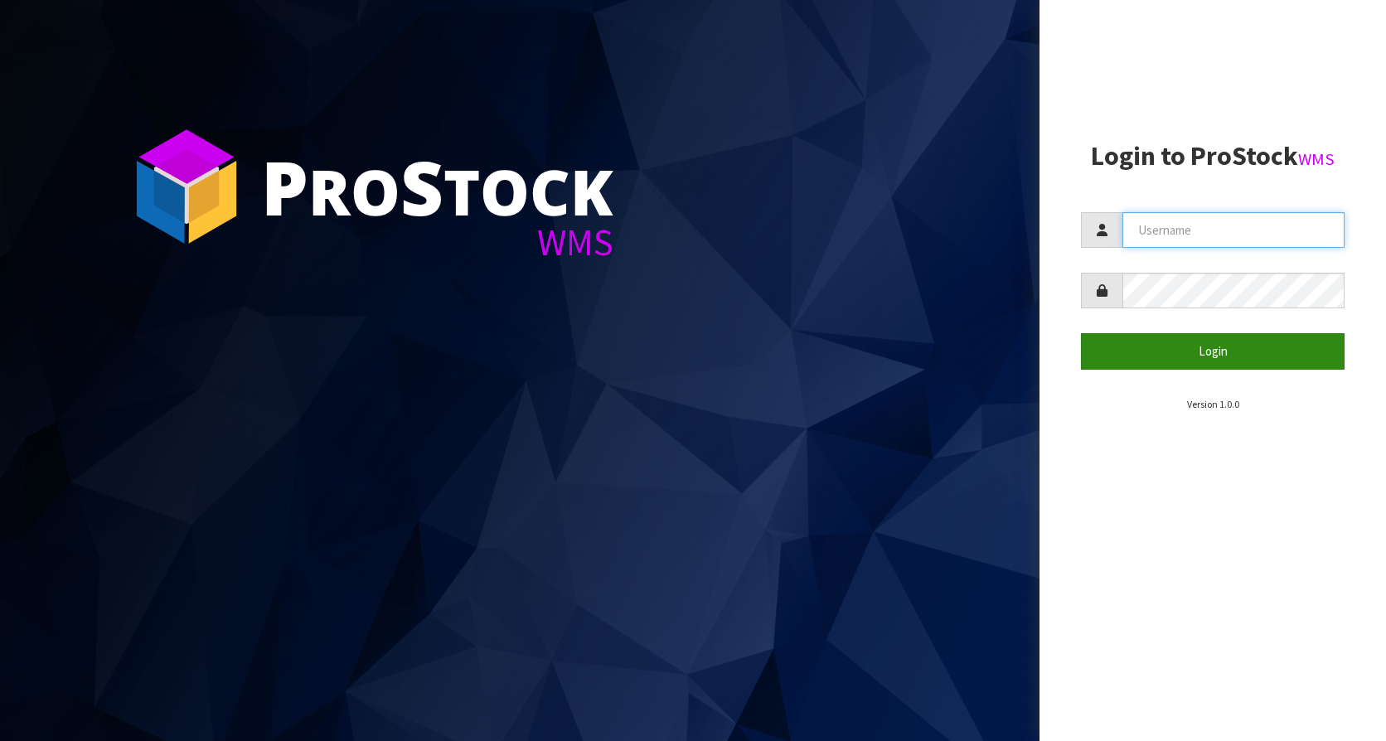
type input "KitchenAid"
click at [1203, 343] on button "Login" at bounding box center [1213, 351] width 264 height 36
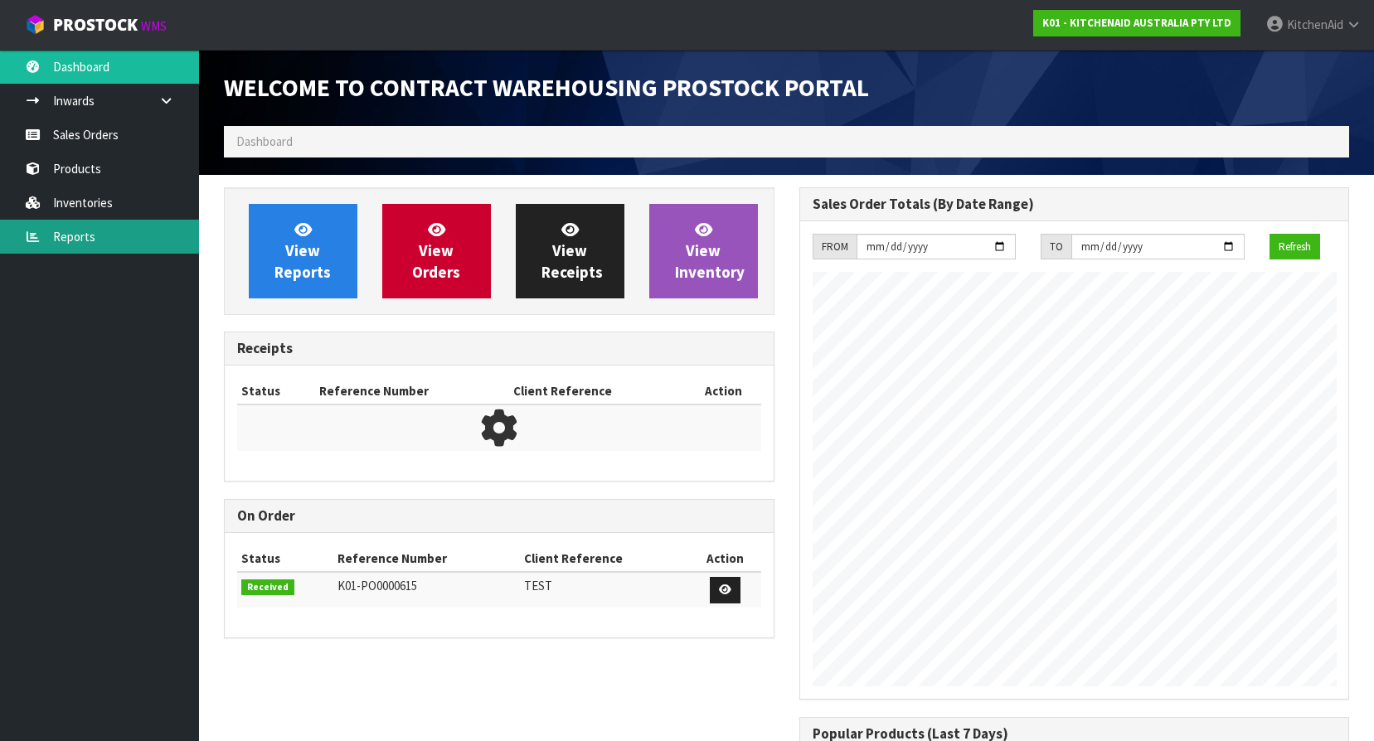
scroll to position [919, 575]
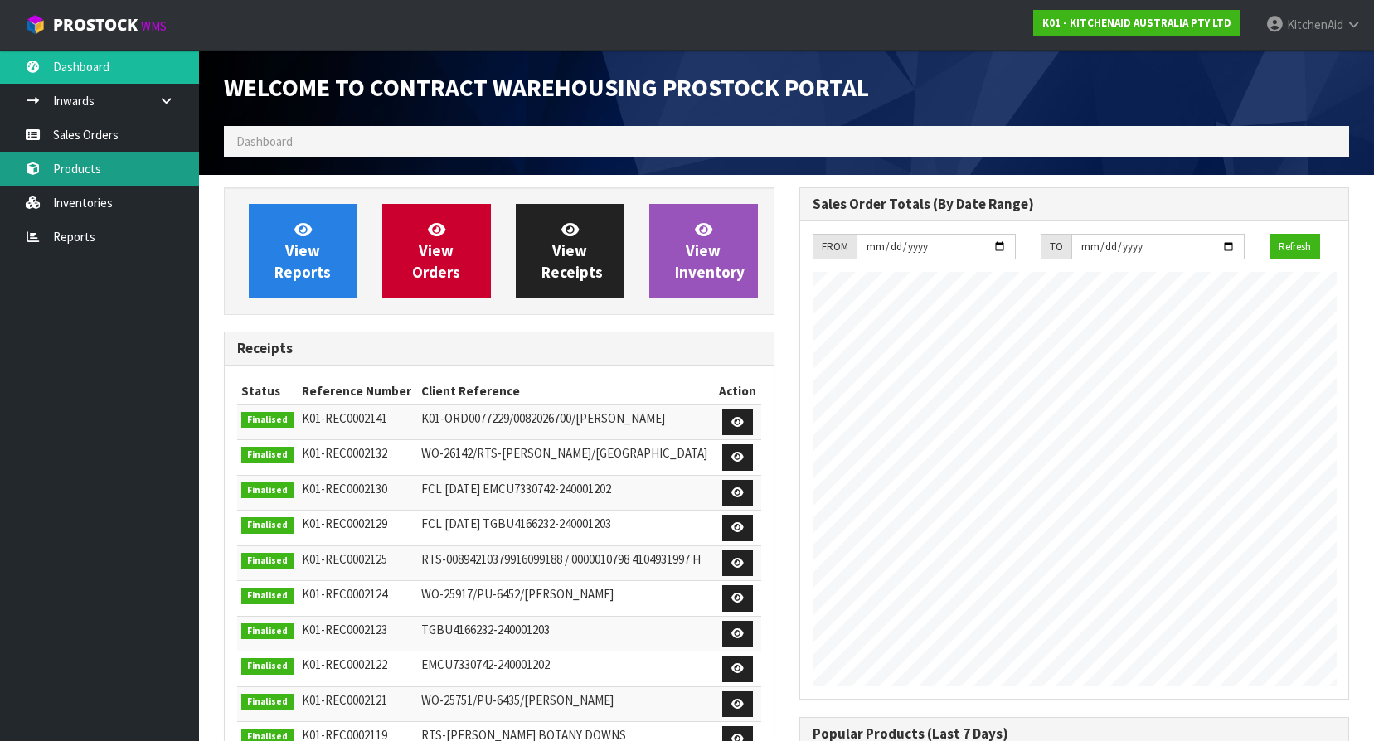
click at [79, 179] on link "Products" at bounding box center [99, 169] width 199 height 34
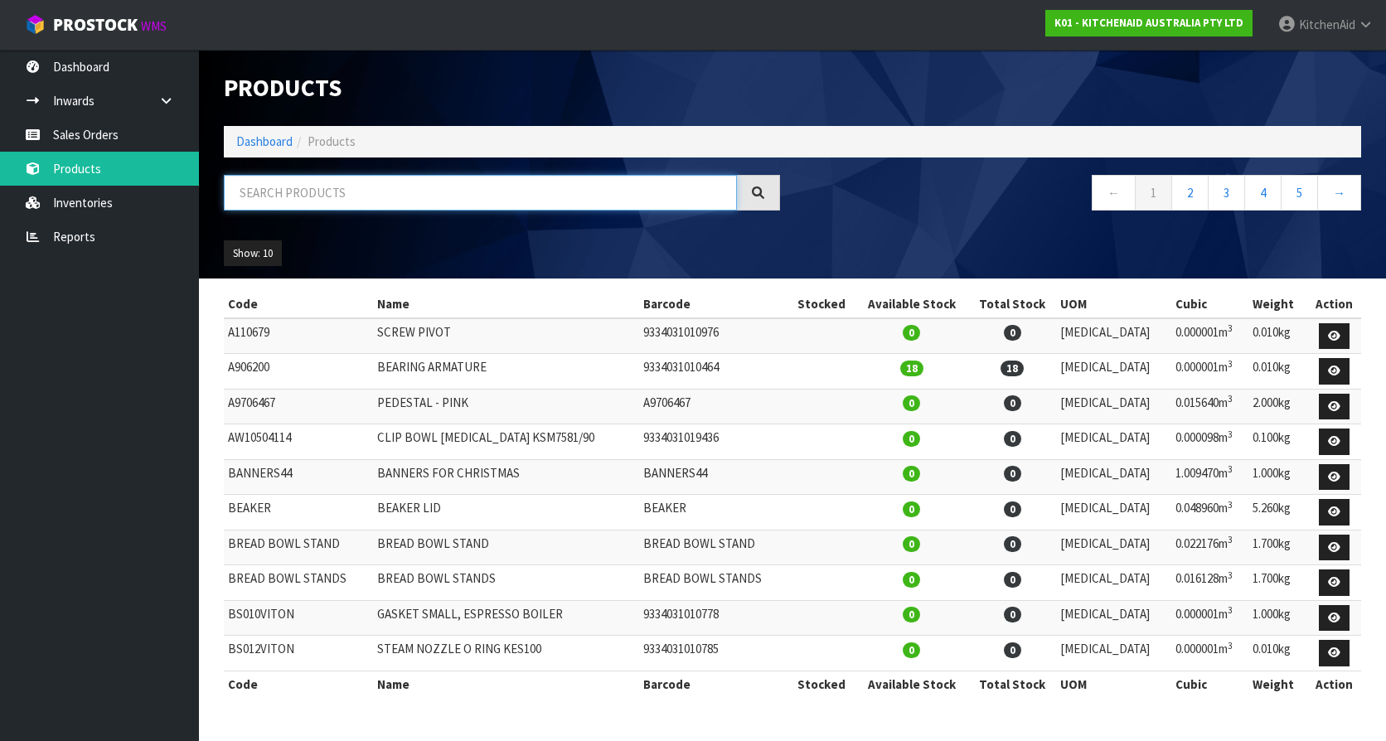
click at [384, 196] on input "text" at bounding box center [480, 193] width 513 height 36
paste input "5KEK1701ASX"
type input "5KEK1701ASX"
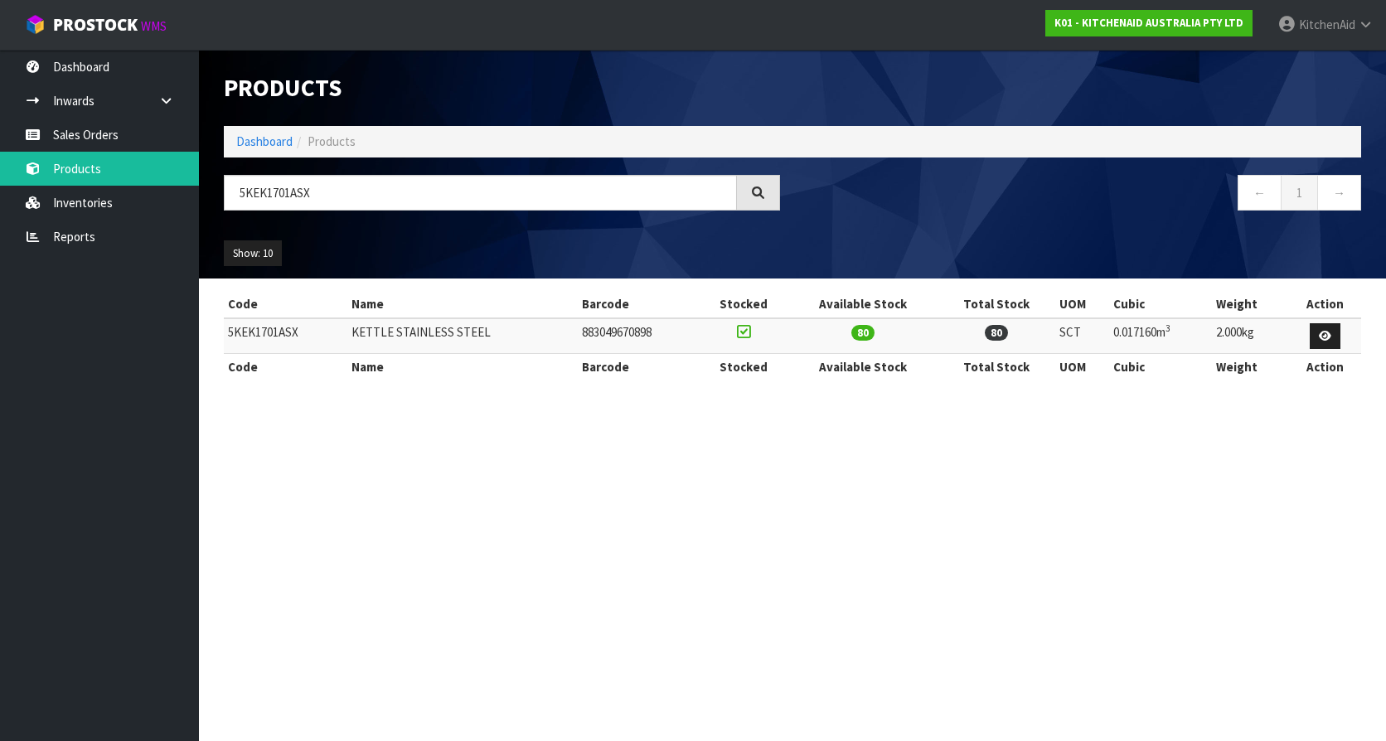
click at [599, 329] on td "883049670898" at bounding box center [639, 336] width 122 height 36
click at [482, 338] on td "KETTLE STAINLESS STEEL" at bounding box center [462, 336] width 230 height 36
click at [1341, 347] on link at bounding box center [1325, 336] width 31 height 27
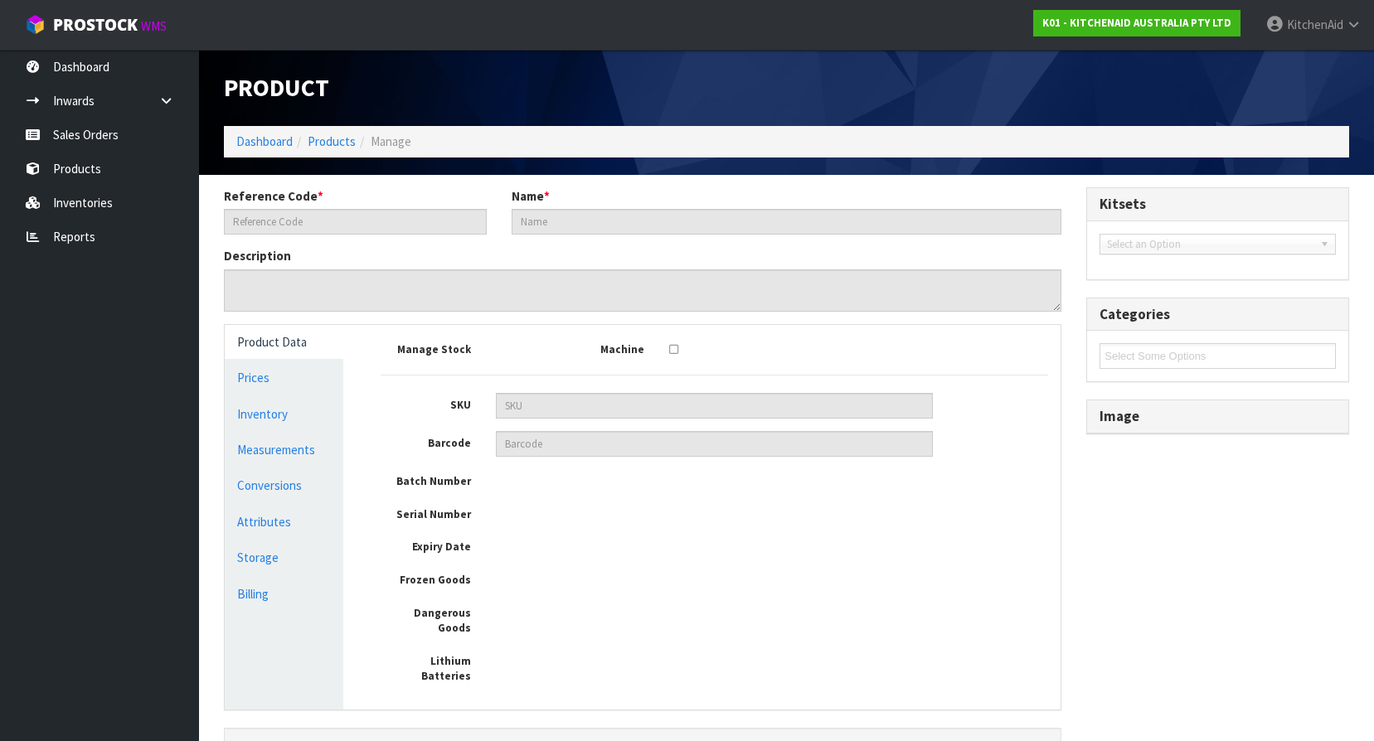
type input "5KEK1701ASX"
type input "KETTLE STAINLESS STEEL"
type input "883049670898"
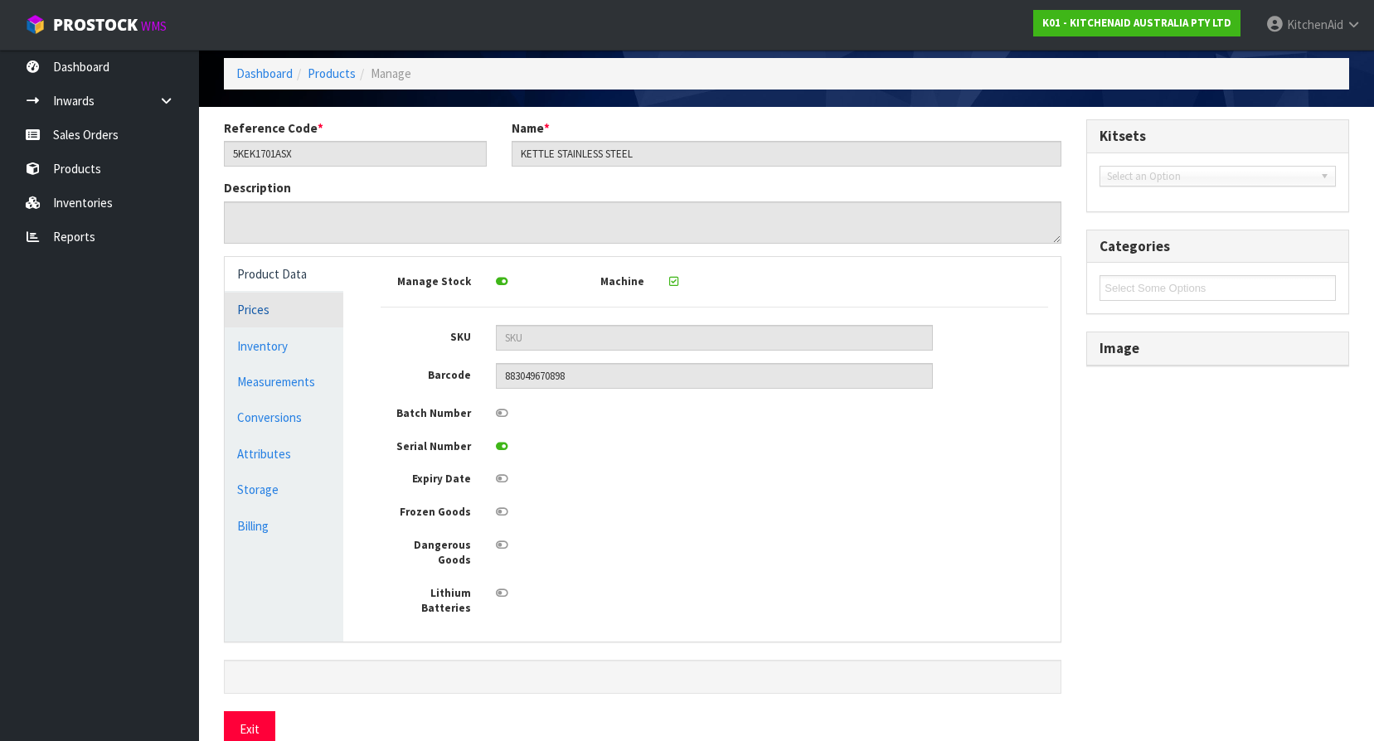
click at [250, 310] on link "Prices" at bounding box center [284, 310] width 119 height 34
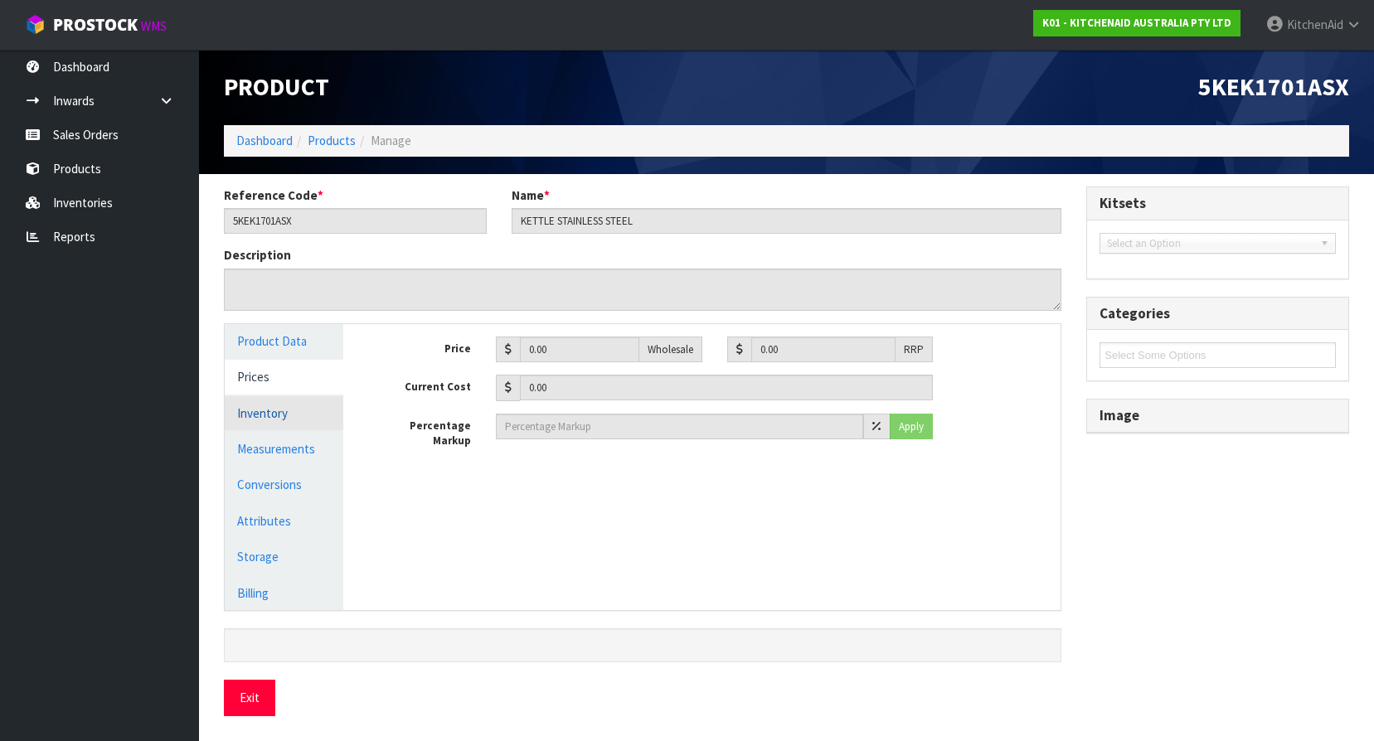
click at [253, 404] on link "Inventory" at bounding box center [284, 413] width 119 height 34
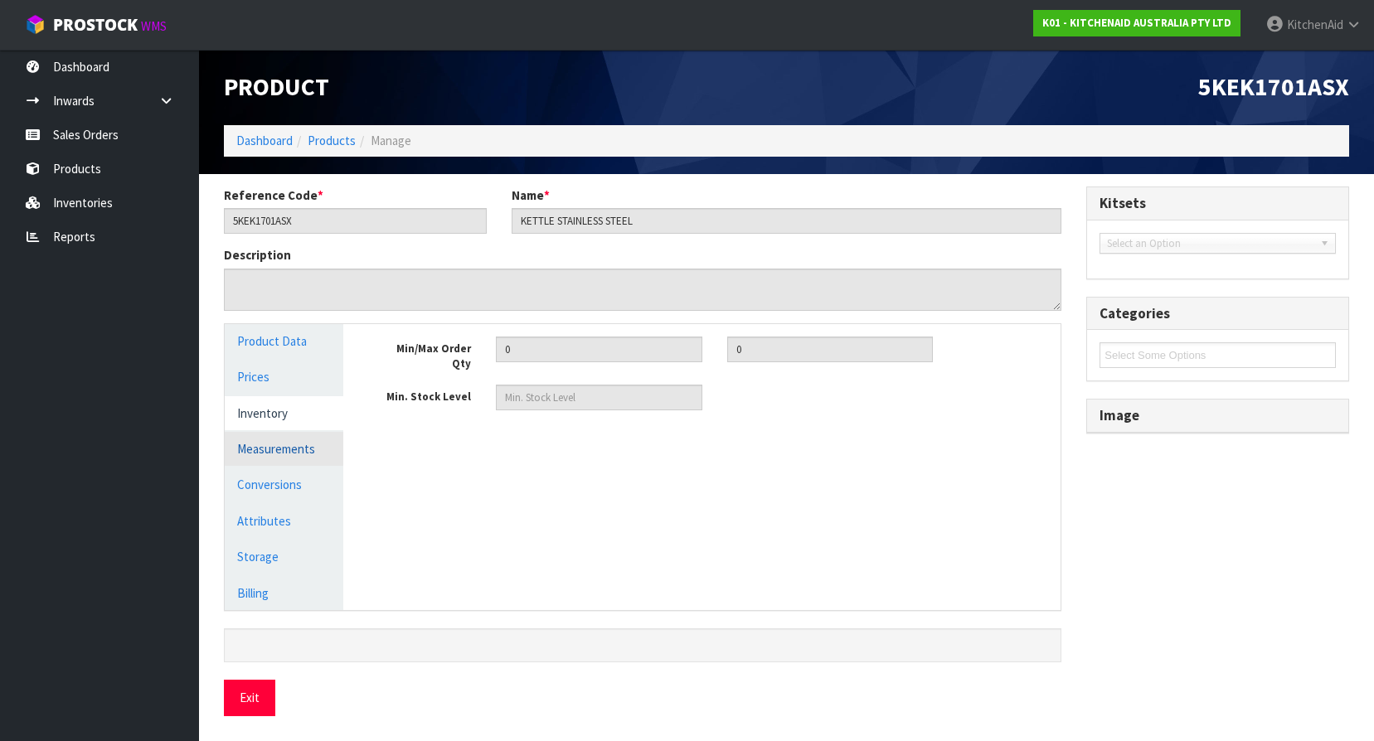
click at [250, 459] on link "Measurements" at bounding box center [284, 449] width 119 height 34
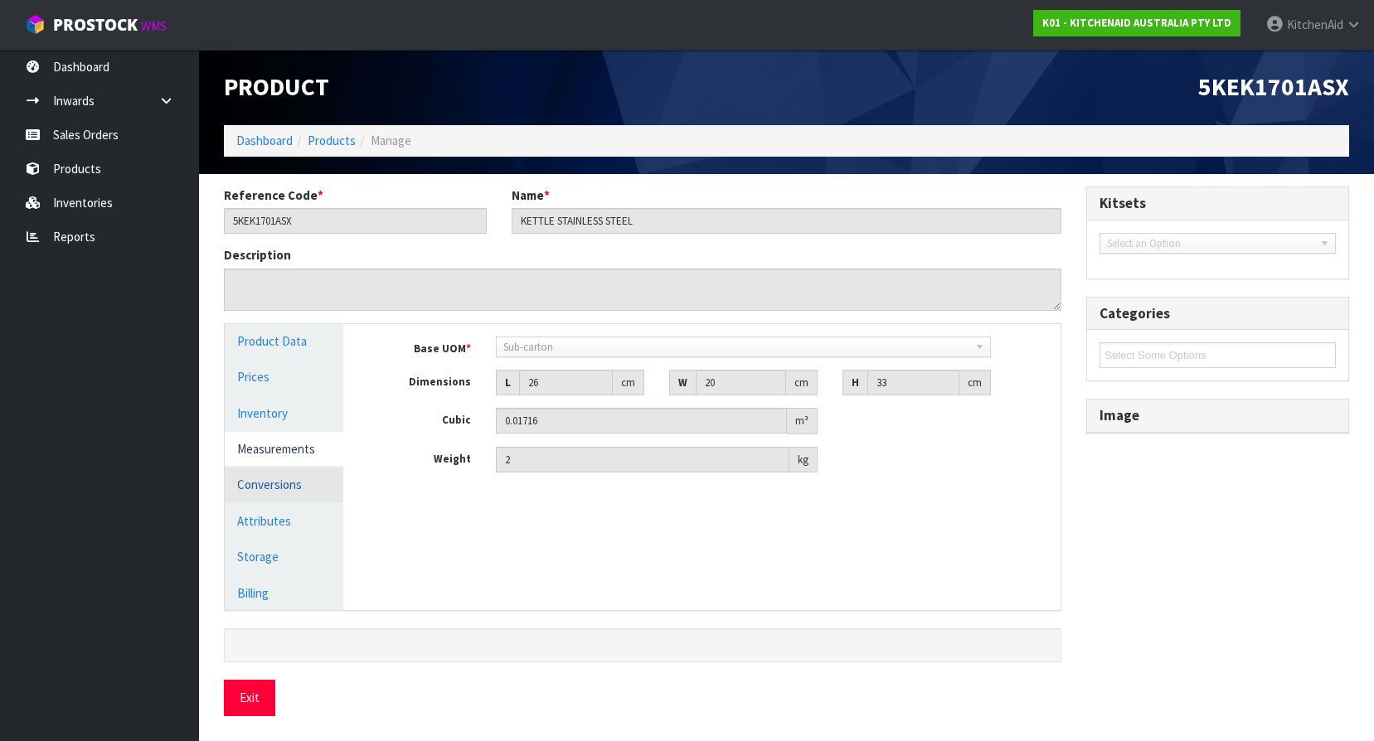
click at [253, 483] on link "Conversions" at bounding box center [284, 485] width 119 height 34
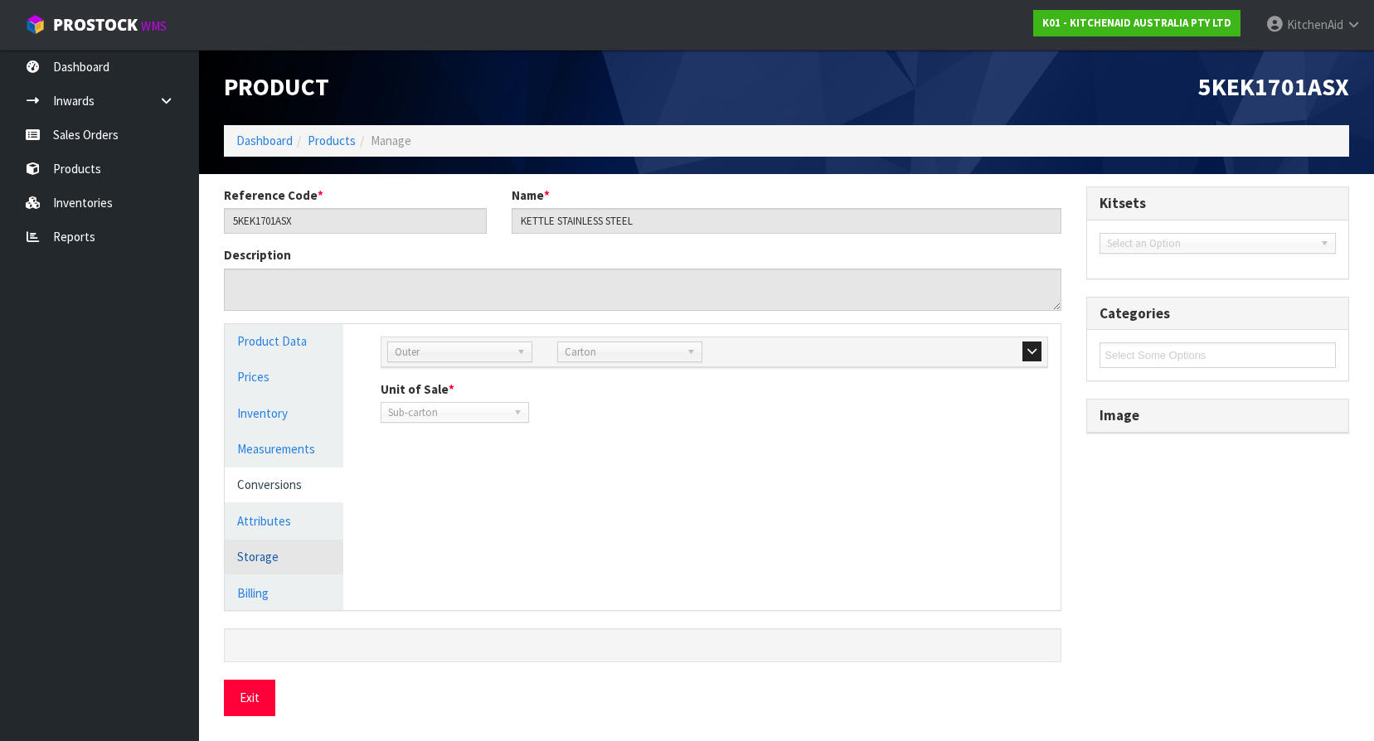
click at [257, 554] on link "Storage" at bounding box center [284, 557] width 119 height 34
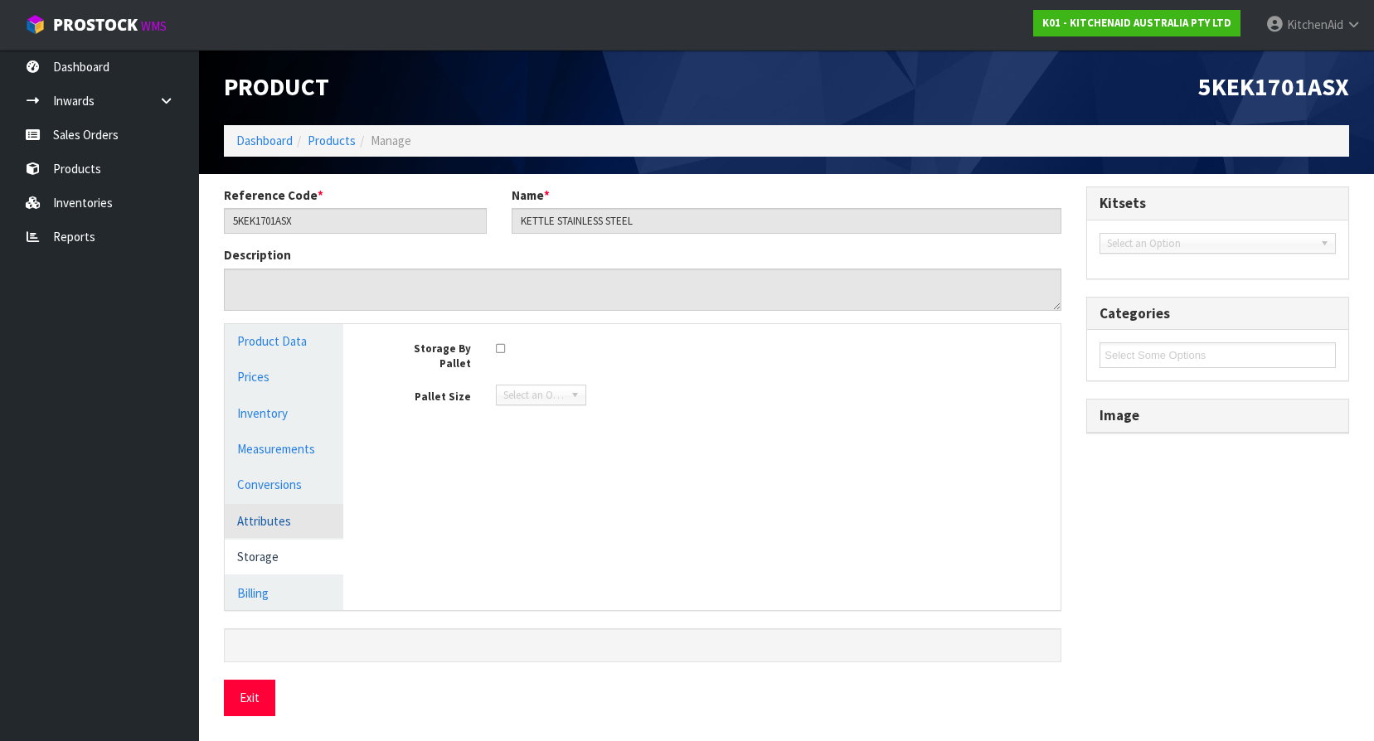
click at [262, 528] on link "Attributes" at bounding box center [284, 521] width 119 height 34
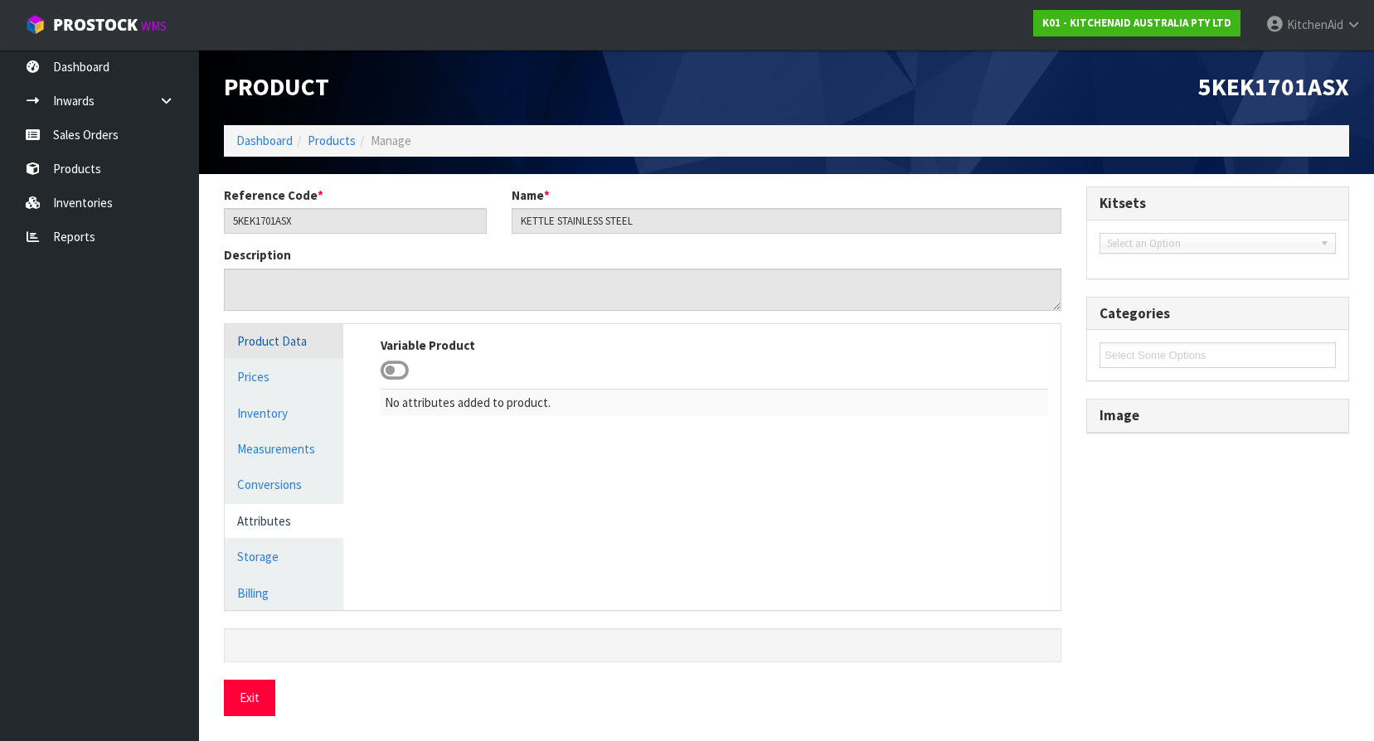
click at [284, 336] on link "Product Data" at bounding box center [284, 341] width 119 height 34
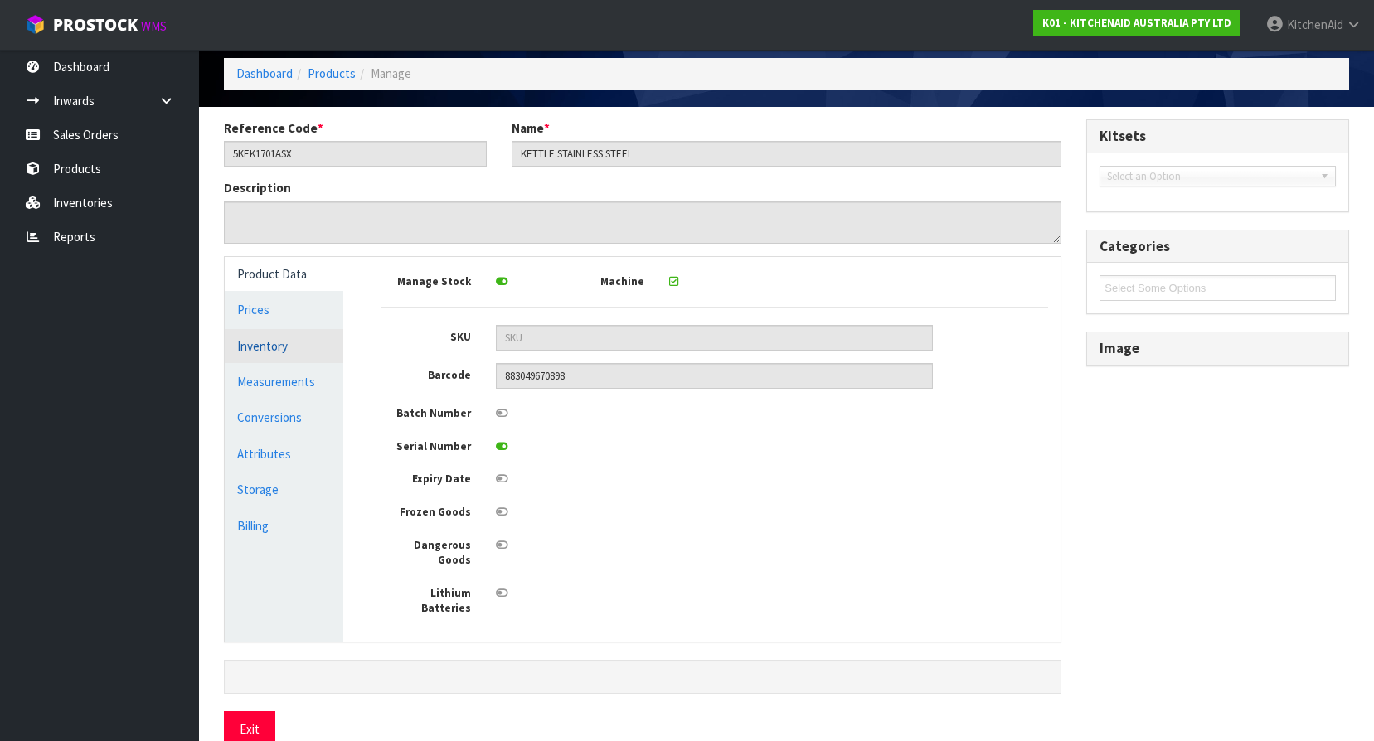
click at [263, 351] on link "Inventory" at bounding box center [284, 346] width 119 height 34
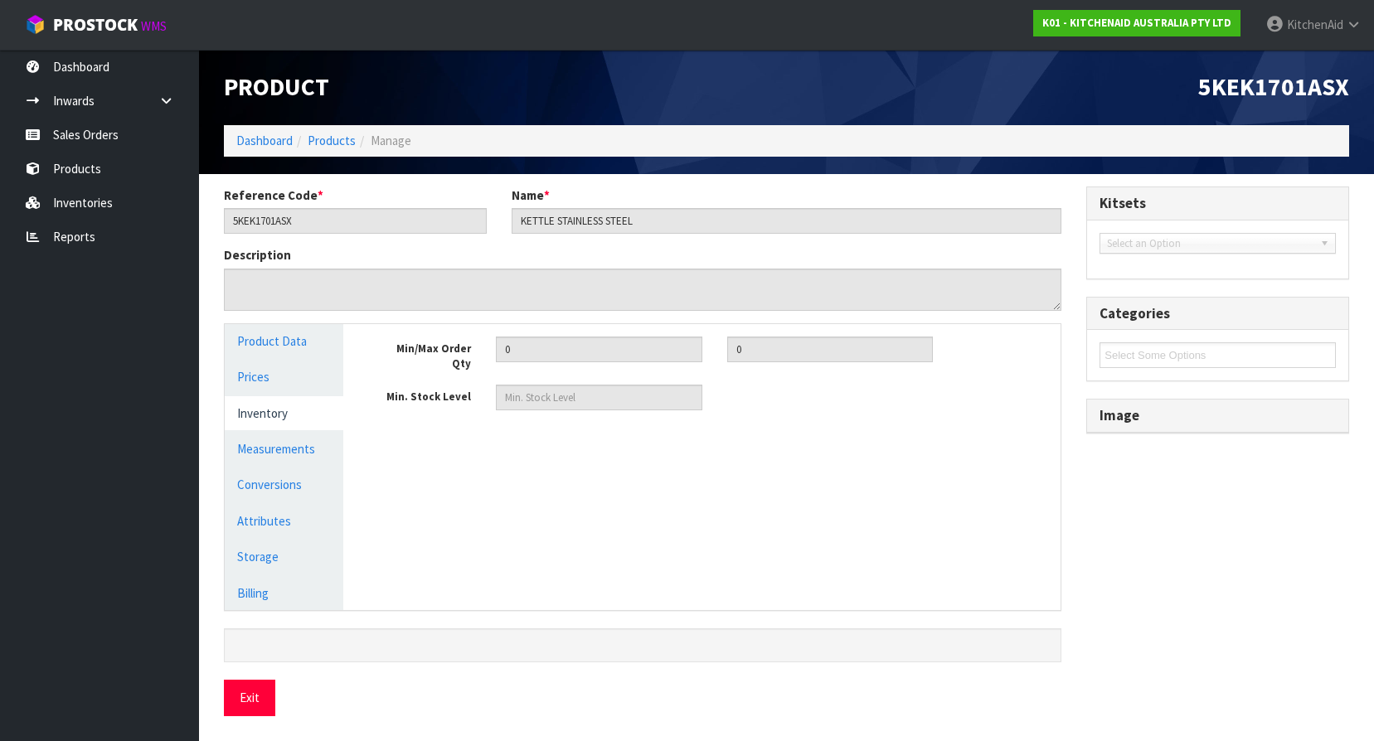
scroll to position [1, 0]
click at [284, 216] on input "5KEK1701ASX" at bounding box center [355, 221] width 263 height 26
click at [64, 169] on link "Products" at bounding box center [99, 169] width 199 height 34
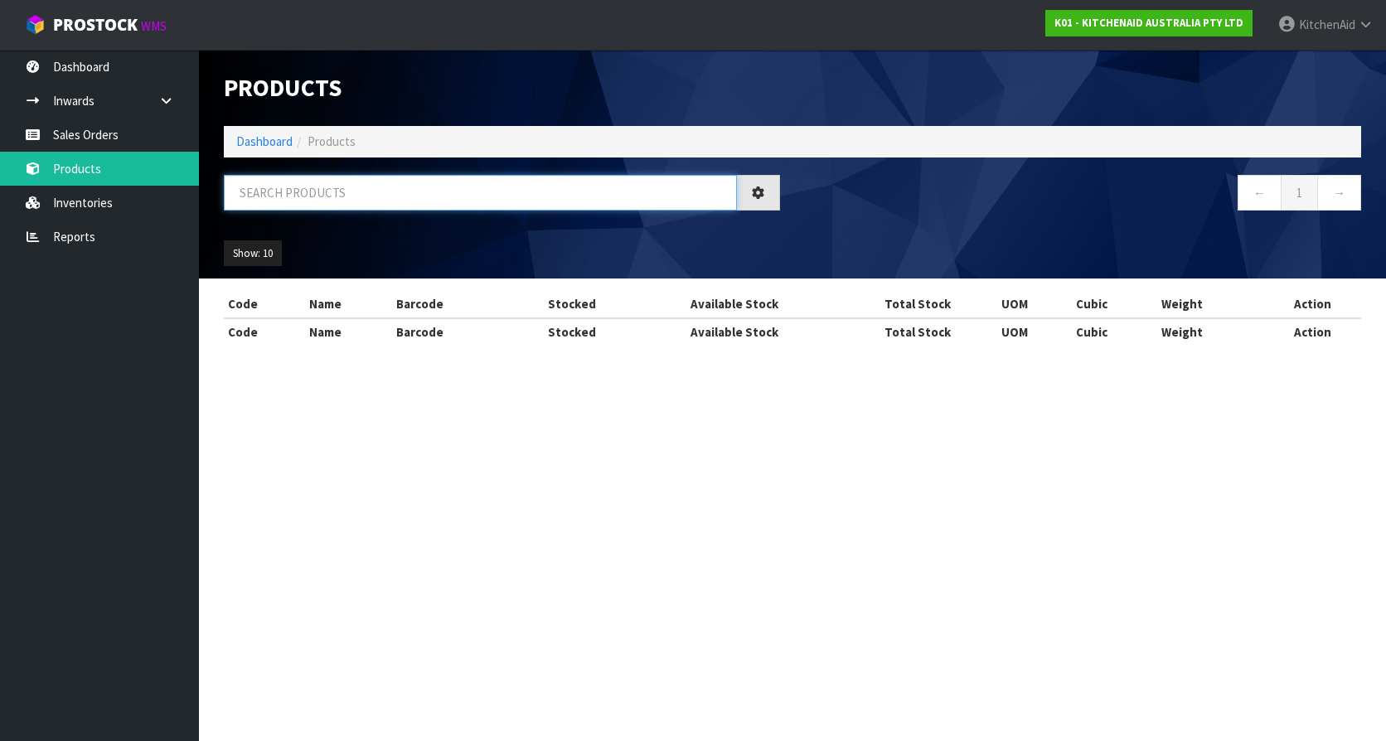
click at [327, 201] on input "text" at bounding box center [480, 193] width 513 height 36
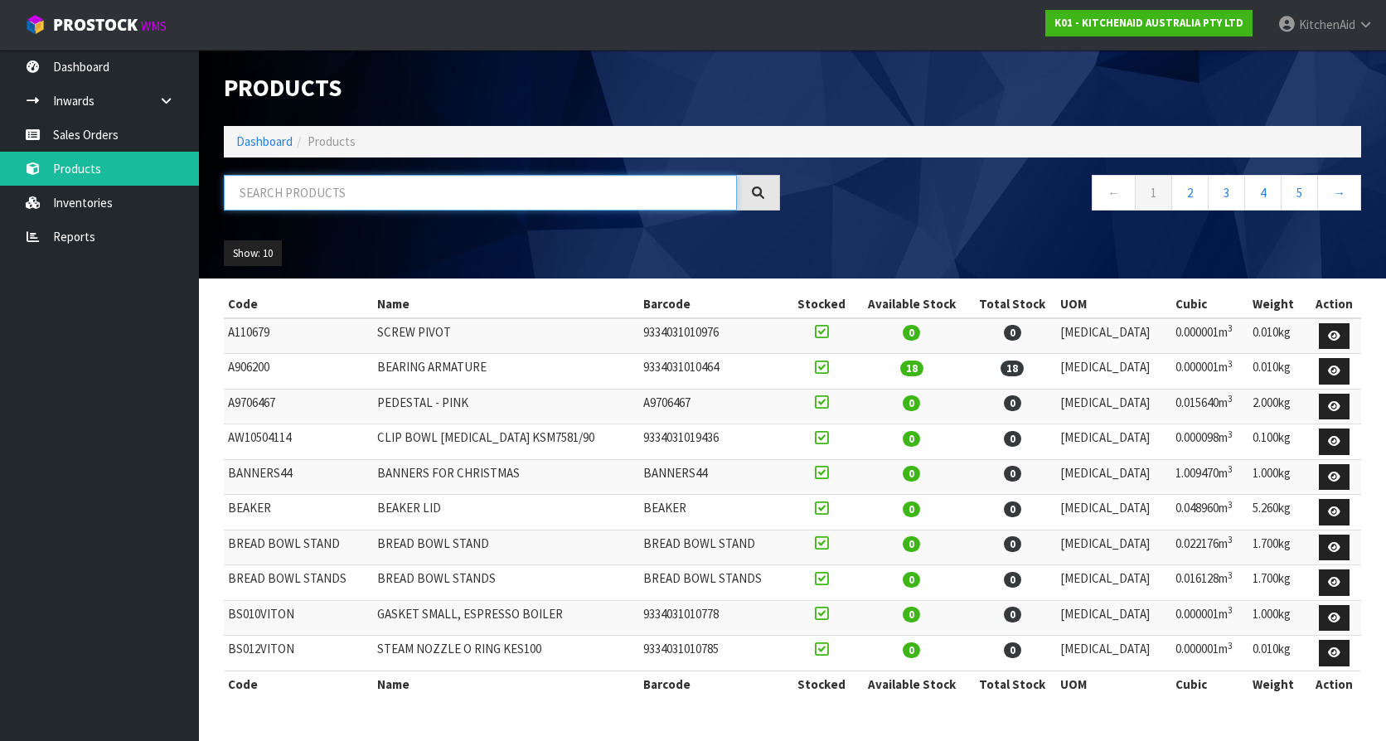
paste input "5KEK1701ASX"
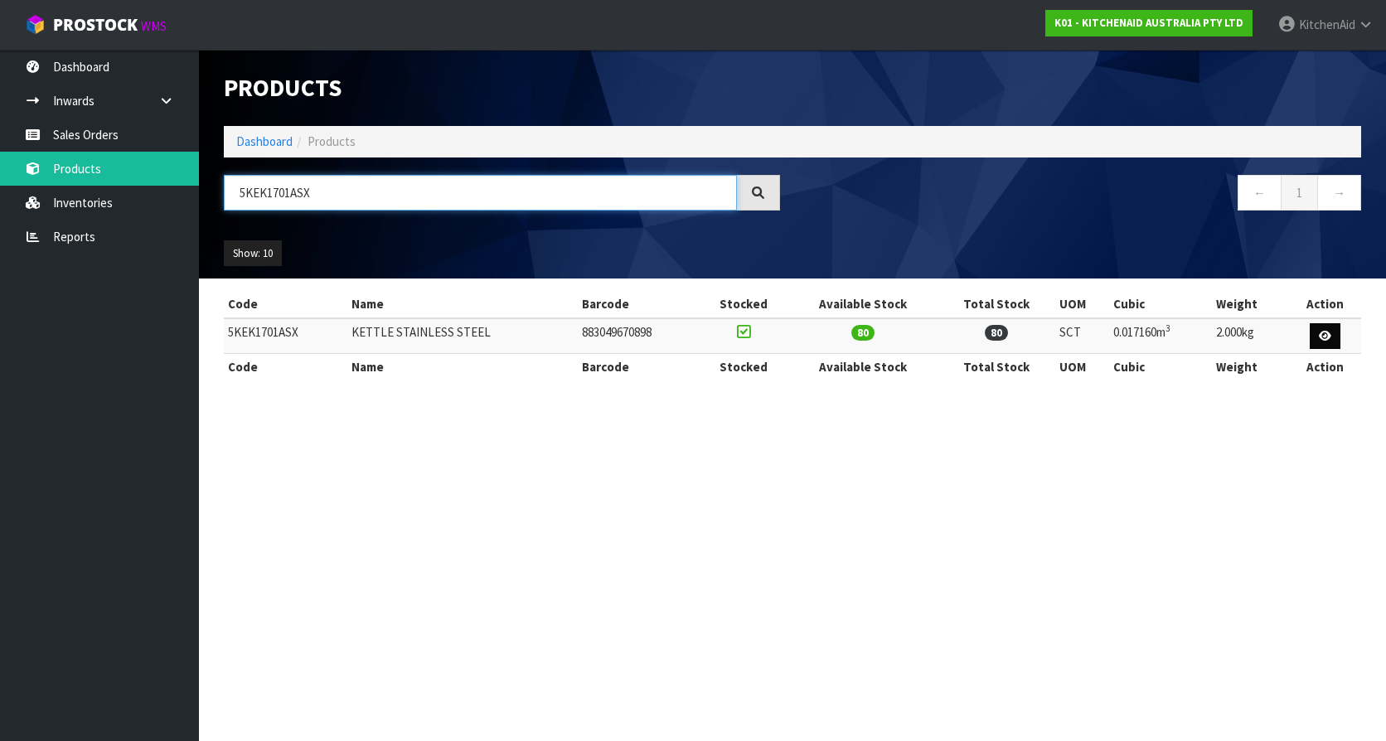
type input "5KEK1701ASX"
click at [1316, 330] on link at bounding box center [1325, 336] width 31 height 27
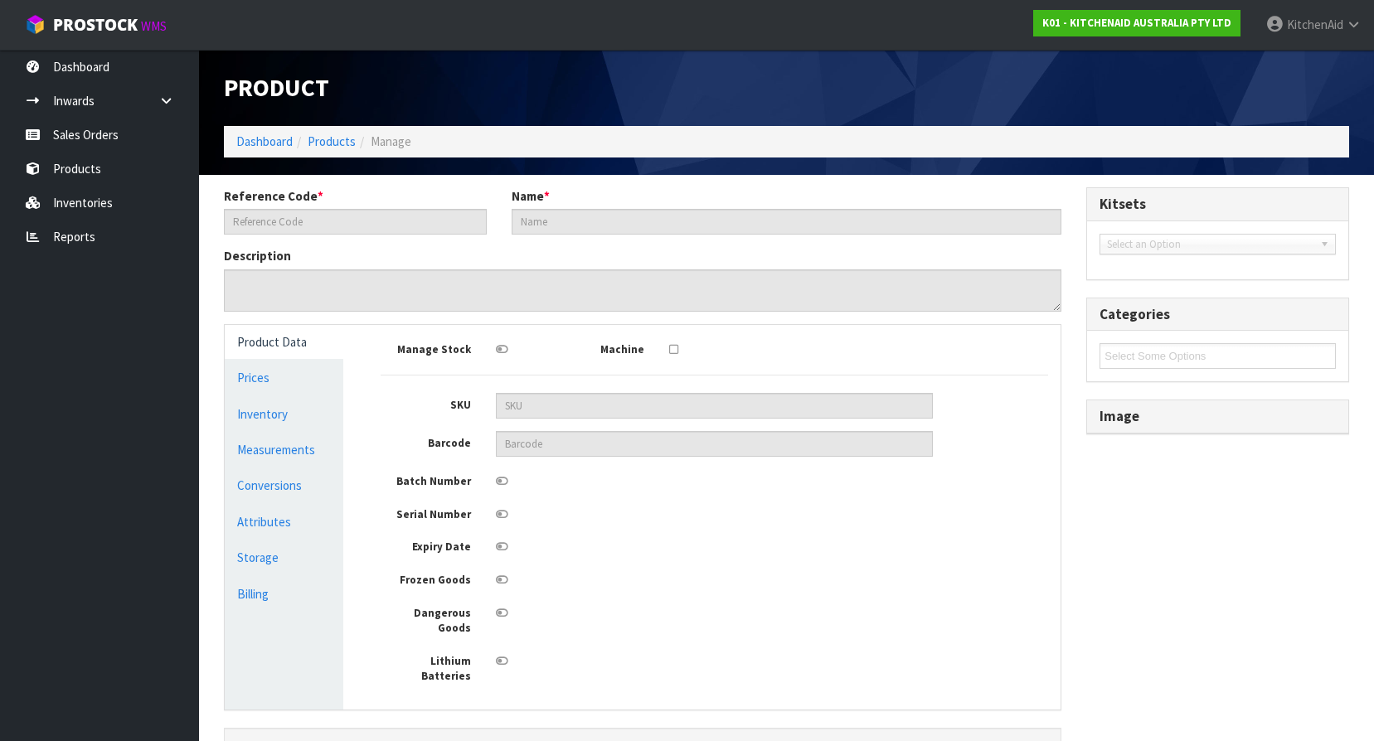
type input "5KEK1701ASX"
type input "KETTLE STAINLESS STEEL"
type input "883049670898"
click at [502, 483] on icon at bounding box center [502, 481] width 12 height 11
click at [501, 480] on icon at bounding box center [502, 481] width 12 height 11
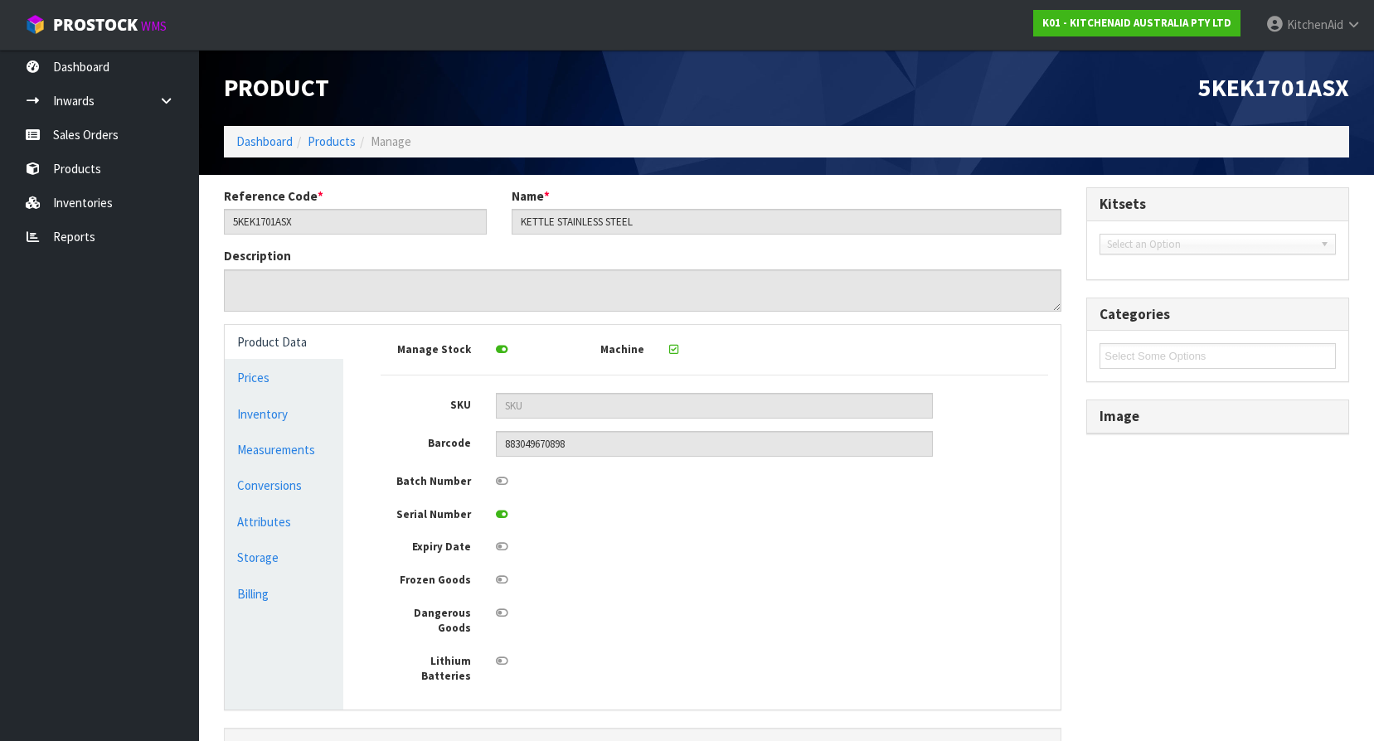
click at [537, 492] on div "Manage Stock Machine SKU Barcode 883049670898 Batch Number Serial Number Expiry…" at bounding box center [714, 510] width 667 height 347
drag, startPoint x: 503, startPoint y: 478, endPoint x: 522, endPoint y: 484, distance: 19.9
click at [522, 484] on div at bounding box center [714, 479] width 462 height 21
click at [505, 484] on icon at bounding box center [502, 481] width 12 height 11
click at [586, 522] on div at bounding box center [714, 512] width 462 height 21
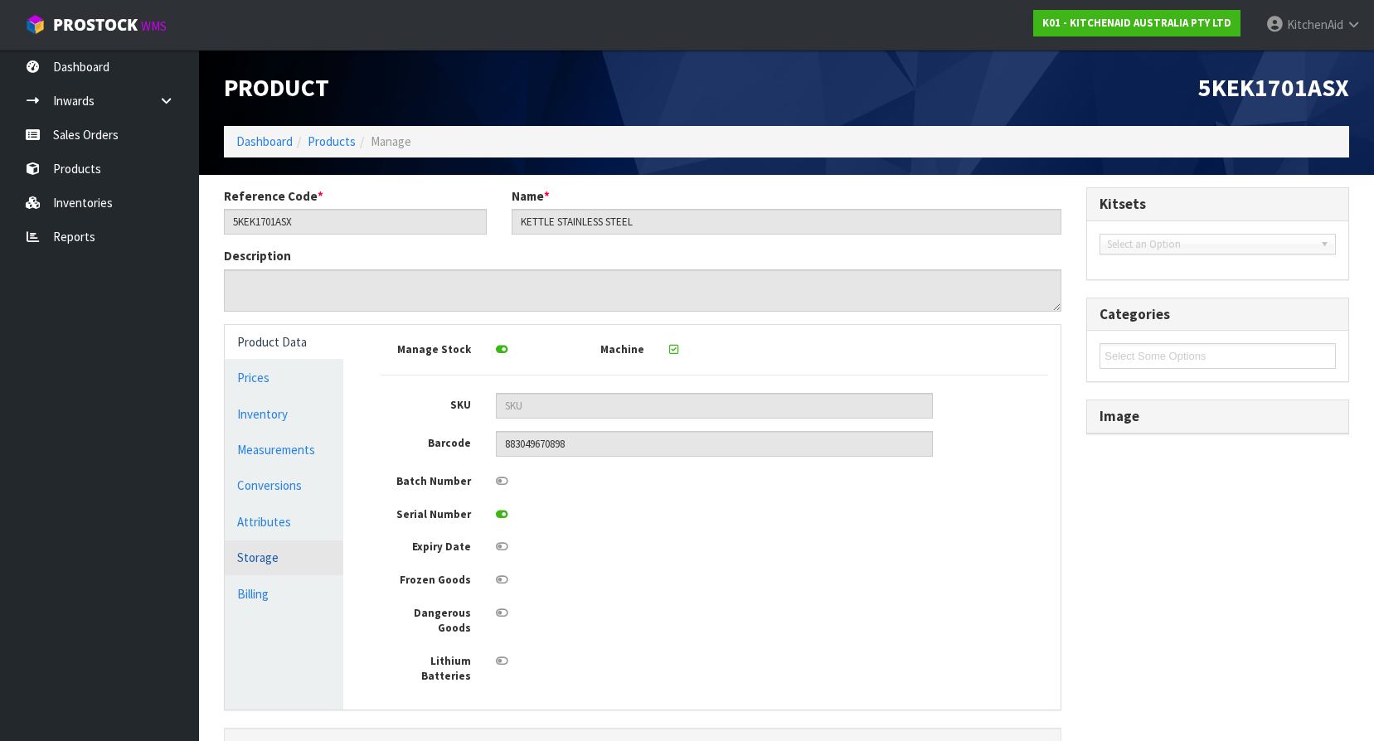
click at [269, 561] on link "Storage" at bounding box center [284, 558] width 119 height 34
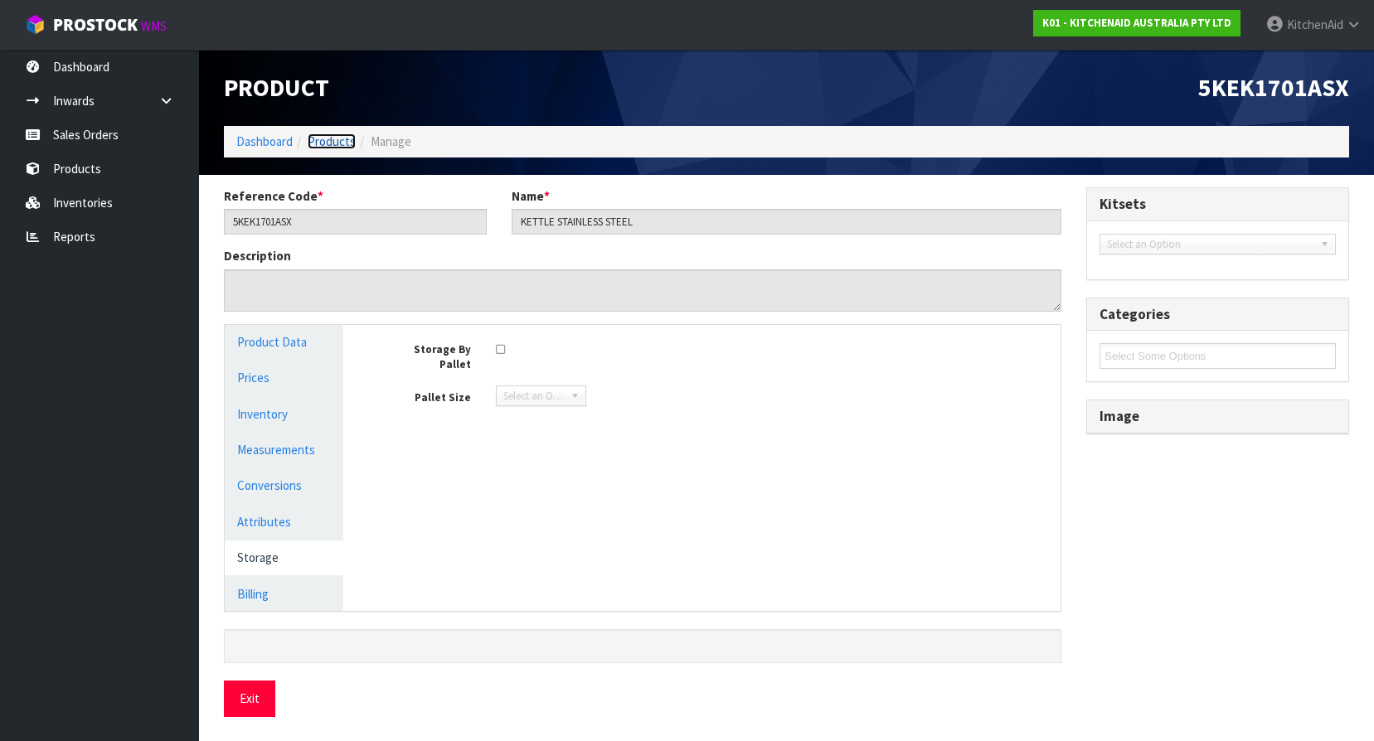
click at [345, 144] on link "Products" at bounding box center [332, 141] width 48 height 16
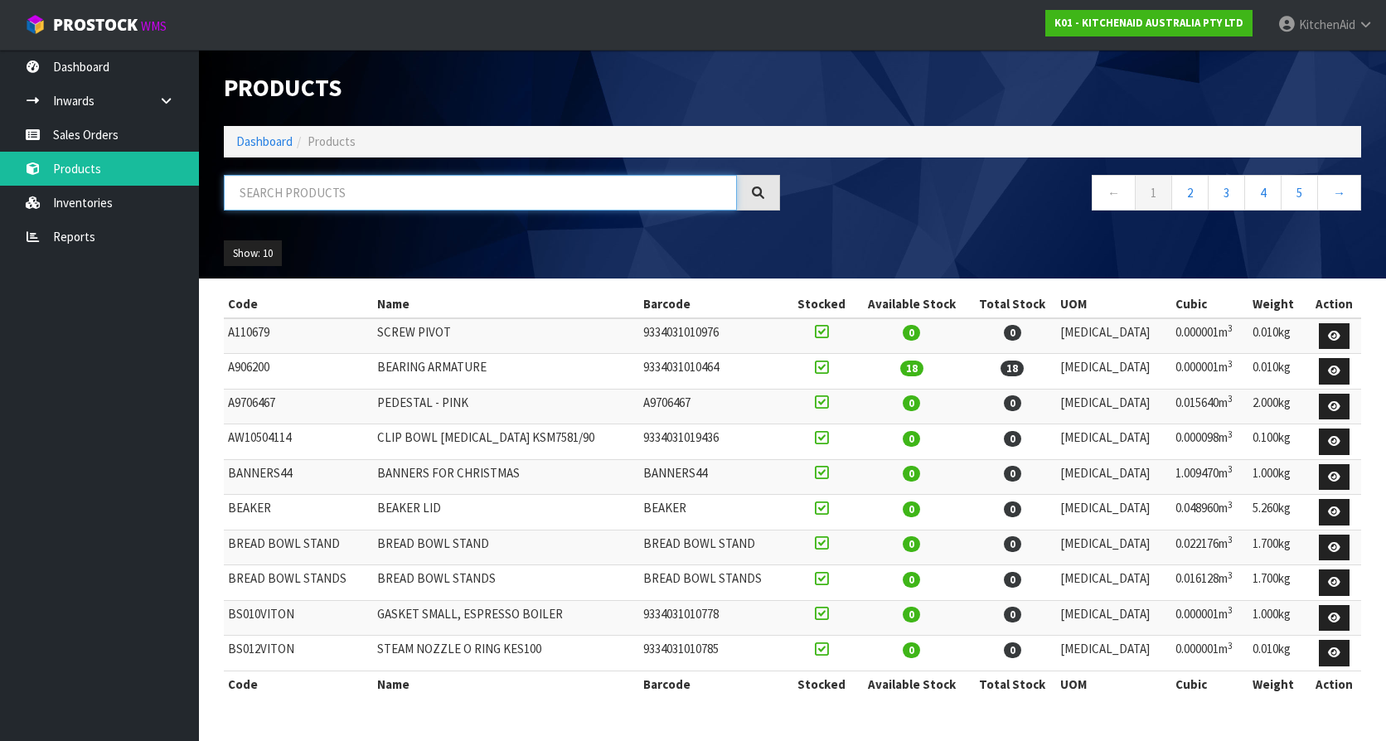
click at [310, 188] on input "text" at bounding box center [480, 193] width 513 height 36
paste input "5KSB4028ABM"
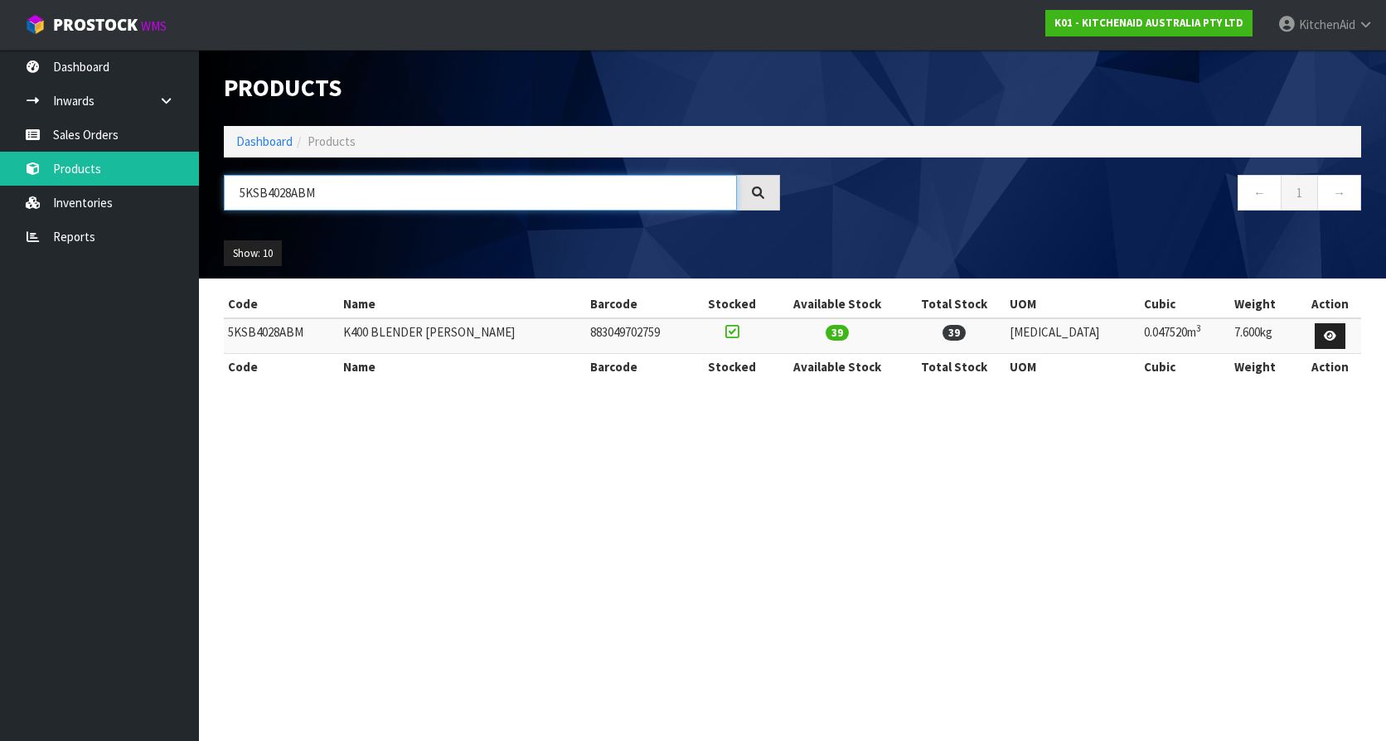
click at [433, 192] on input "5KSB4028ABM" at bounding box center [480, 193] width 513 height 36
paste input "CU"
click at [392, 201] on input "5KSB4028ACU" at bounding box center [480, 193] width 513 height 36
paste input "R200ABM"
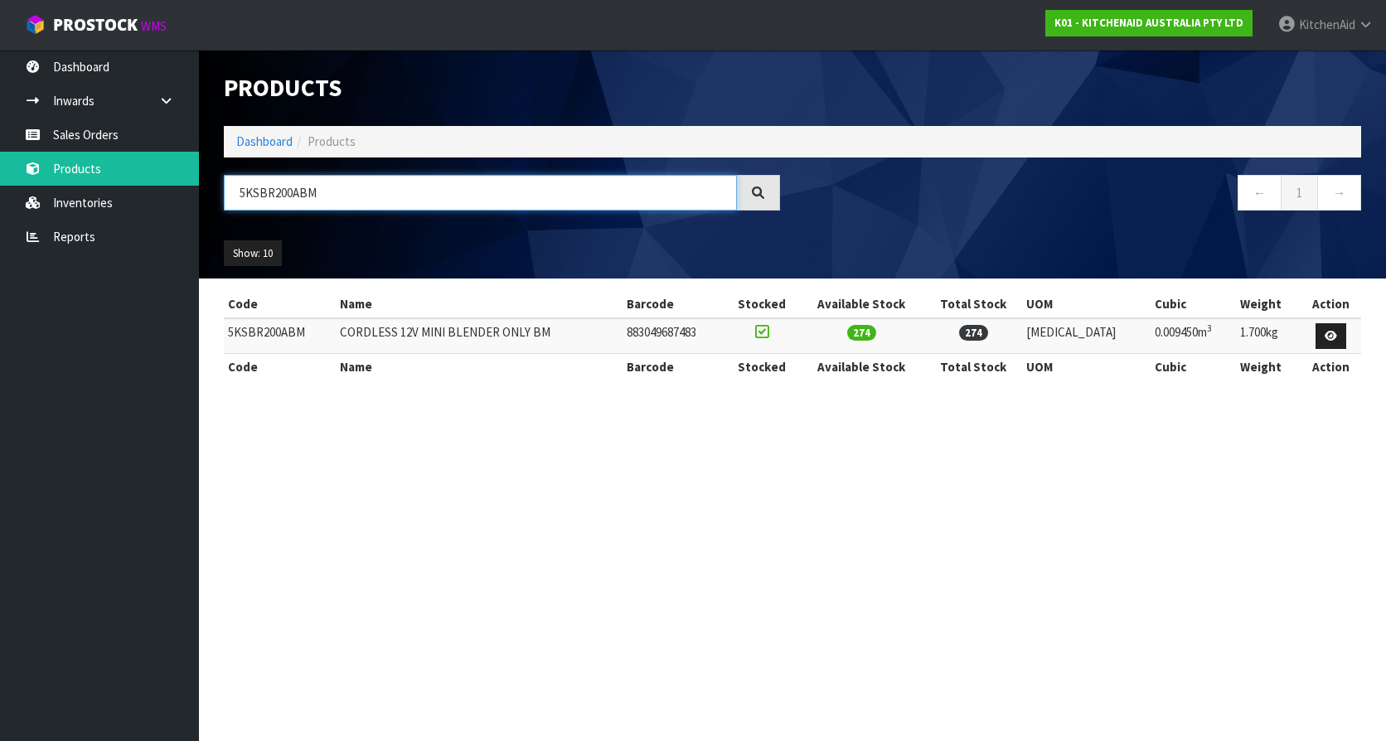
paste input "EK1701ASX"
type input "5KEK1701ASX"
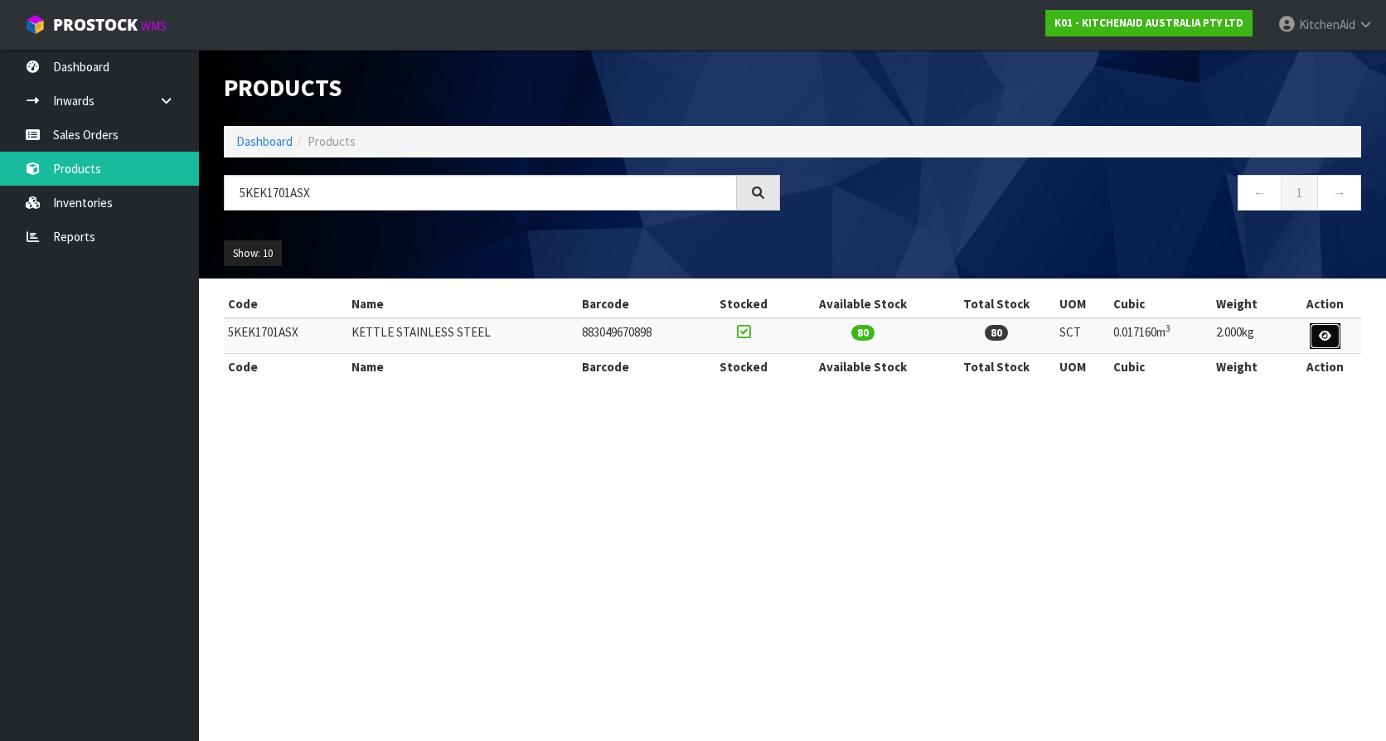
click at [1330, 323] on link at bounding box center [1325, 336] width 31 height 27
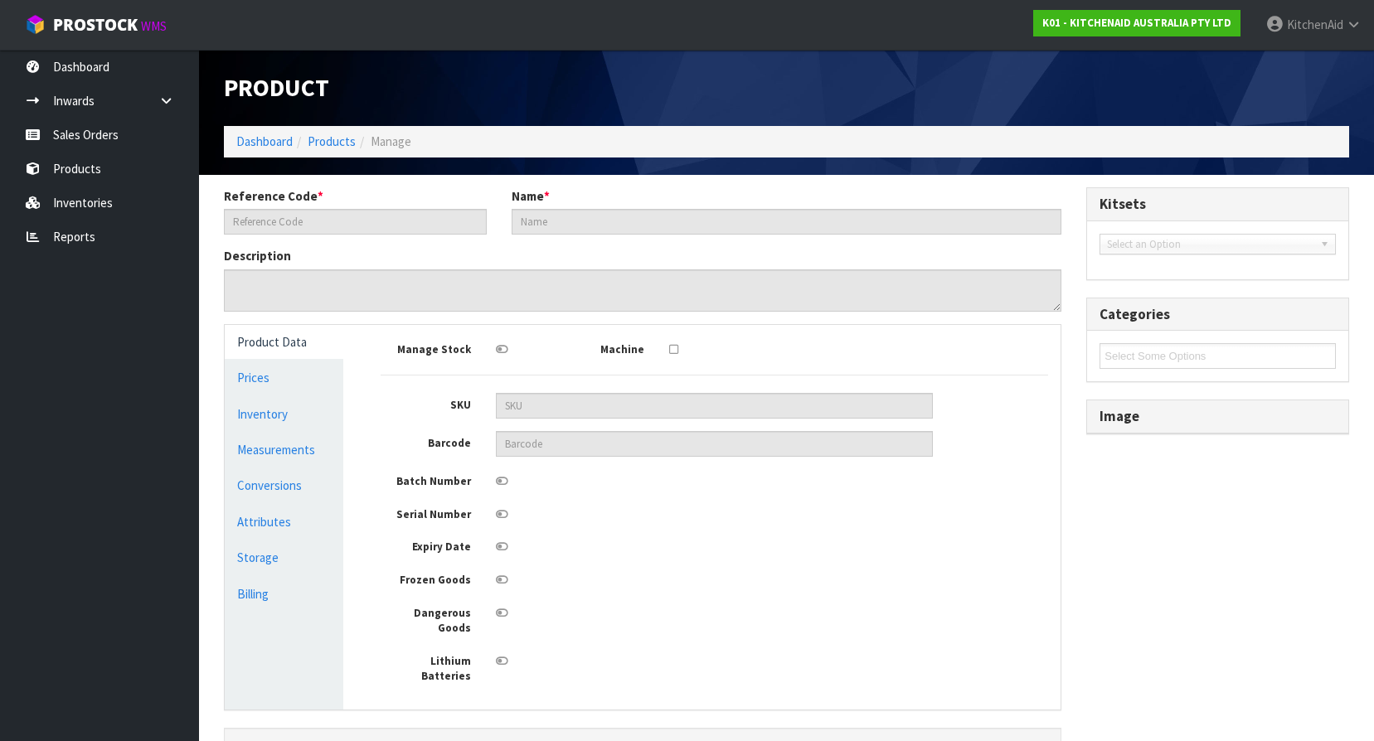
type input "5KEK1701ASX"
type input "KETTLE STAINLESS STEEL"
type input "883049670898"
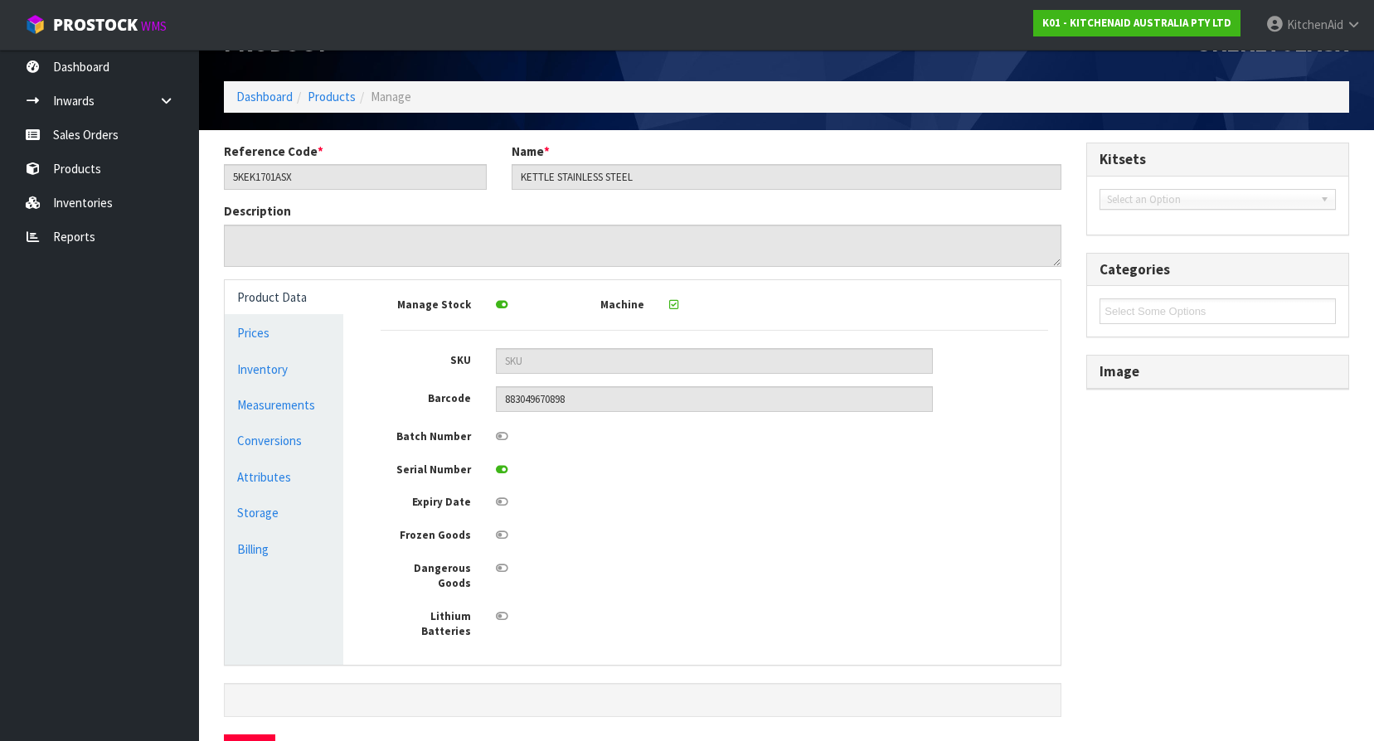
scroll to position [68, 0]
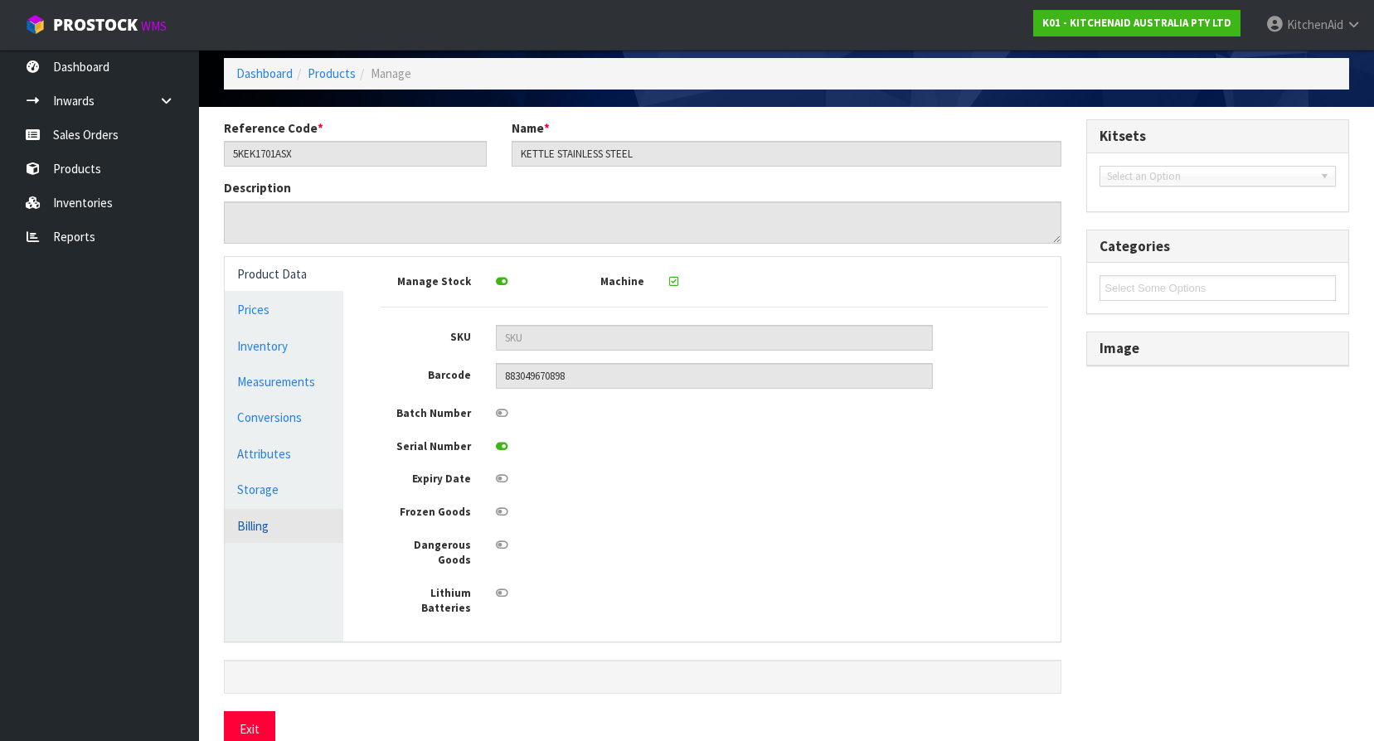
click at [264, 512] on link "Billing" at bounding box center [284, 526] width 119 height 34
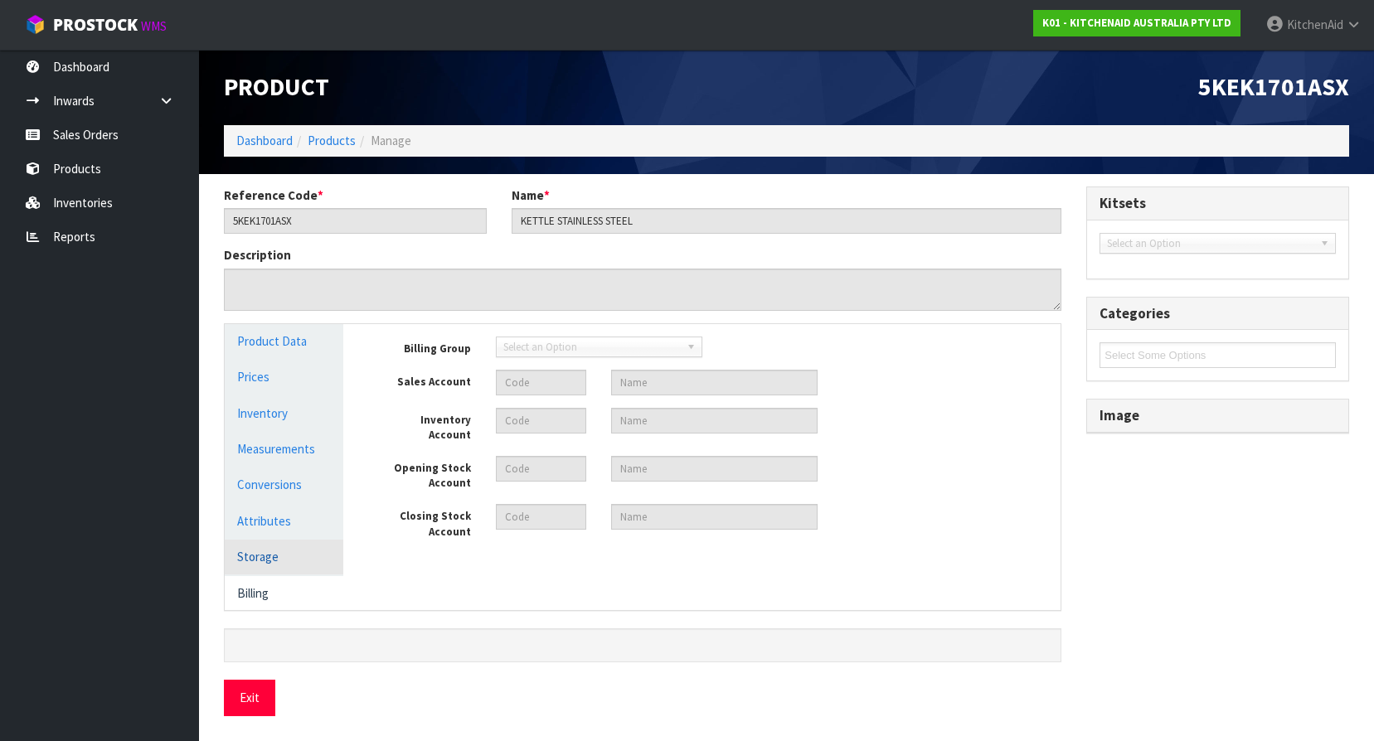
click at [263, 561] on link "Storage" at bounding box center [284, 557] width 119 height 34
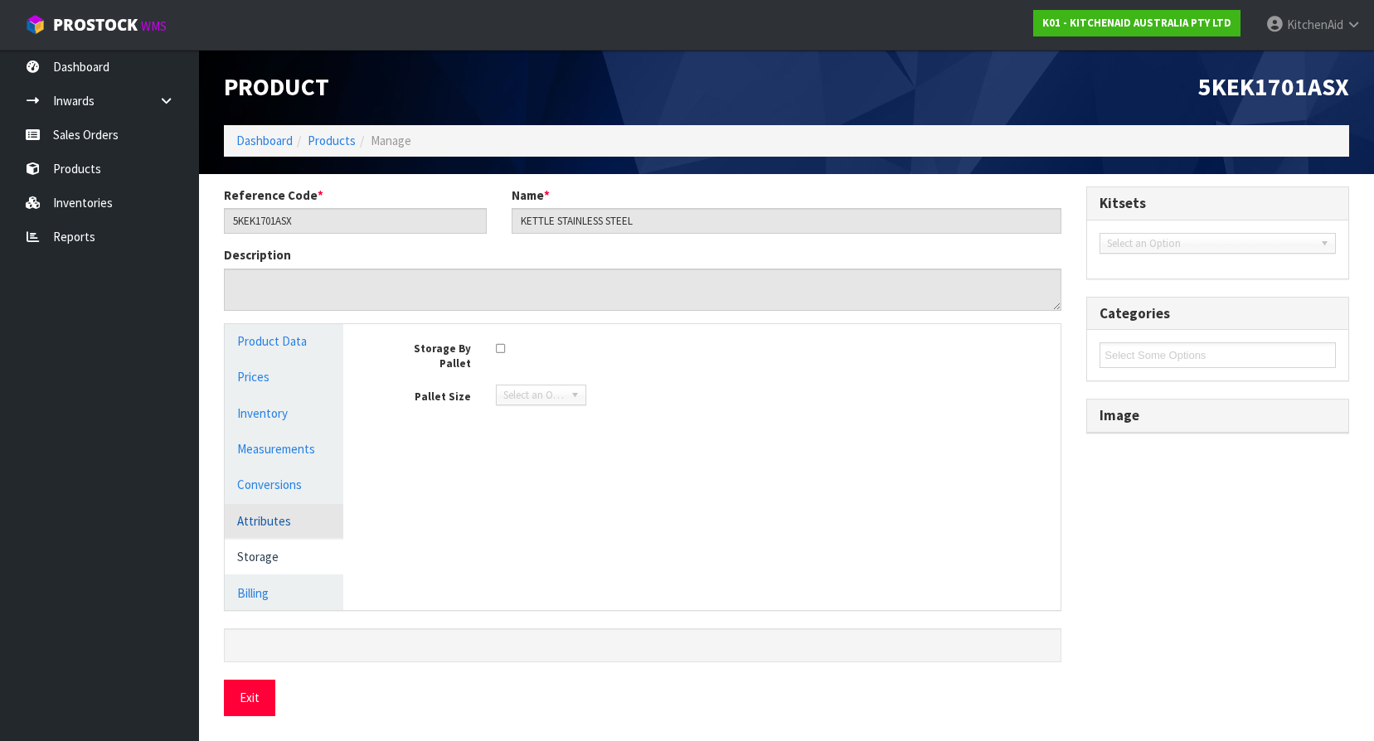
click at [268, 531] on link "Attributes" at bounding box center [284, 521] width 119 height 34
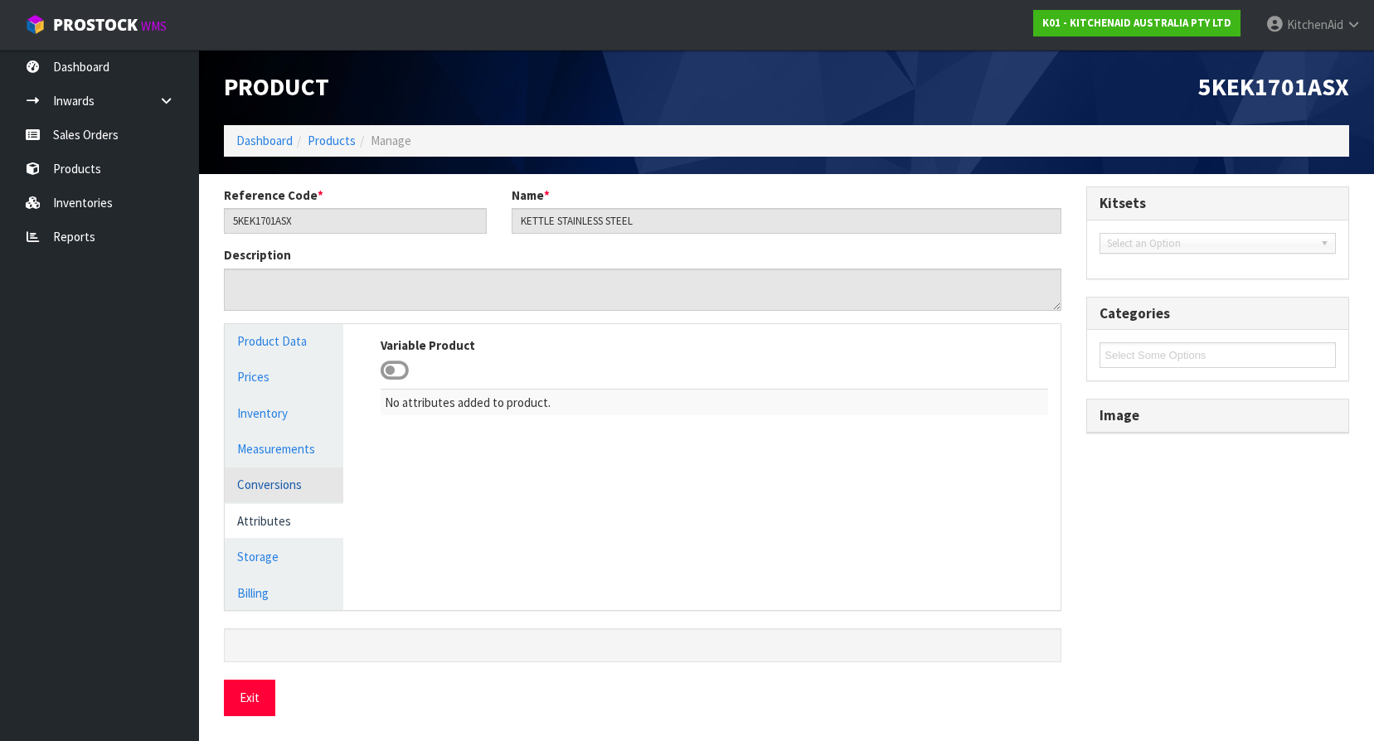
click at [286, 484] on link "Conversions" at bounding box center [284, 485] width 119 height 34
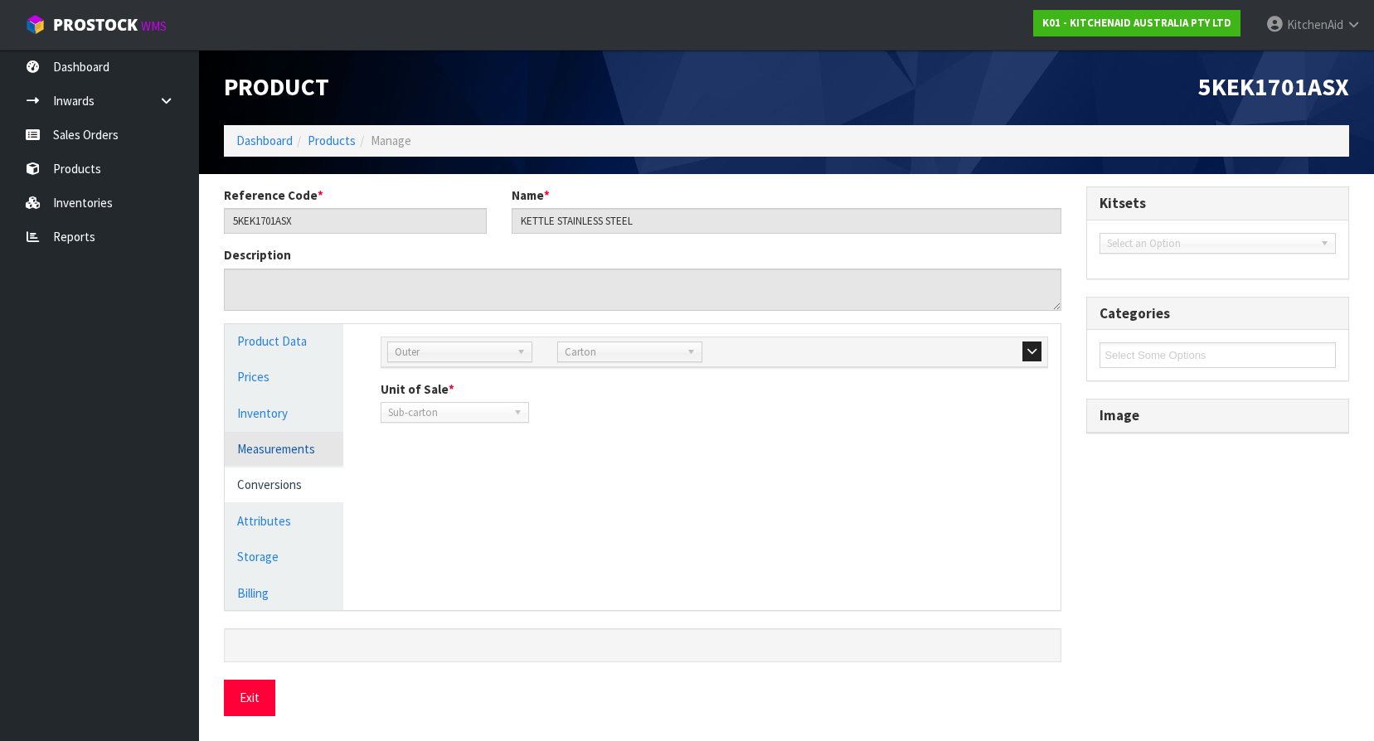
click at [290, 449] on link "Measurements" at bounding box center [284, 449] width 119 height 34
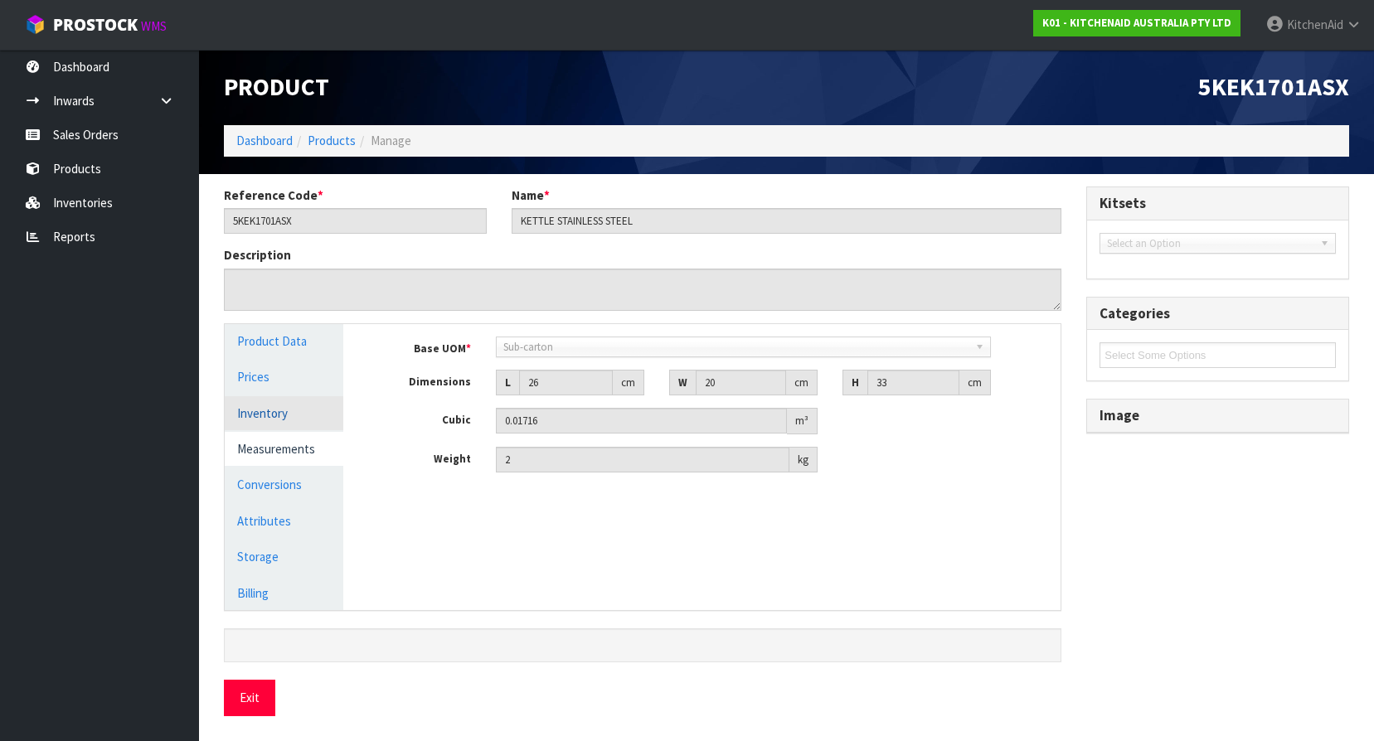
click at [278, 406] on link "Inventory" at bounding box center [284, 413] width 119 height 34
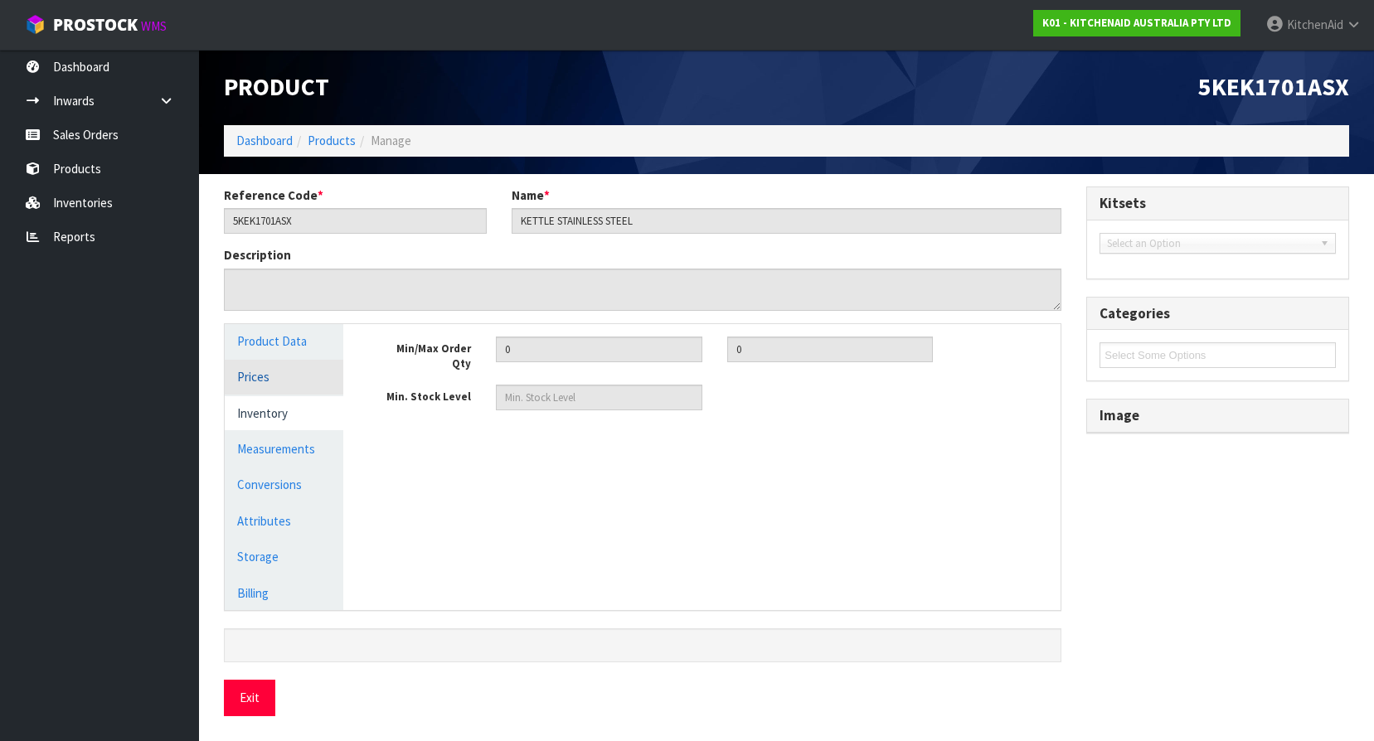
click at [276, 385] on link "Prices" at bounding box center [284, 377] width 119 height 34
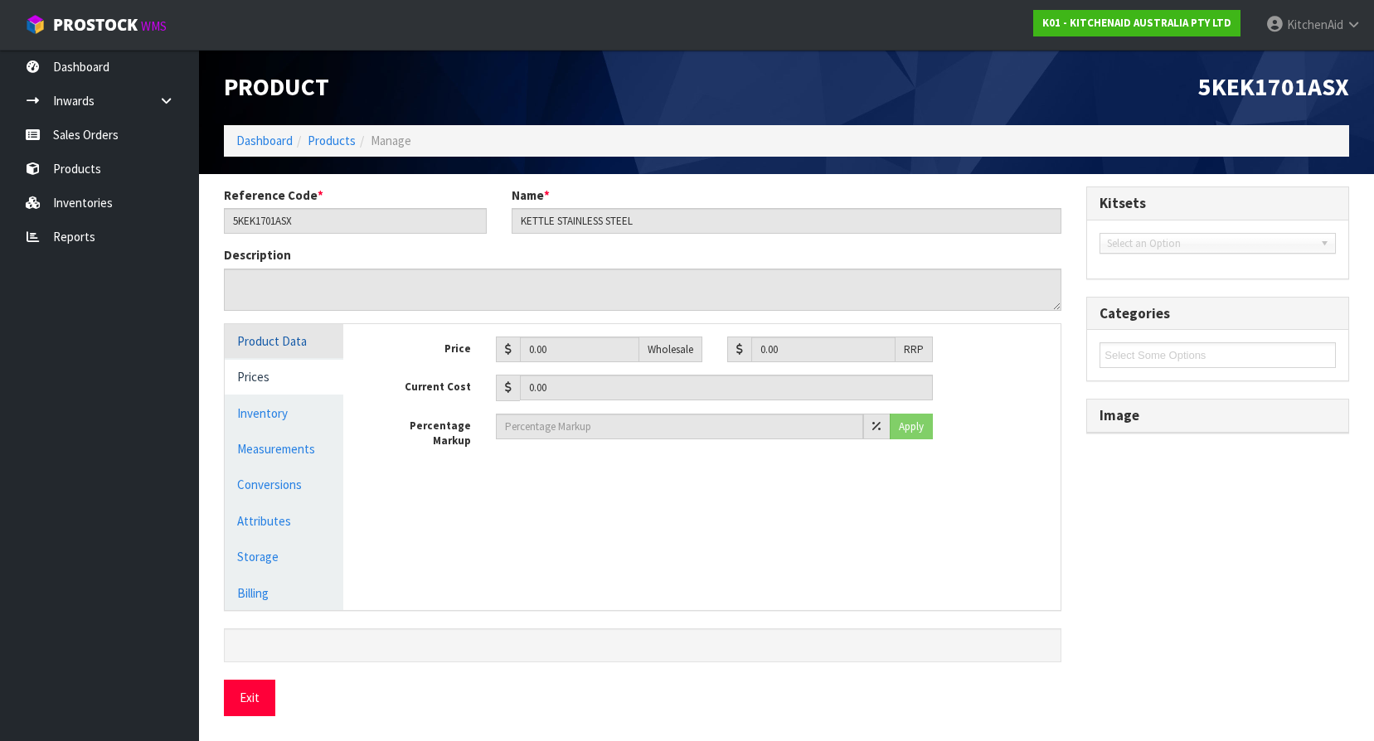
click at [279, 347] on link "Product Data" at bounding box center [284, 341] width 119 height 34
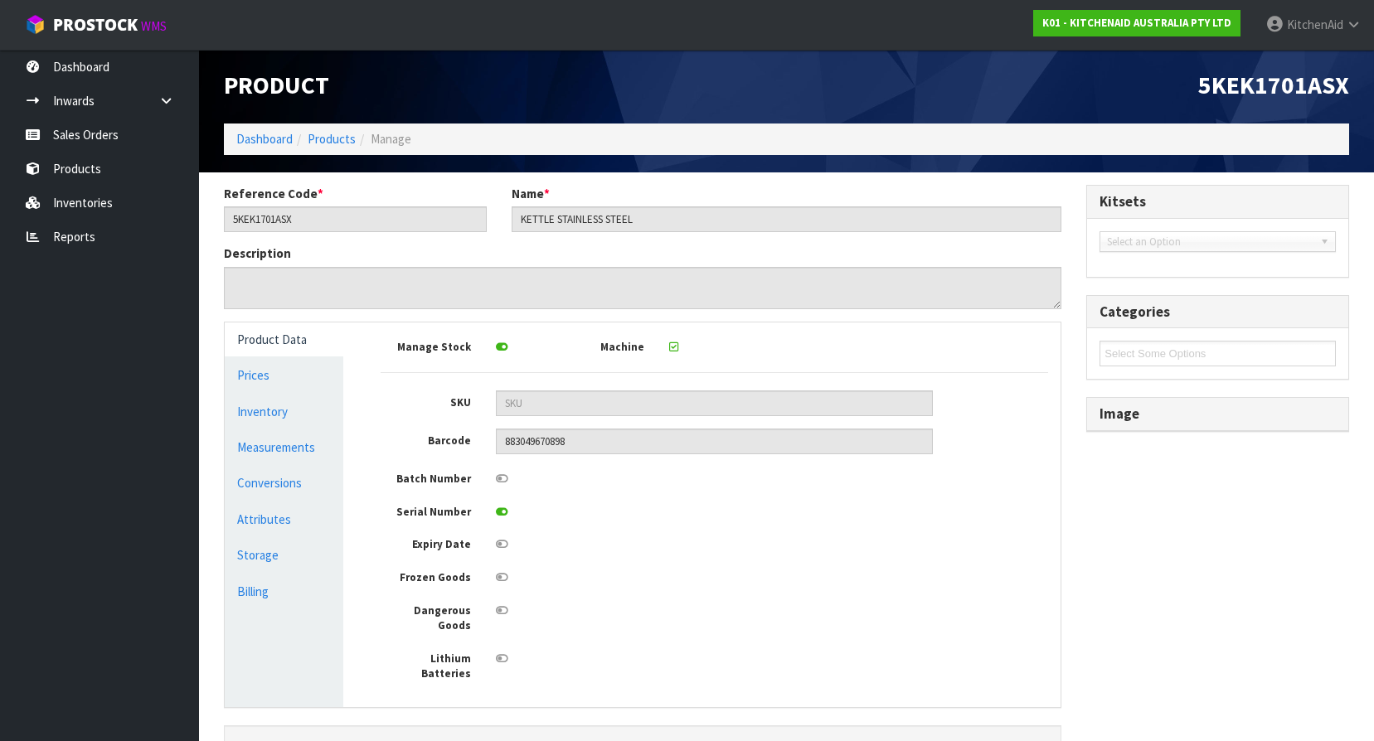
scroll to position [0, 0]
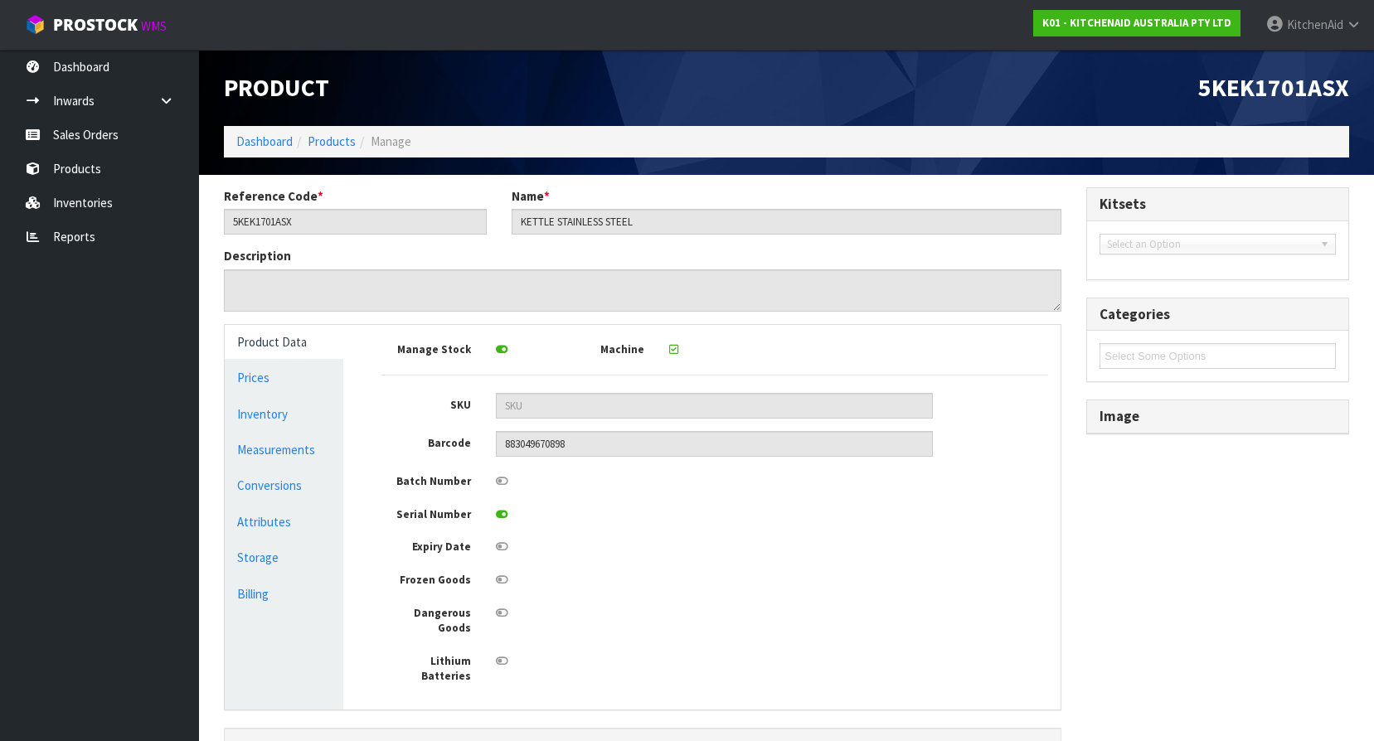
click at [1135, 422] on h3 "Image" at bounding box center [1217, 417] width 236 height 16
click at [336, 134] on link "Products" at bounding box center [332, 141] width 48 height 16
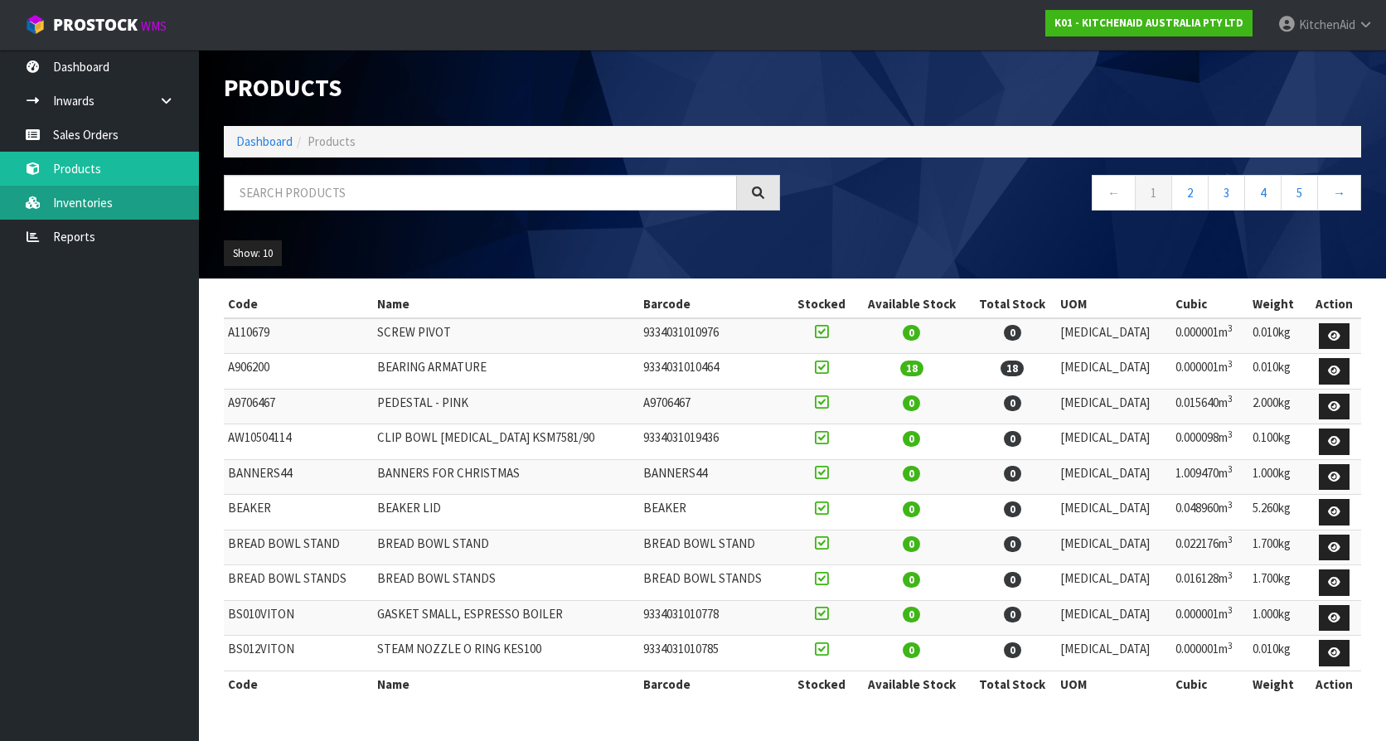
click at [79, 205] on link "Inventories" at bounding box center [99, 203] width 199 height 34
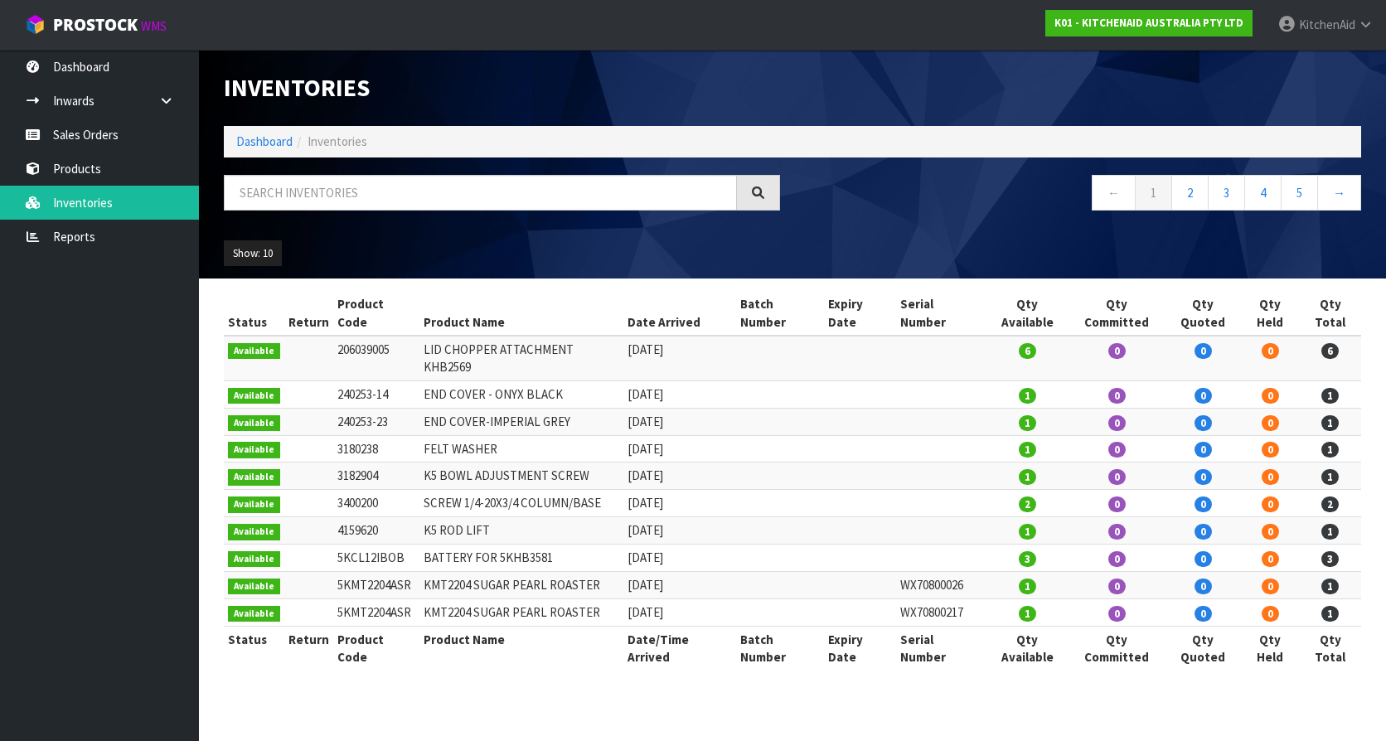
click at [659, 303] on th "Date Arrived" at bounding box center [679, 313] width 113 height 45
click at [1312, 194] on link "5" at bounding box center [1299, 193] width 37 height 36
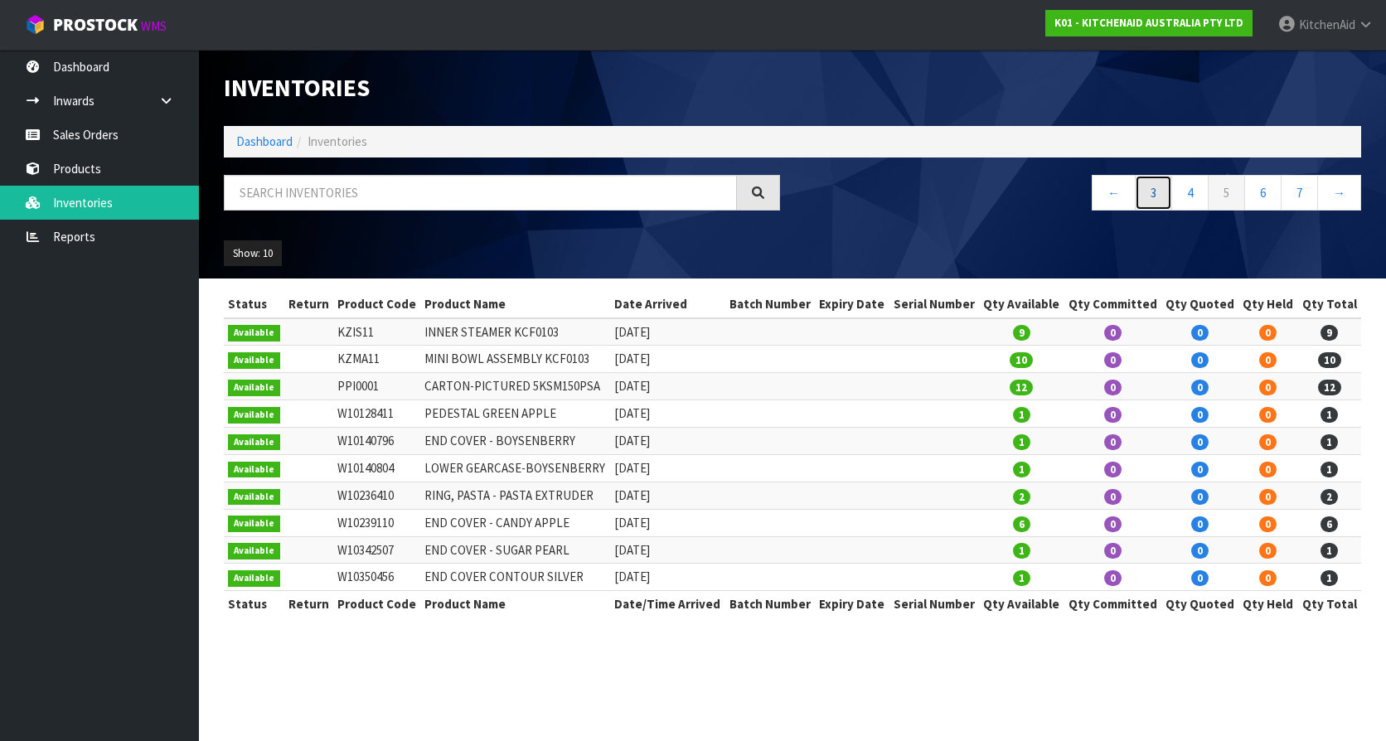
click at [1138, 199] on link "3" at bounding box center [1153, 193] width 37 height 36
click at [384, 187] on input "text" at bounding box center [480, 193] width 513 height 36
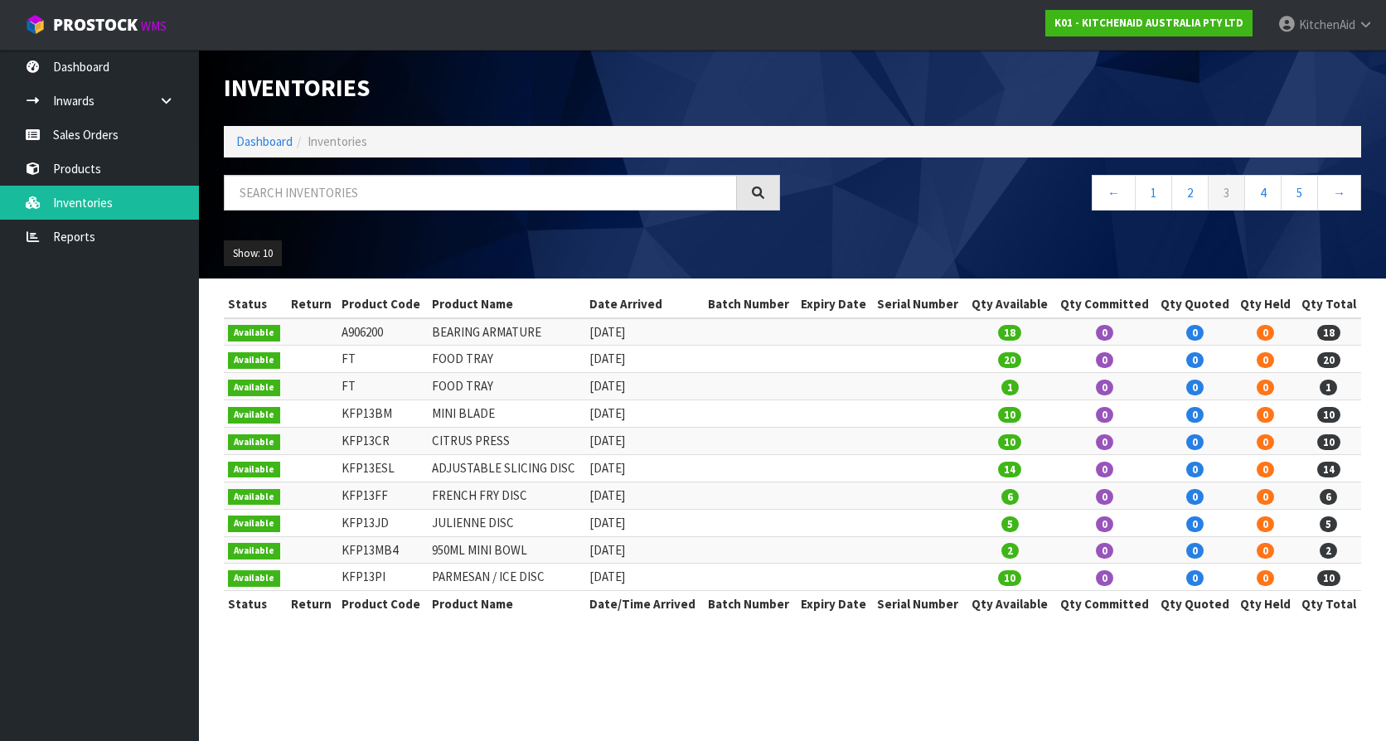
click at [621, 527] on td "[DATE]" at bounding box center [644, 522] width 119 height 27
drag, startPoint x: 621, startPoint y: 527, endPoint x: 813, endPoint y: 531, distance: 191.6
click at [813, 531] on td at bounding box center [835, 522] width 76 height 27
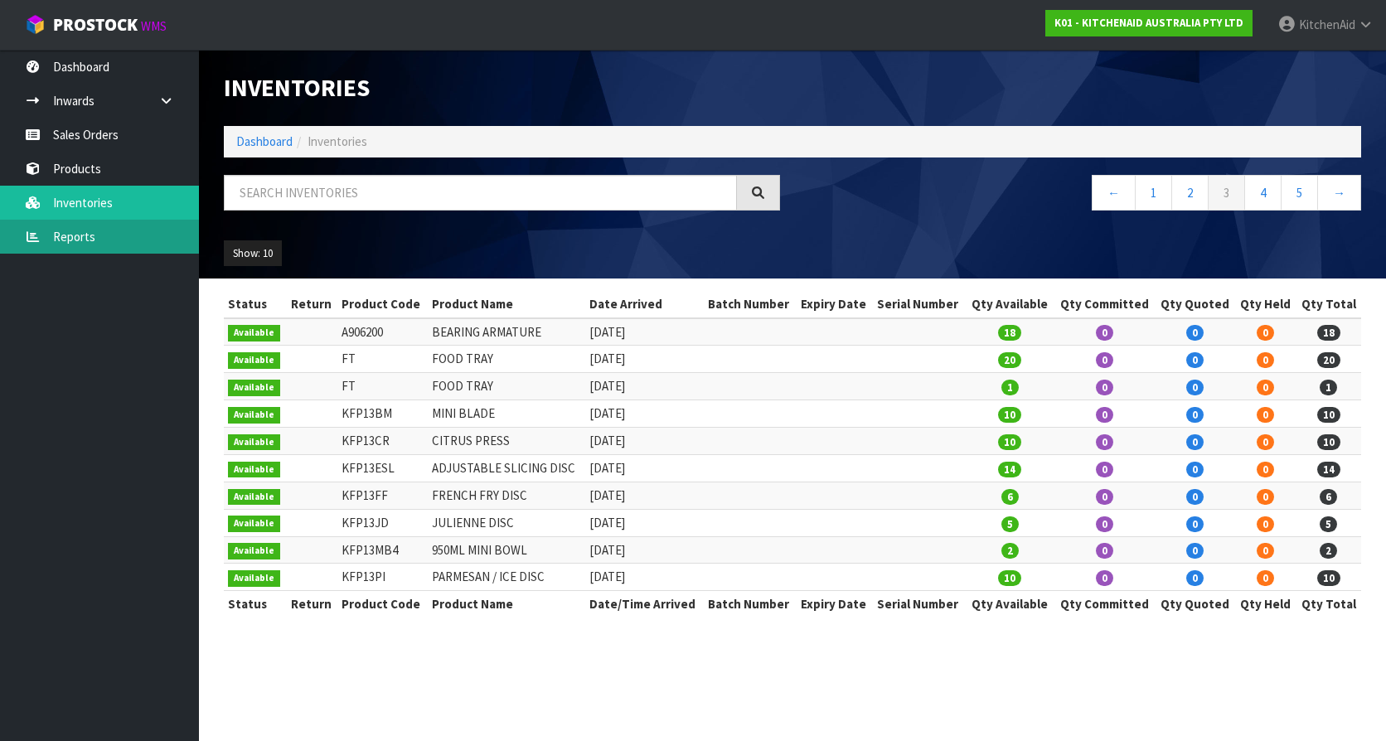
click at [82, 242] on link "Reports" at bounding box center [99, 237] width 199 height 34
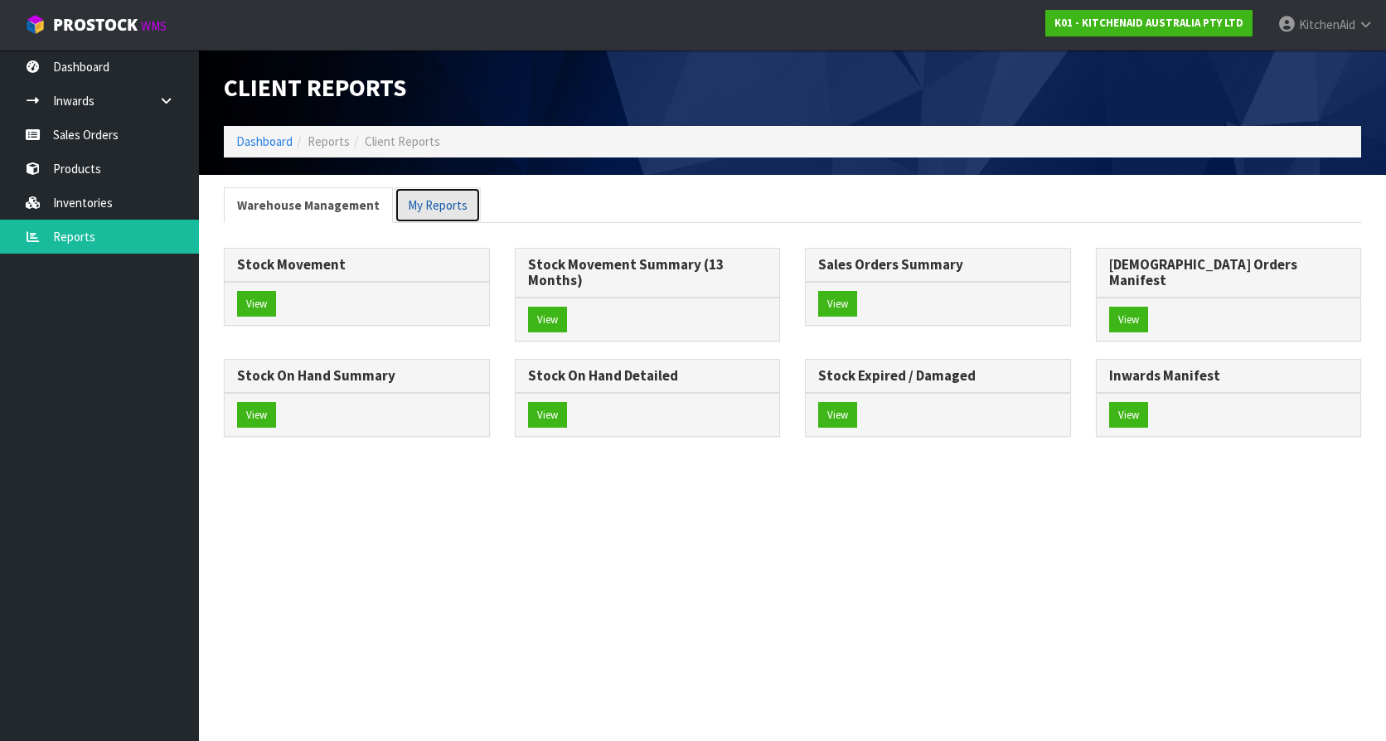
click at [471, 210] on link "My Reports" at bounding box center [438, 205] width 86 height 36
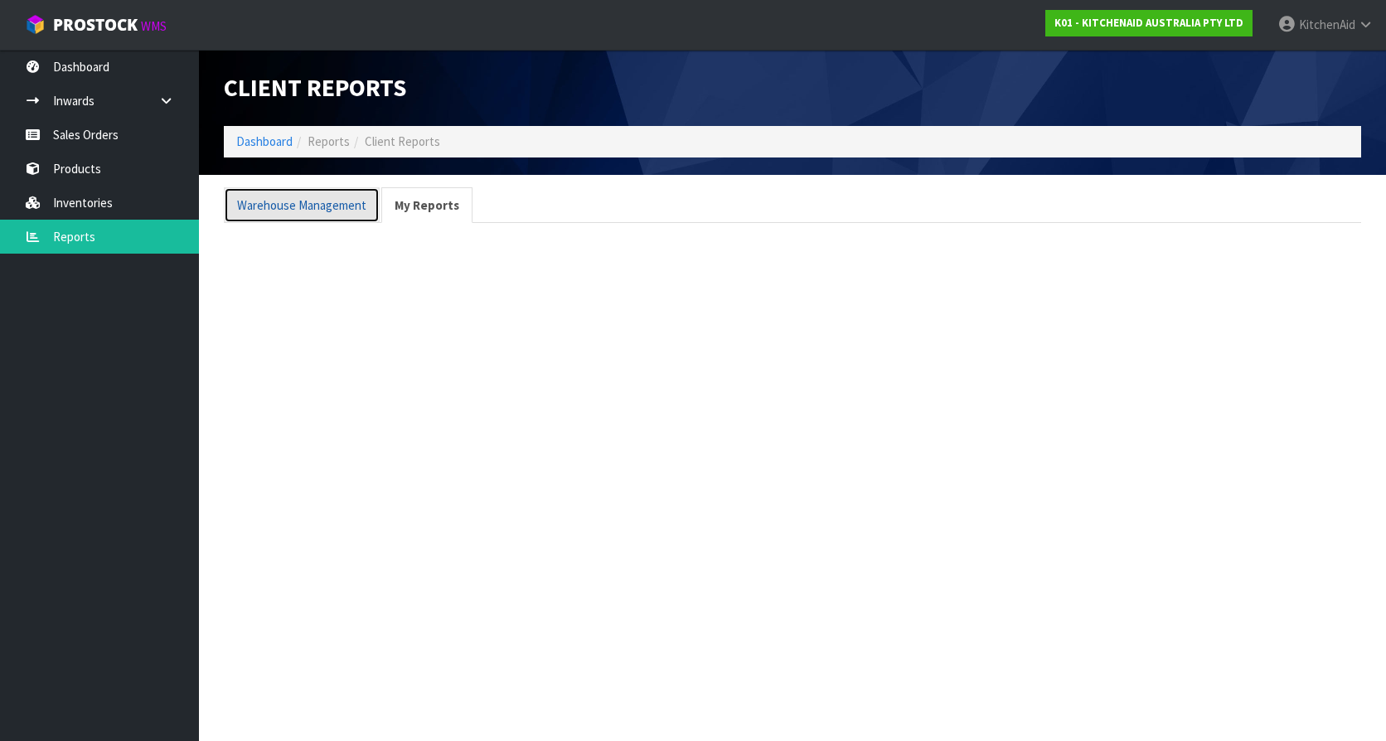
click at [301, 211] on link "Warehouse Management" at bounding box center [302, 205] width 156 height 36
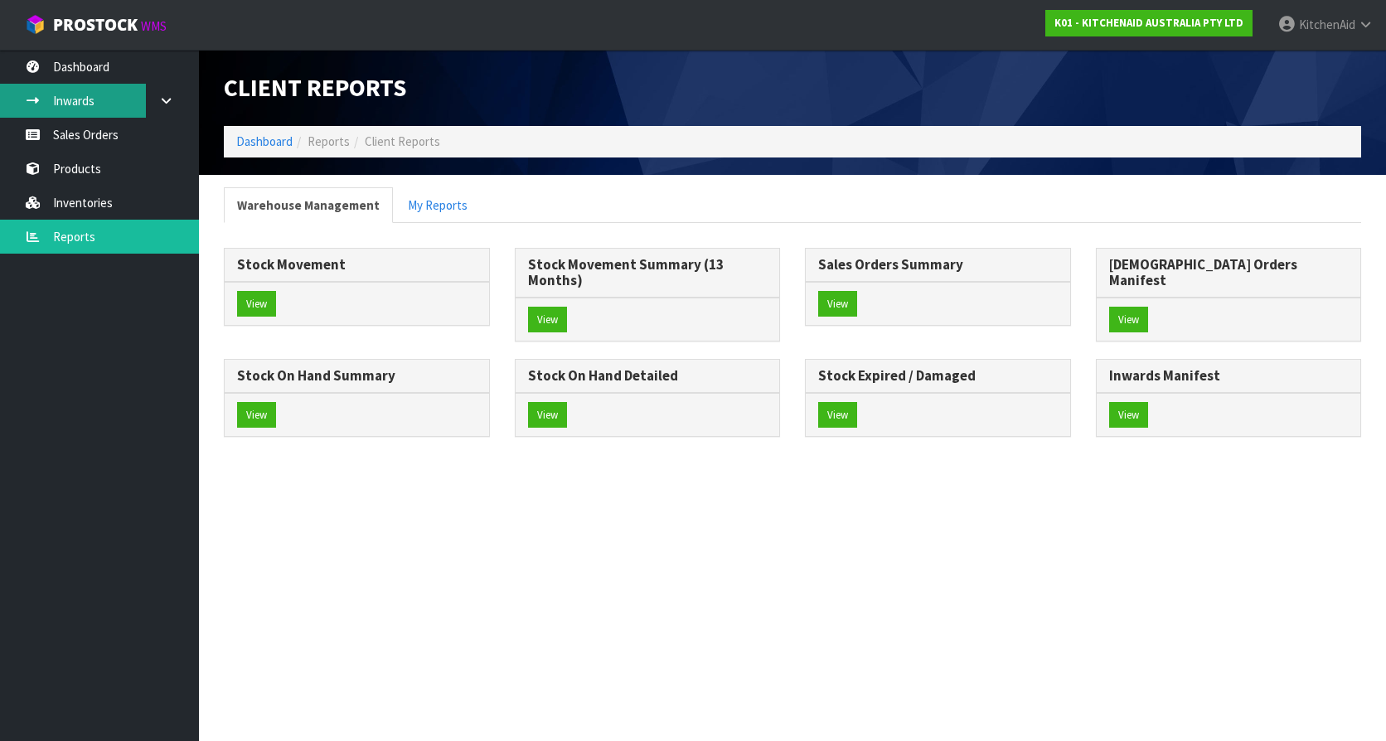
click at [83, 109] on link "Inwards" at bounding box center [99, 101] width 199 height 34
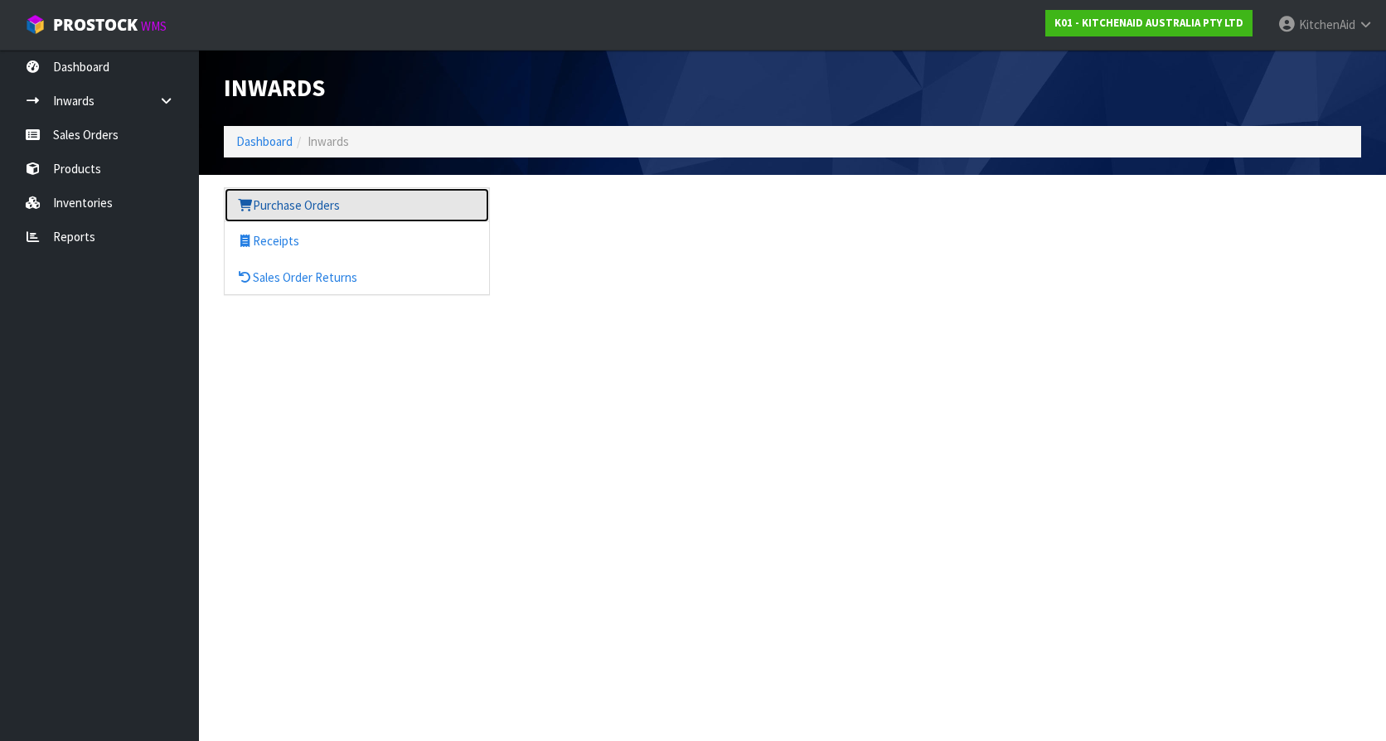
click at [327, 211] on link "Purchase Orders" at bounding box center [357, 205] width 264 height 34
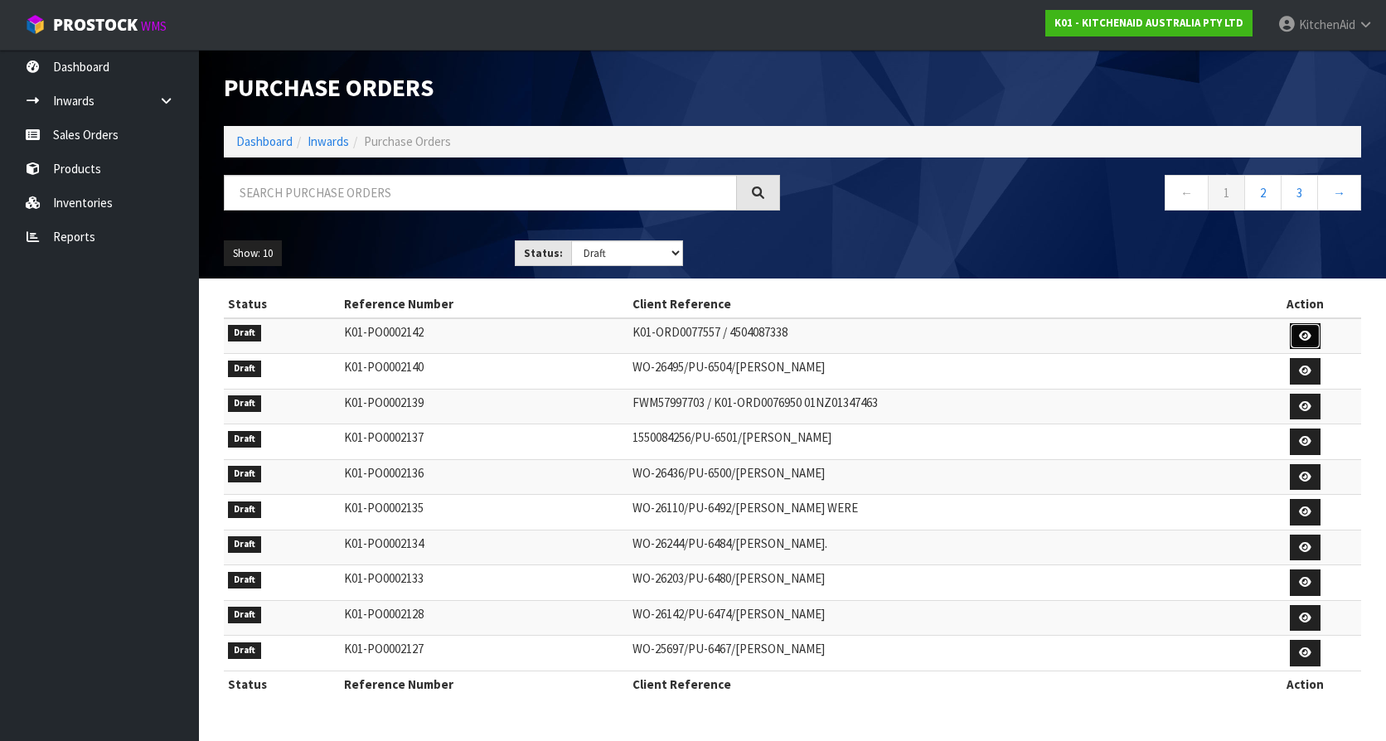
click at [1297, 336] on link at bounding box center [1305, 336] width 31 height 27
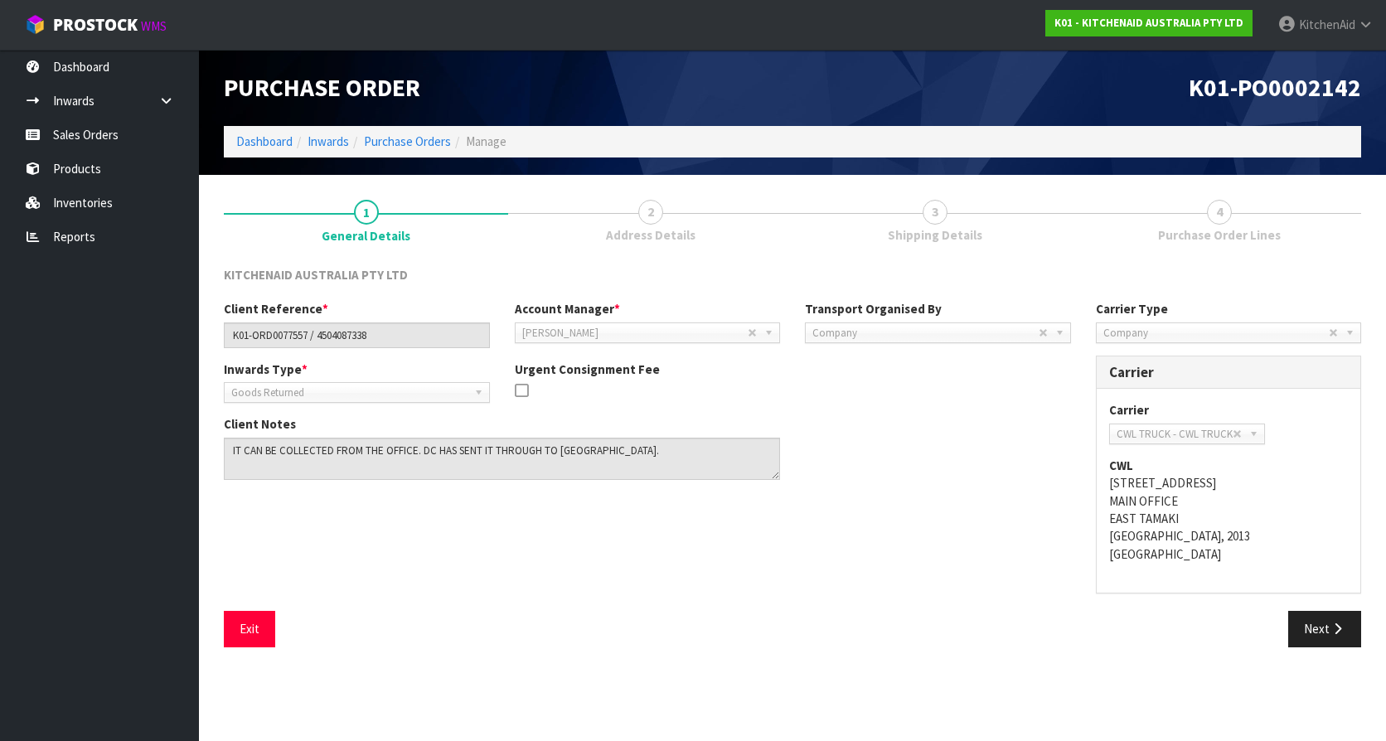
click at [406, 127] on ol "Dashboard Inwards Purchase Orders Manage" at bounding box center [793, 141] width 1138 height 31
click at [410, 151] on ol "Dashboard Inwards Purchase Orders Manage" at bounding box center [793, 141] width 1138 height 31
click at [408, 147] on link "Purchase Orders" at bounding box center [407, 141] width 87 height 16
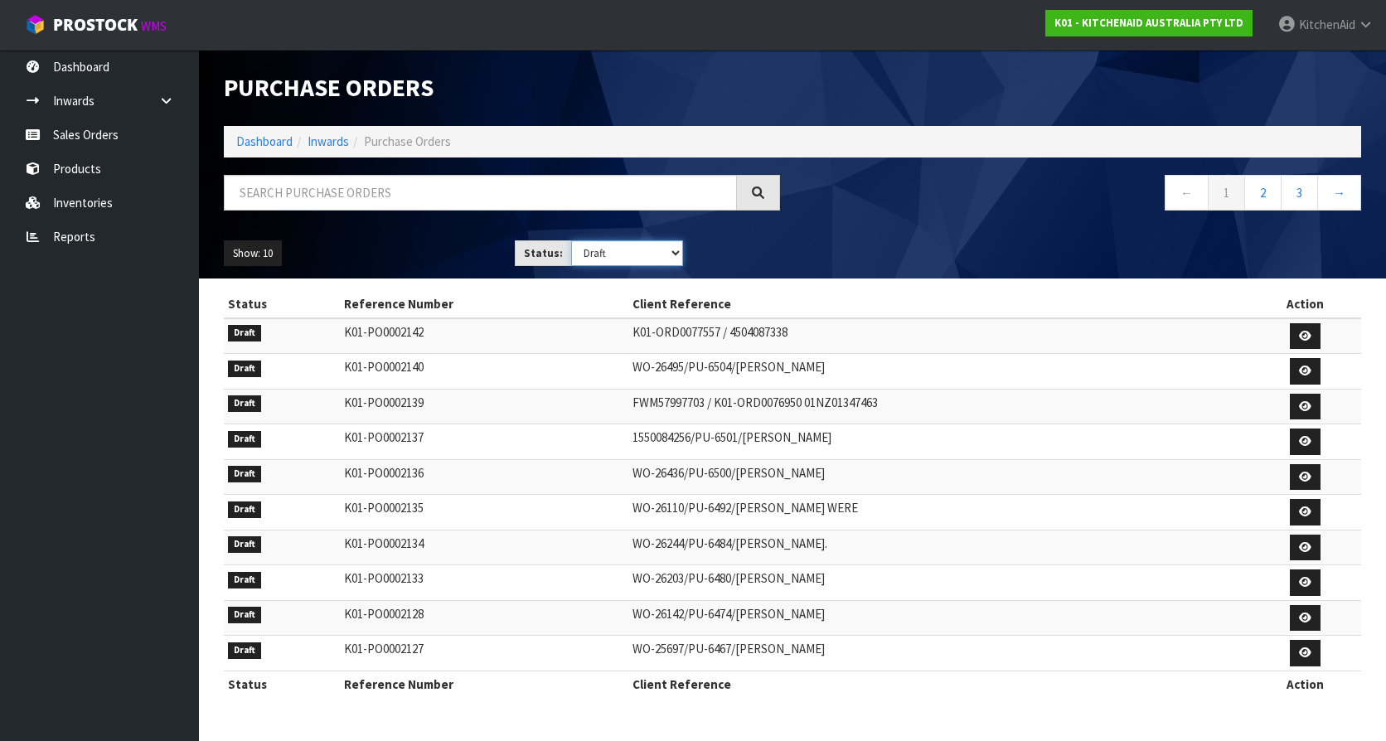
click at [600, 255] on select "Draft Pending Received Cancelled ALL" at bounding box center [627, 253] width 113 height 26
select select "string:9"
click at [571, 240] on select "Draft Pending Received Cancelled ALL" at bounding box center [627, 253] width 113 height 26
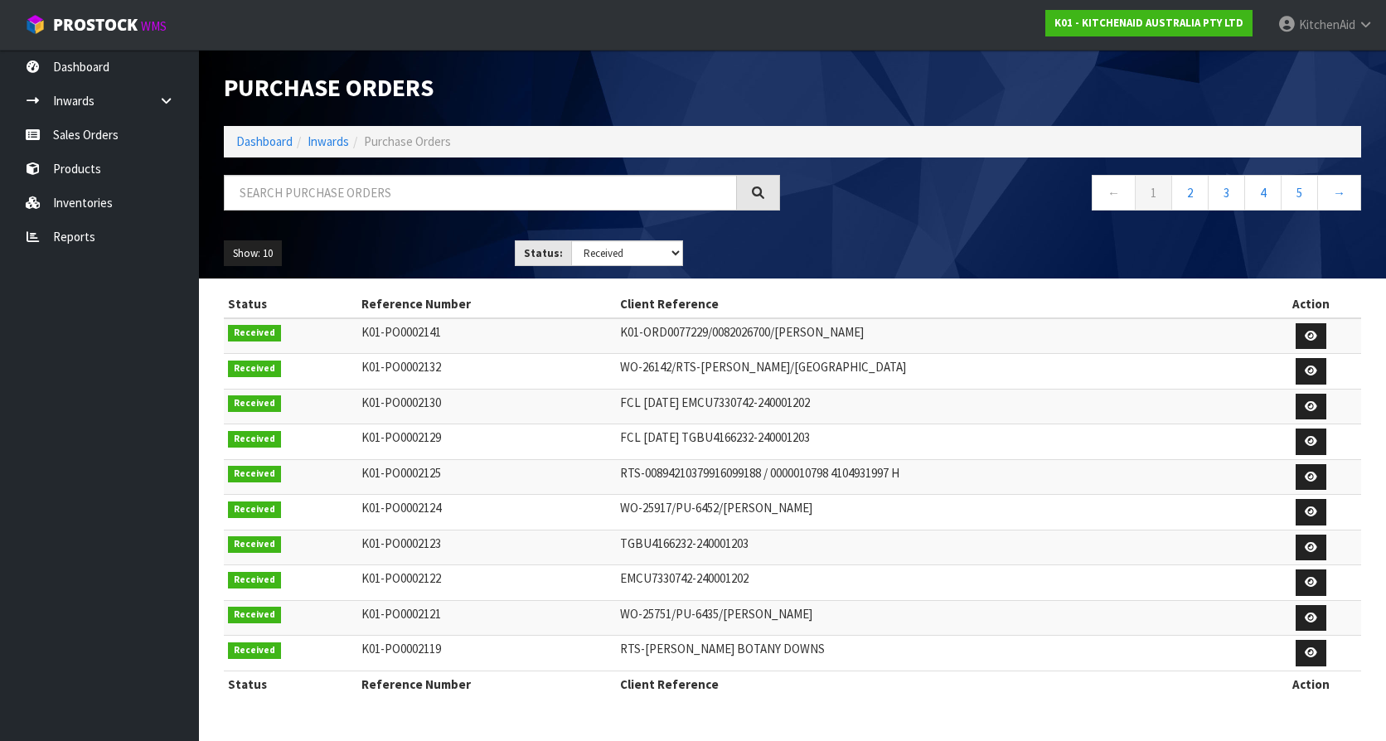
click at [1297, 400] on td at bounding box center [1311, 407] width 100 height 36
click at [1308, 404] on icon at bounding box center [1311, 406] width 12 height 11
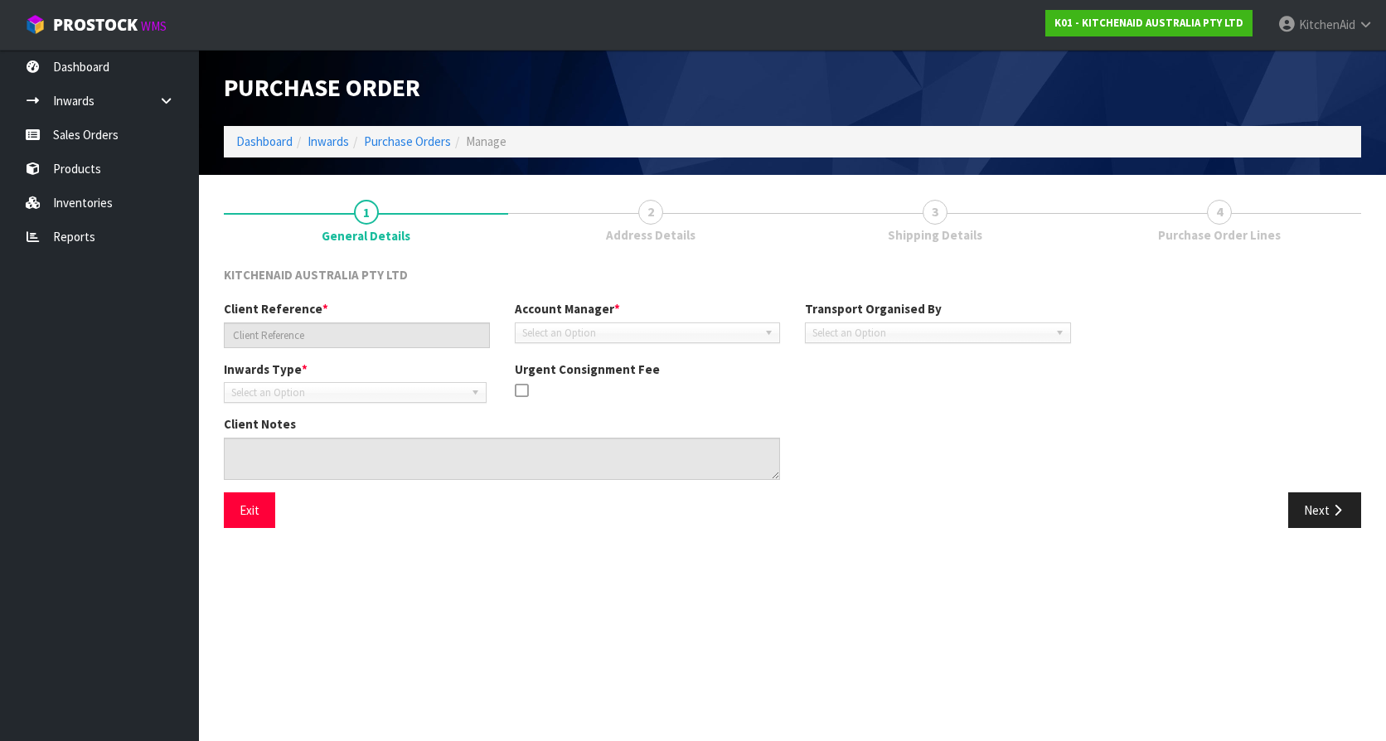
type input "FCL [DATE] EMCU7330742-240001202"
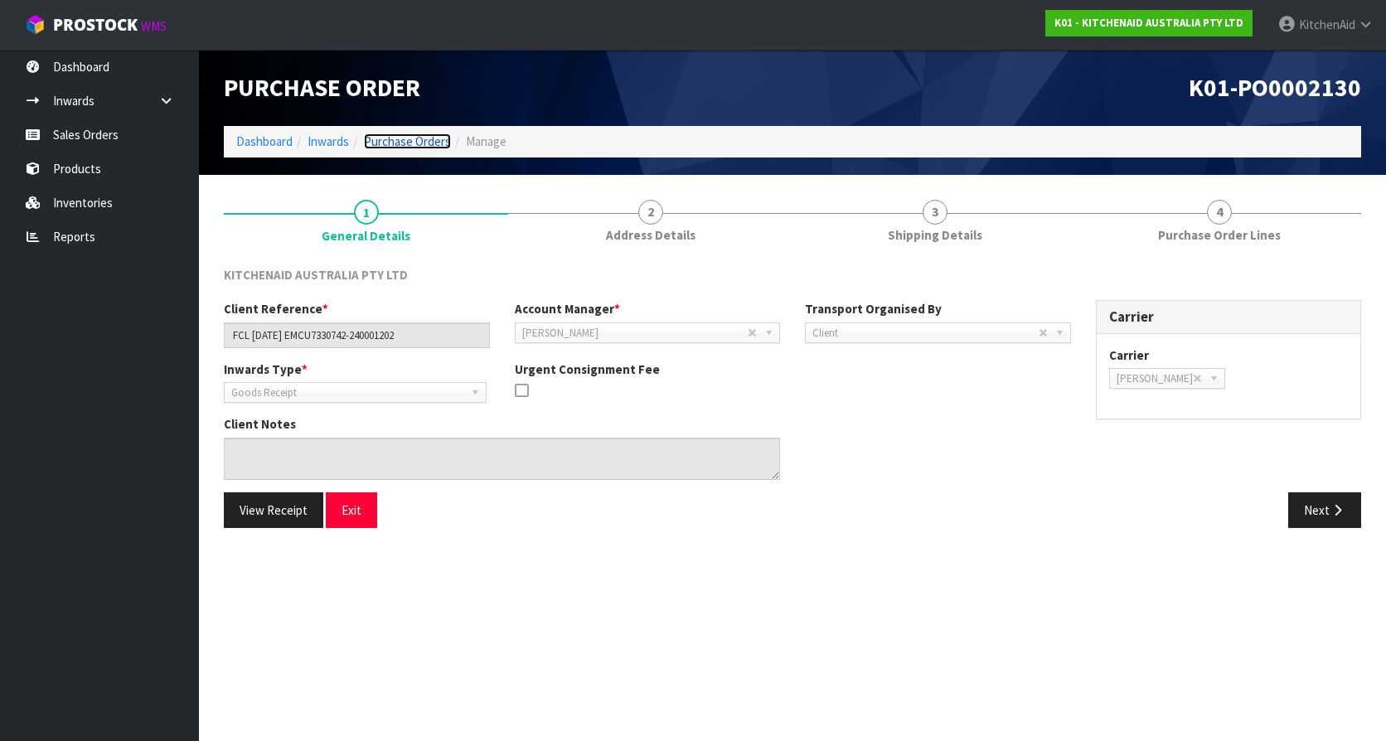
click at [391, 140] on link "Purchase Orders" at bounding box center [407, 141] width 87 height 16
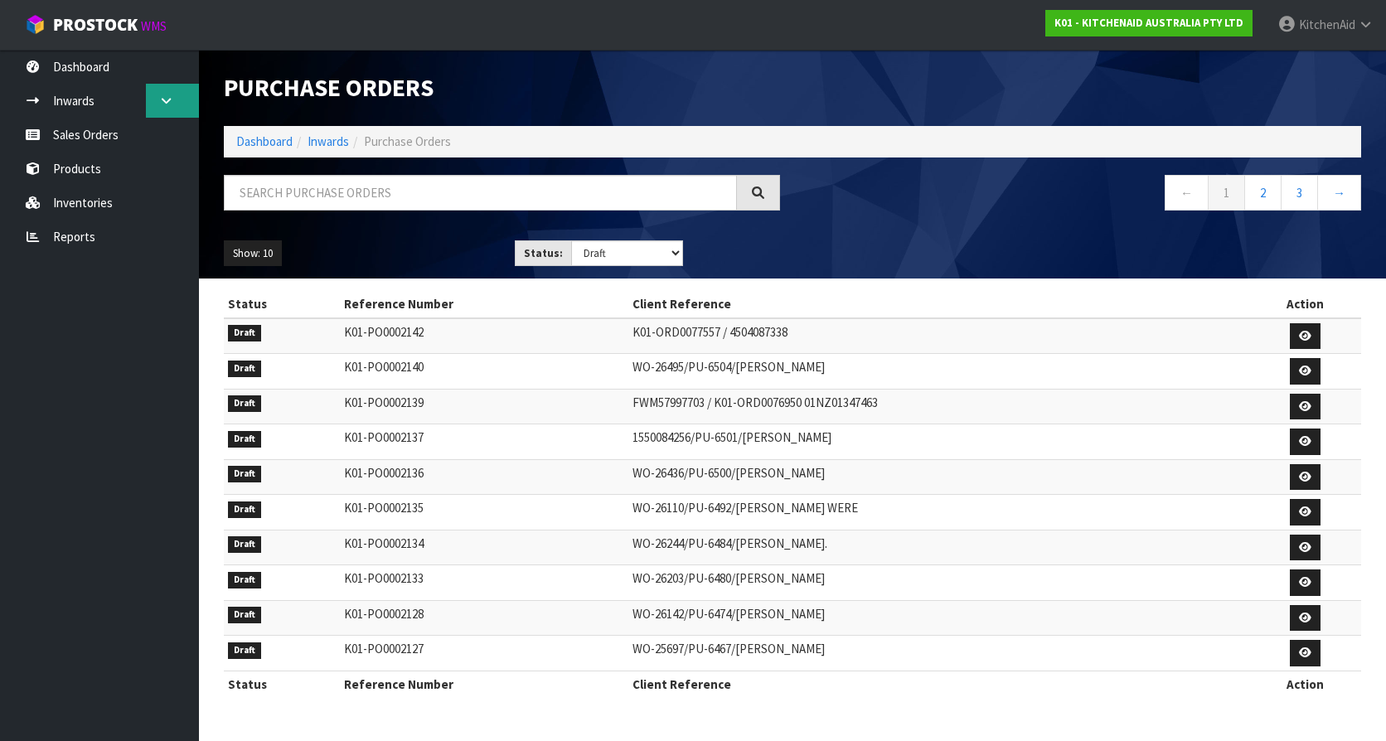
click at [178, 105] on link at bounding box center [172, 101] width 53 height 34
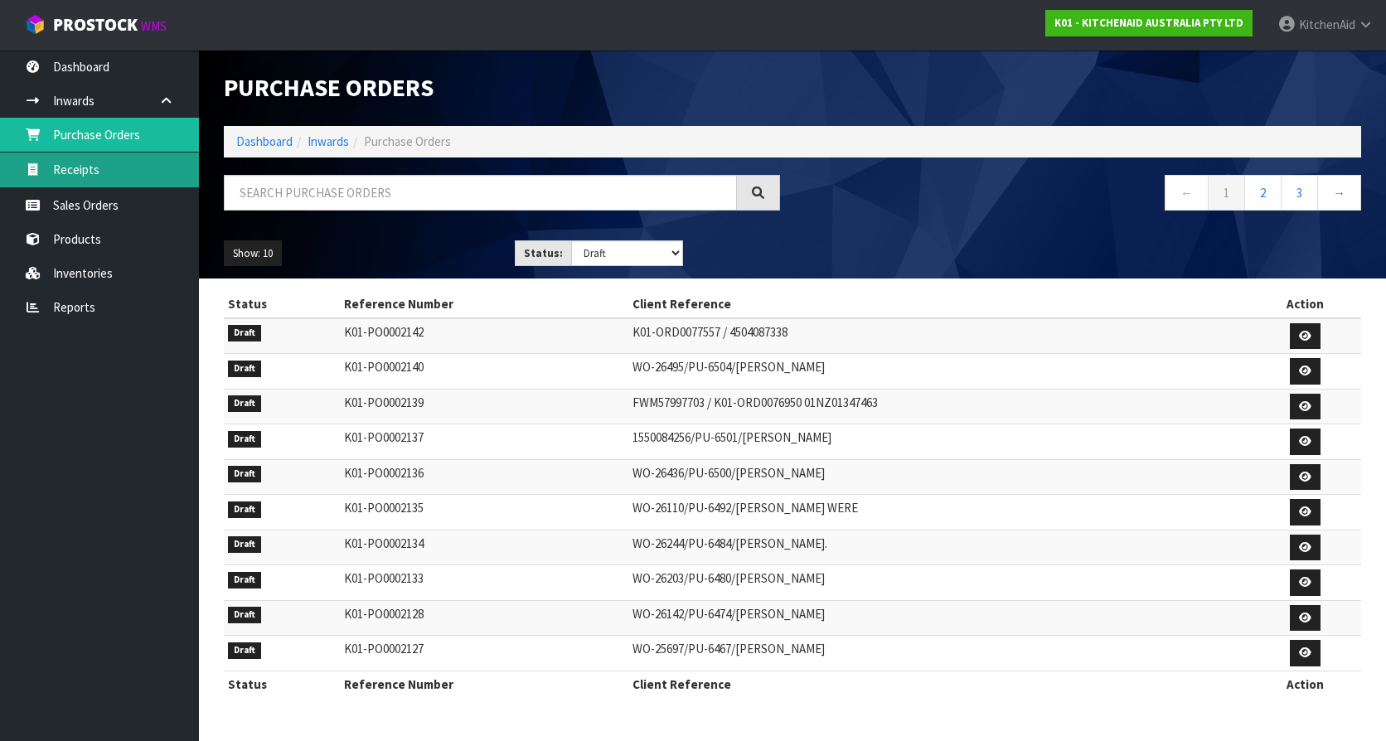
click at [65, 172] on link "Receipts" at bounding box center [99, 170] width 199 height 34
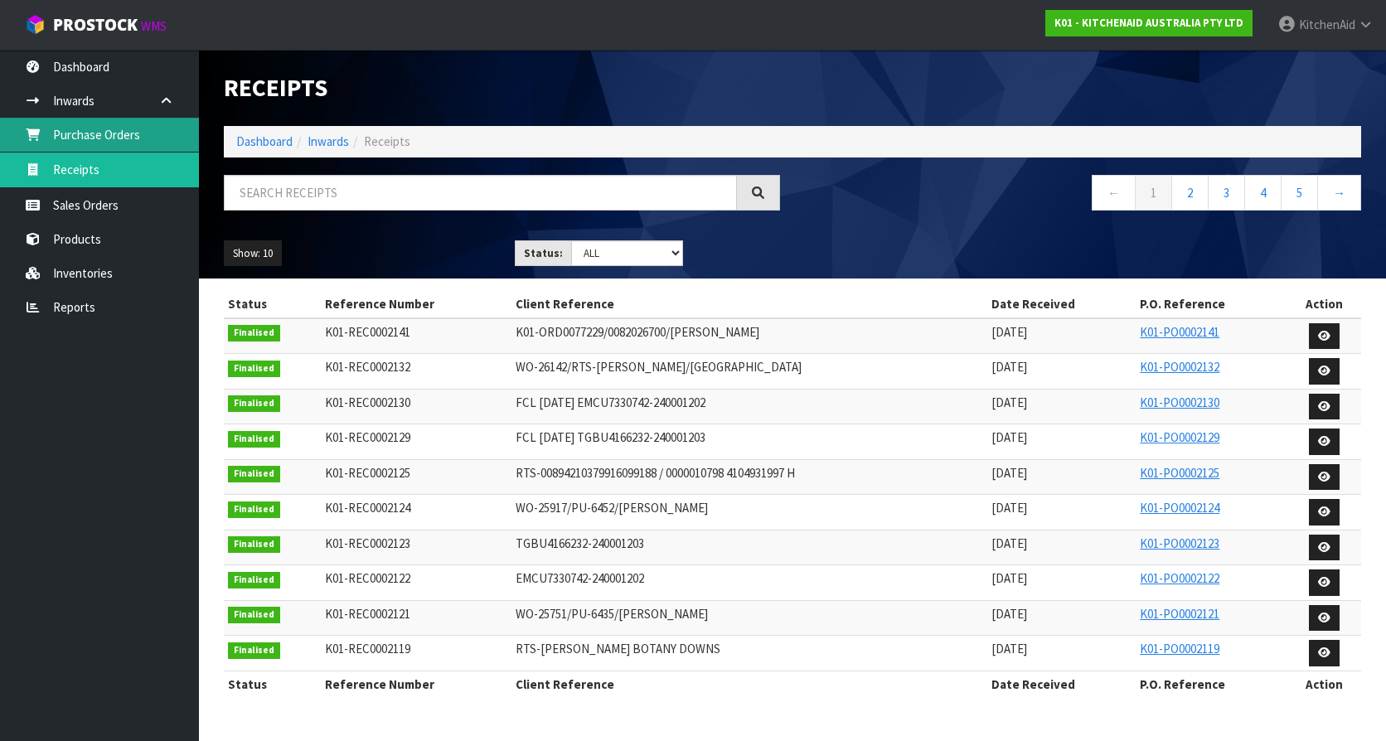
click at [70, 139] on link "Purchase Orders" at bounding box center [99, 135] width 199 height 34
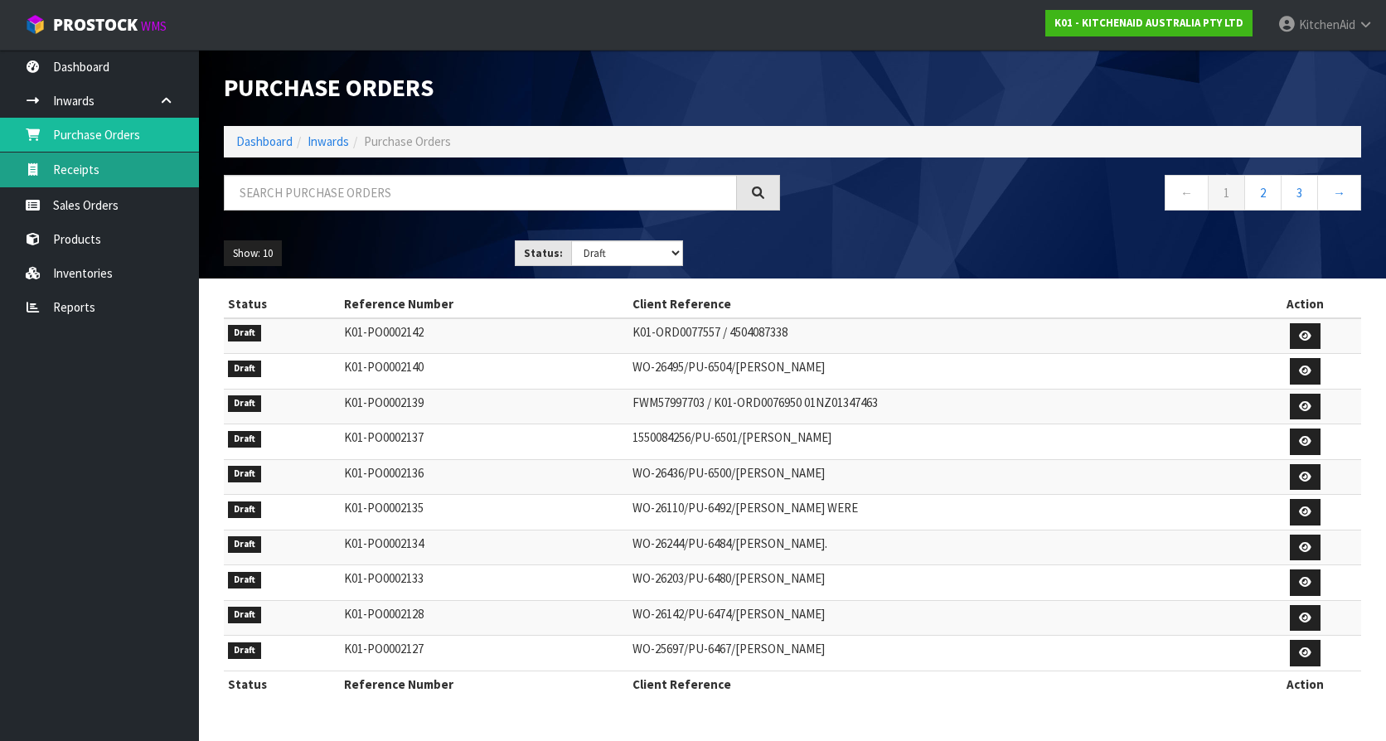
click at [91, 183] on link "Receipts" at bounding box center [99, 170] width 199 height 34
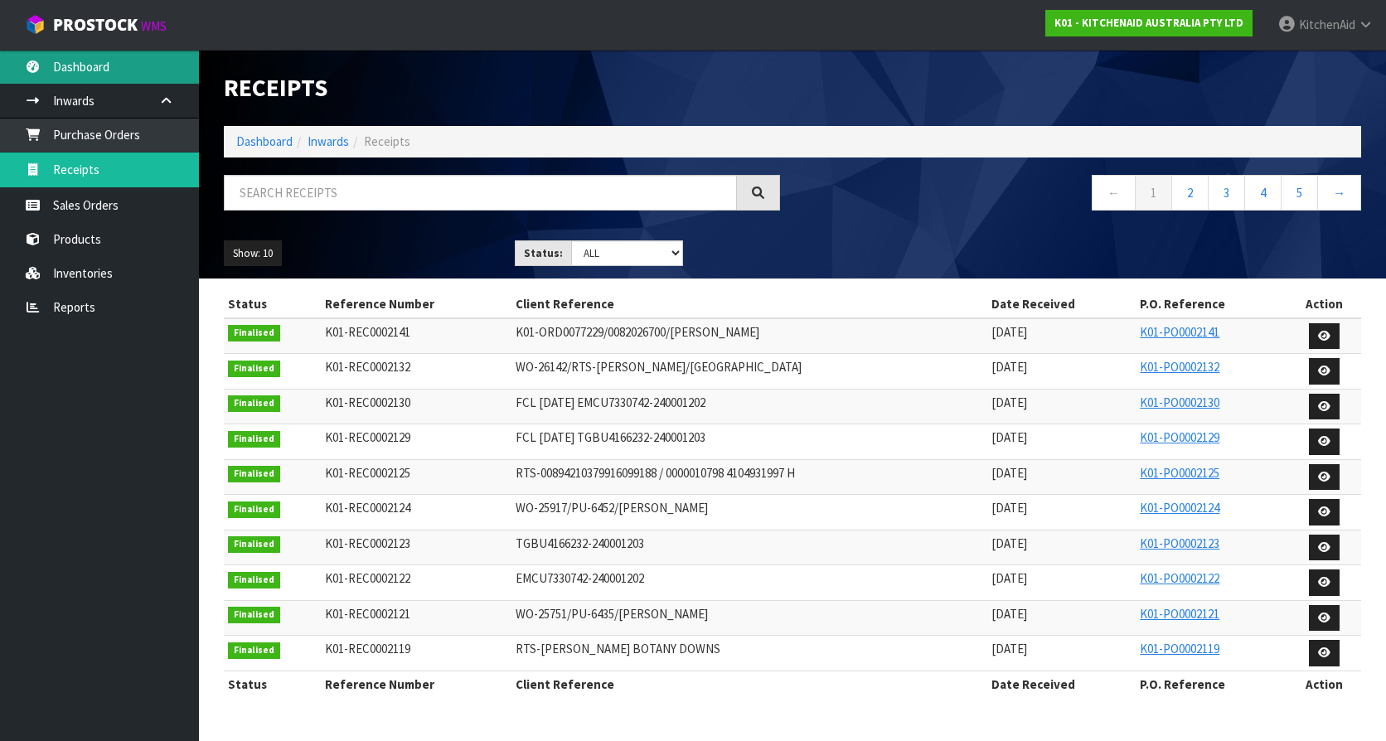
click at [95, 79] on link "Dashboard" at bounding box center [99, 67] width 199 height 34
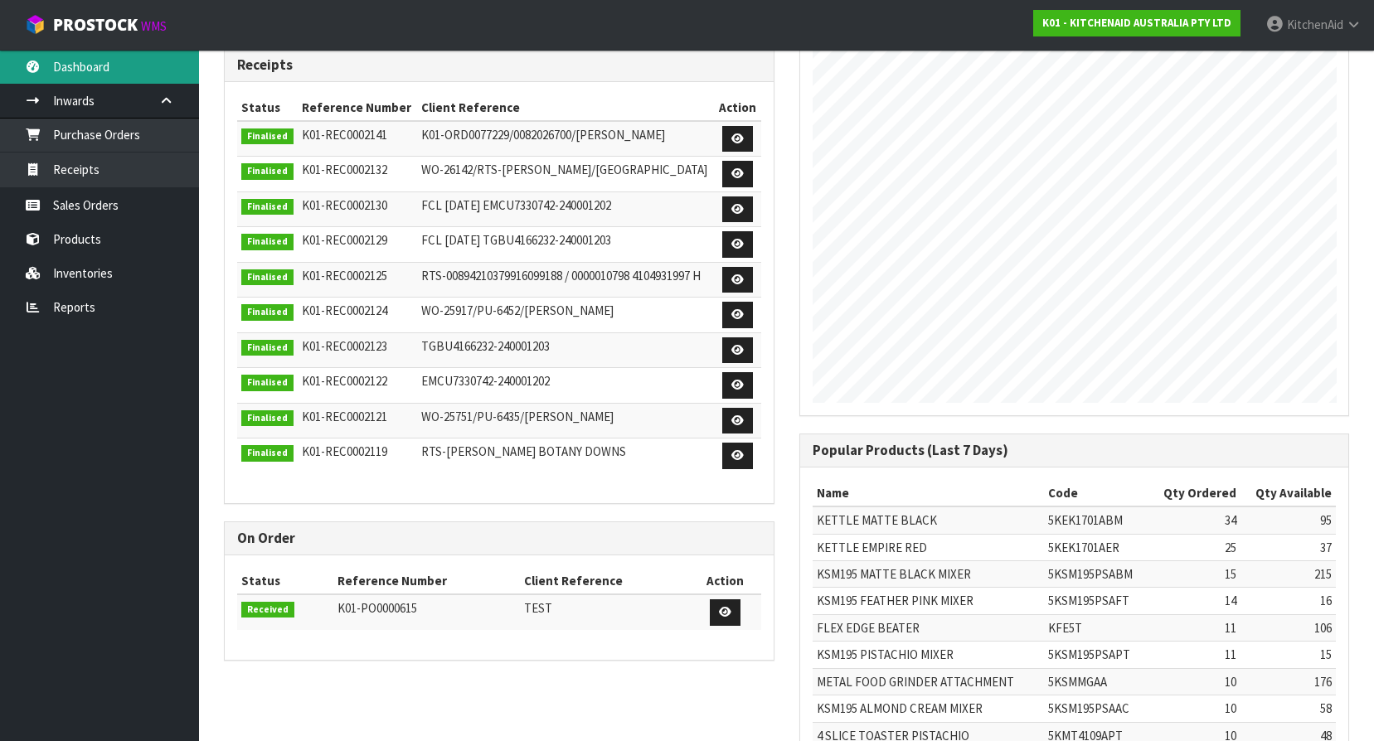
scroll to position [379, 0]
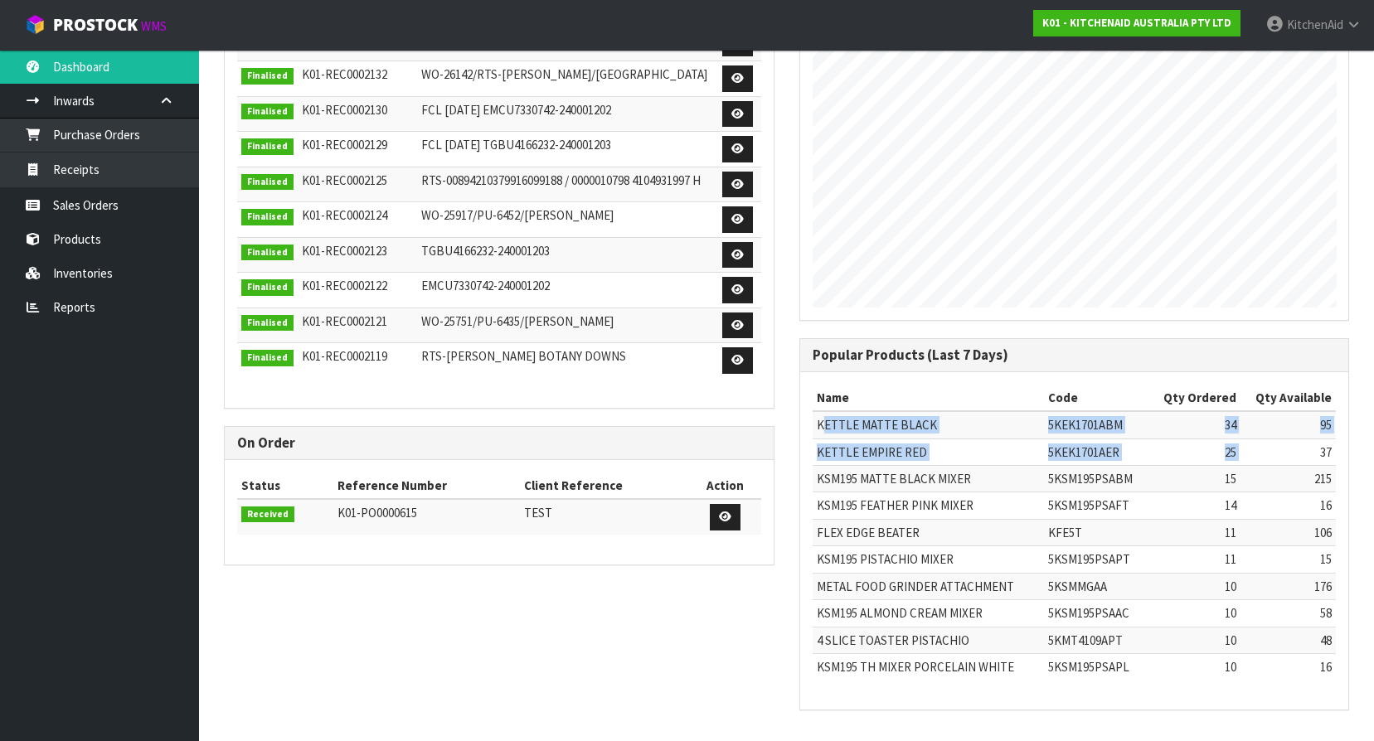
drag, startPoint x: 824, startPoint y: 426, endPoint x: 1280, endPoint y: 462, distance: 457.4
click at [1280, 462] on tbody "KETTLE MATTE BLACK 5KEK1701ABM 34 95 KETTLE EMPIRE RED 5KEK1701AER 25 37 KSM195…" at bounding box center [1075, 545] width 524 height 269
click at [1280, 462] on td "37" at bounding box center [1287, 452] width 95 height 27
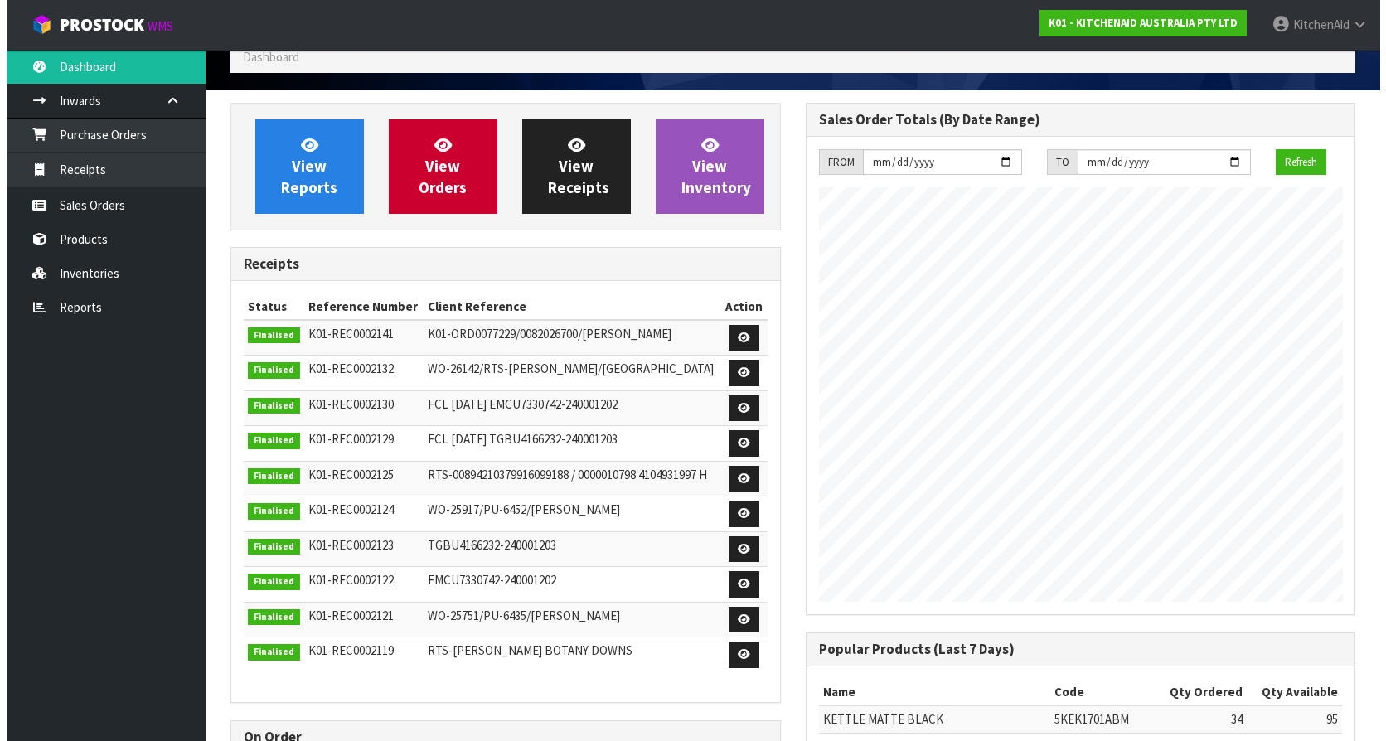
scroll to position [0, 0]
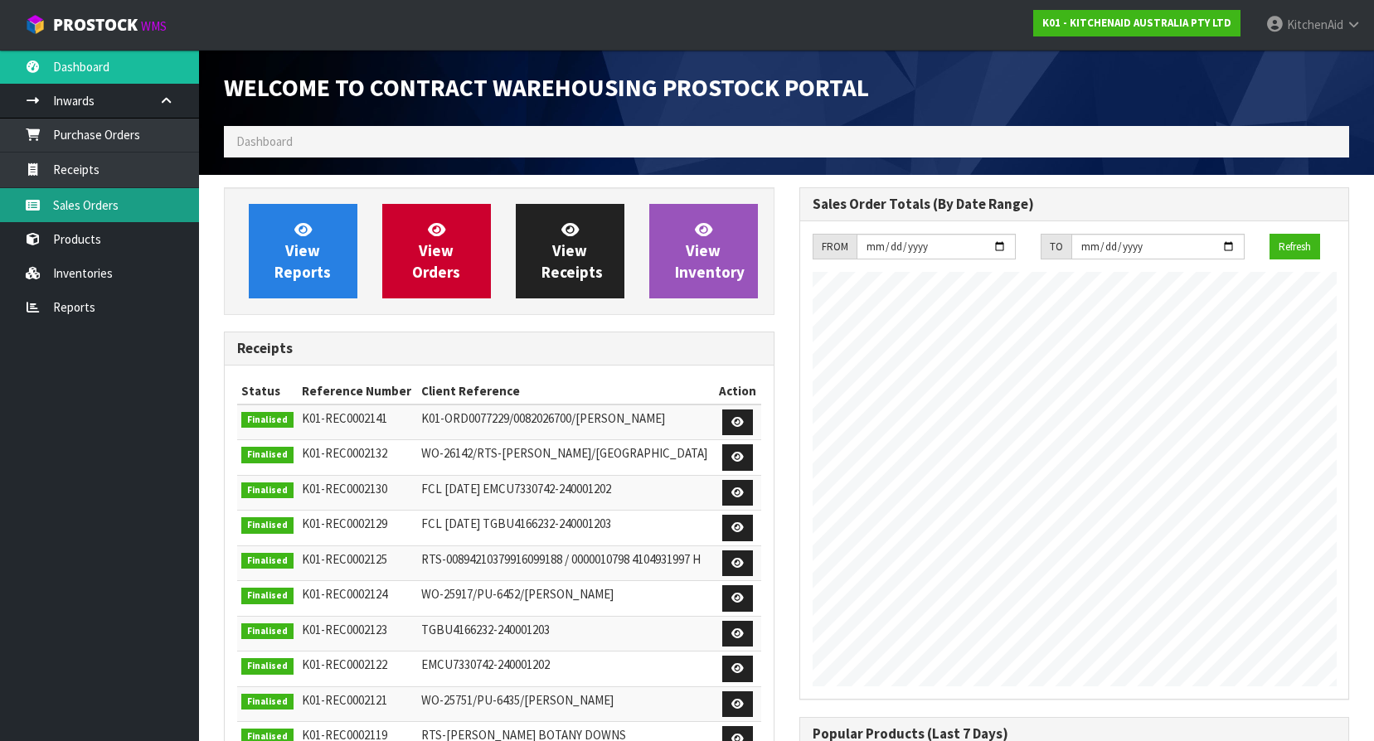
click at [90, 196] on link "Sales Orders" at bounding box center [99, 205] width 199 height 34
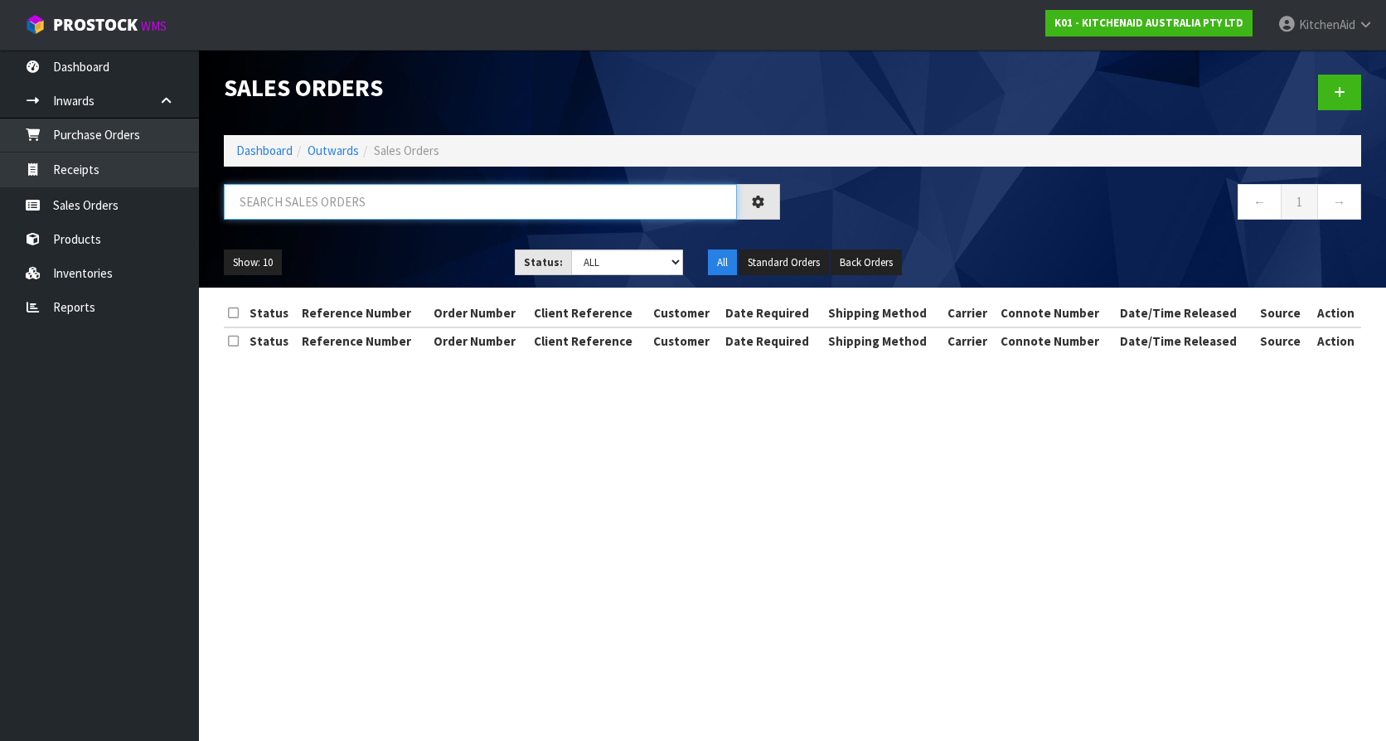
click at [372, 206] on input "text" at bounding box center [480, 202] width 513 height 36
paste input "KAAA-28921"
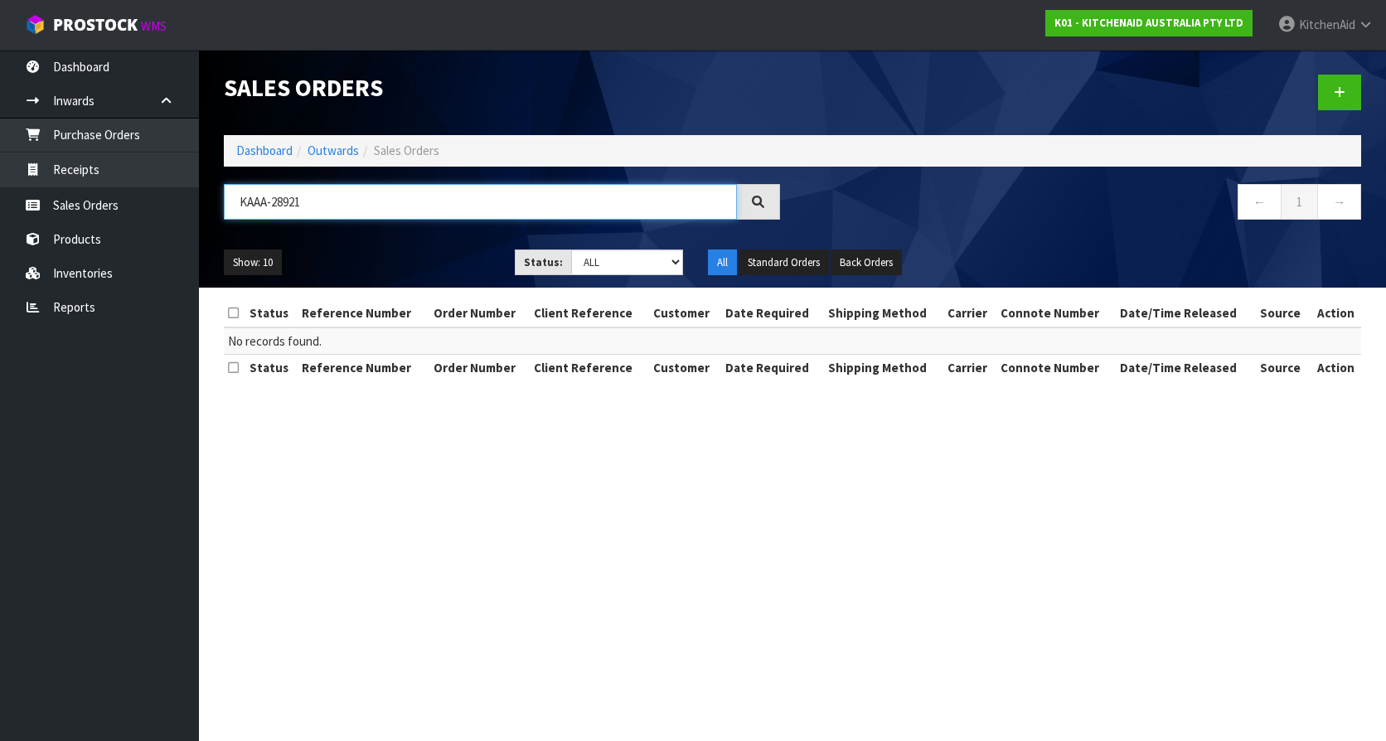
drag, startPoint x: 395, startPoint y: 201, endPoint x: 230, endPoint y: 188, distance: 166.3
click at [230, 188] on input "KAAA-28921" at bounding box center [480, 202] width 513 height 36
paste input "0000011653"
type input "0000011653"
click at [322, 216] on input "0000011653" at bounding box center [480, 202] width 513 height 36
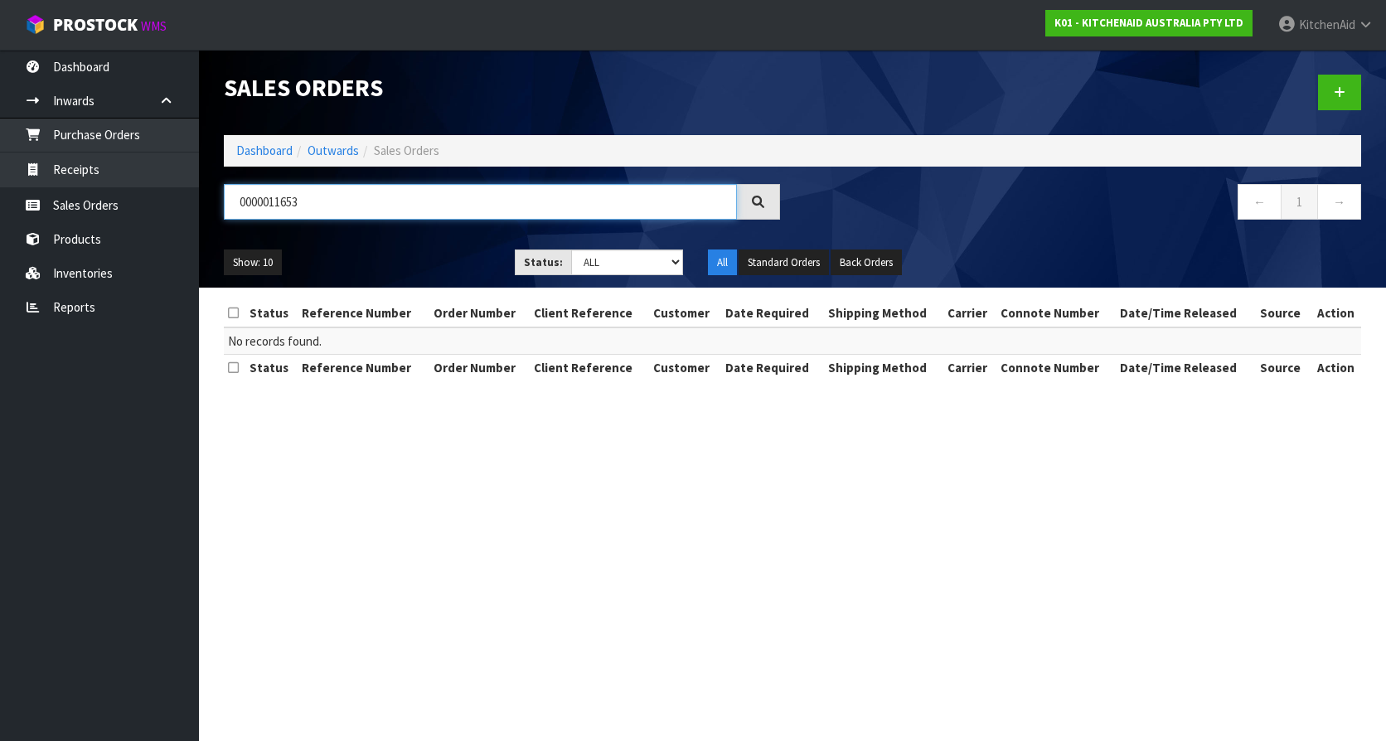
drag, startPoint x: 371, startPoint y: 196, endPoint x: 206, endPoint y: 196, distance: 164.2
click at [206, 196] on header "Sales Orders Dashboard Outwards Sales Orders 0000011653 ← 1 → Show: 10 5 10 25 …" at bounding box center [792, 169] width 1187 height 238
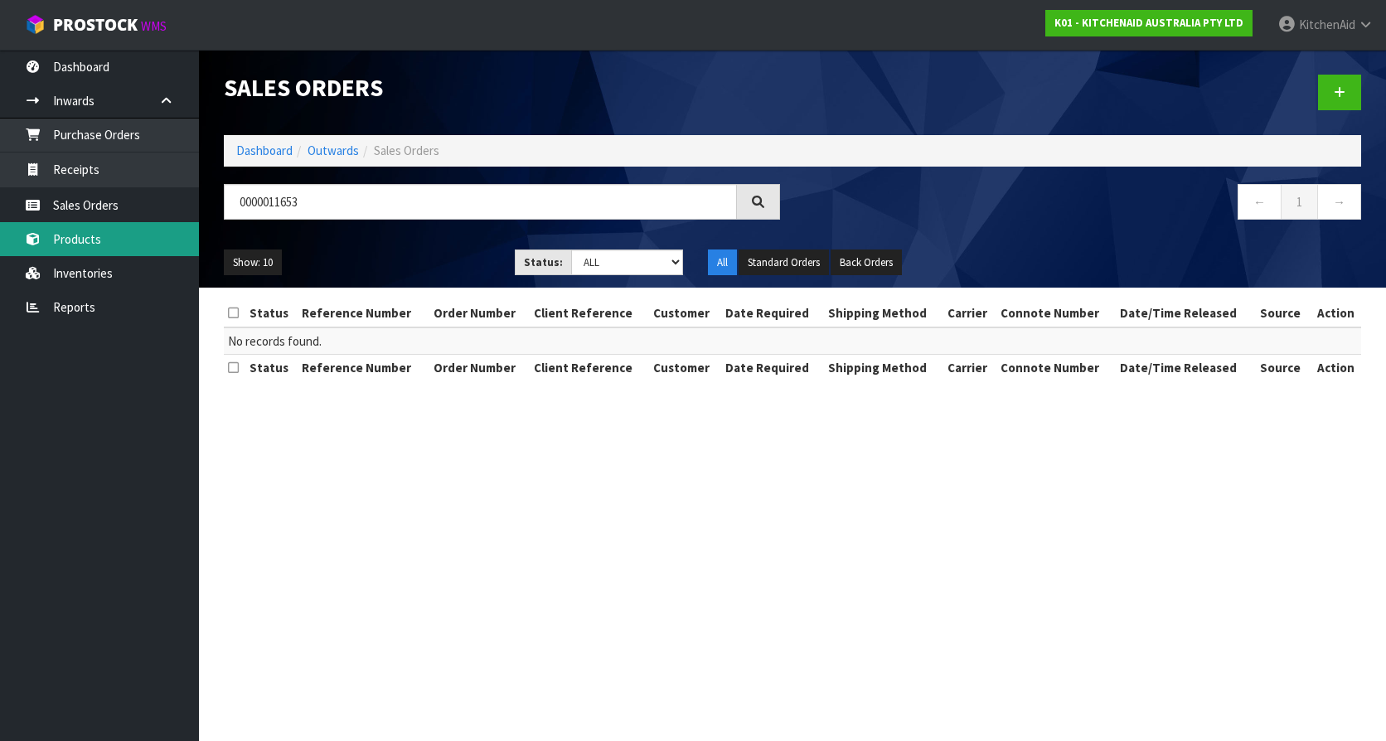
drag, startPoint x: 94, startPoint y: 236, endPoint x: 323, endPoint y: 214, distance: 229.9
click at [94, 236] on link "Products" at bounding box center [99, 239] width 199 height 34
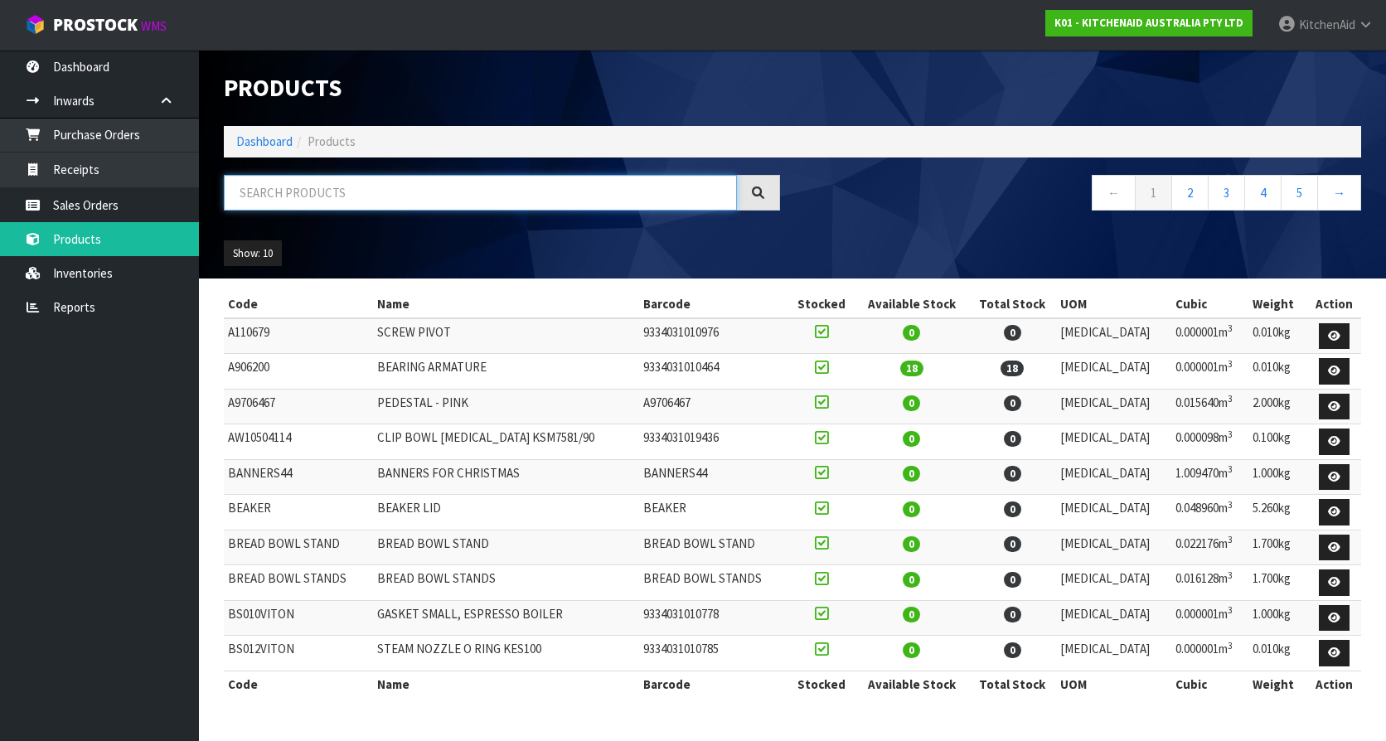
click at [410, 206] on input "text" at bounding box center [480, 193] width 513 height 36
paste input "5KSM192XDAAG"
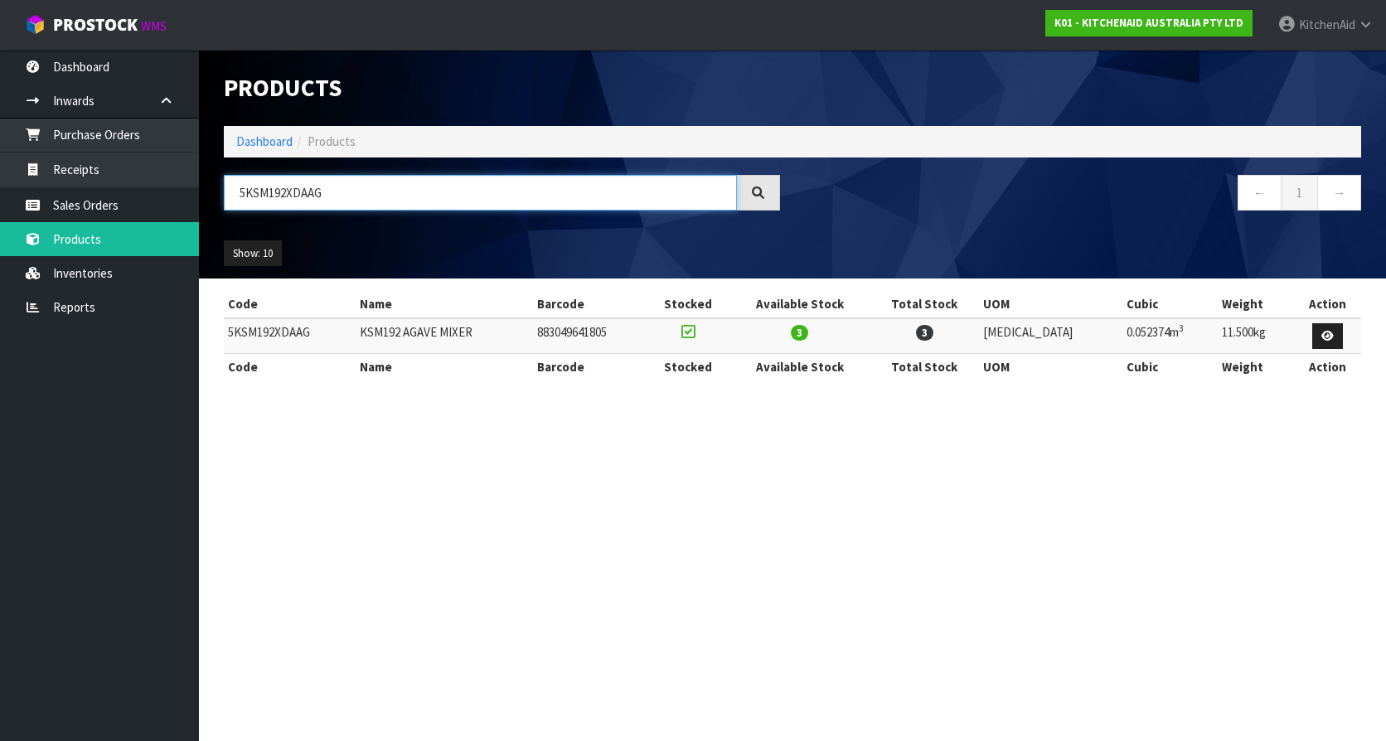
click at [382, 201] on input "5KSM192XDAAG" at bounding box center [480, 193] width 513 height 36
drag, startPoint x: 377, startPoint y: 192, endPoint x: 202, endPoint y: 200, distance: 175.1
click at [202, 200] on header "Products Import Products Drop file here to import csv template Dashboard Produc…" at bounding box center [792, 164] width 1187 height 229
paste input "0206682267"
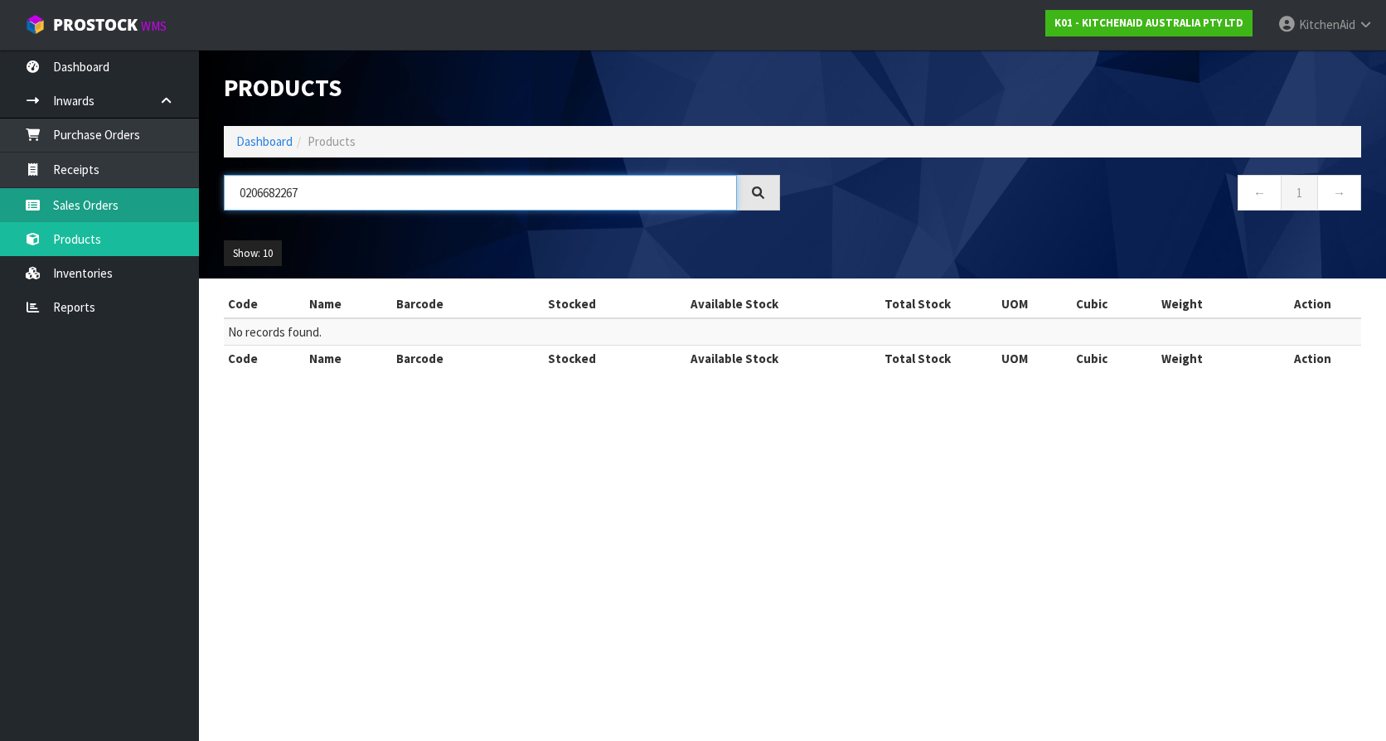
type input "0206682267"
drag, startPoint x: 98, startPoint y: 193, endPoint x: 119, endPoint y: 196, distance: 20.9
click at [98, 193] on link "Sales Orders" at bounding box center [99, 205] width 199 height 34
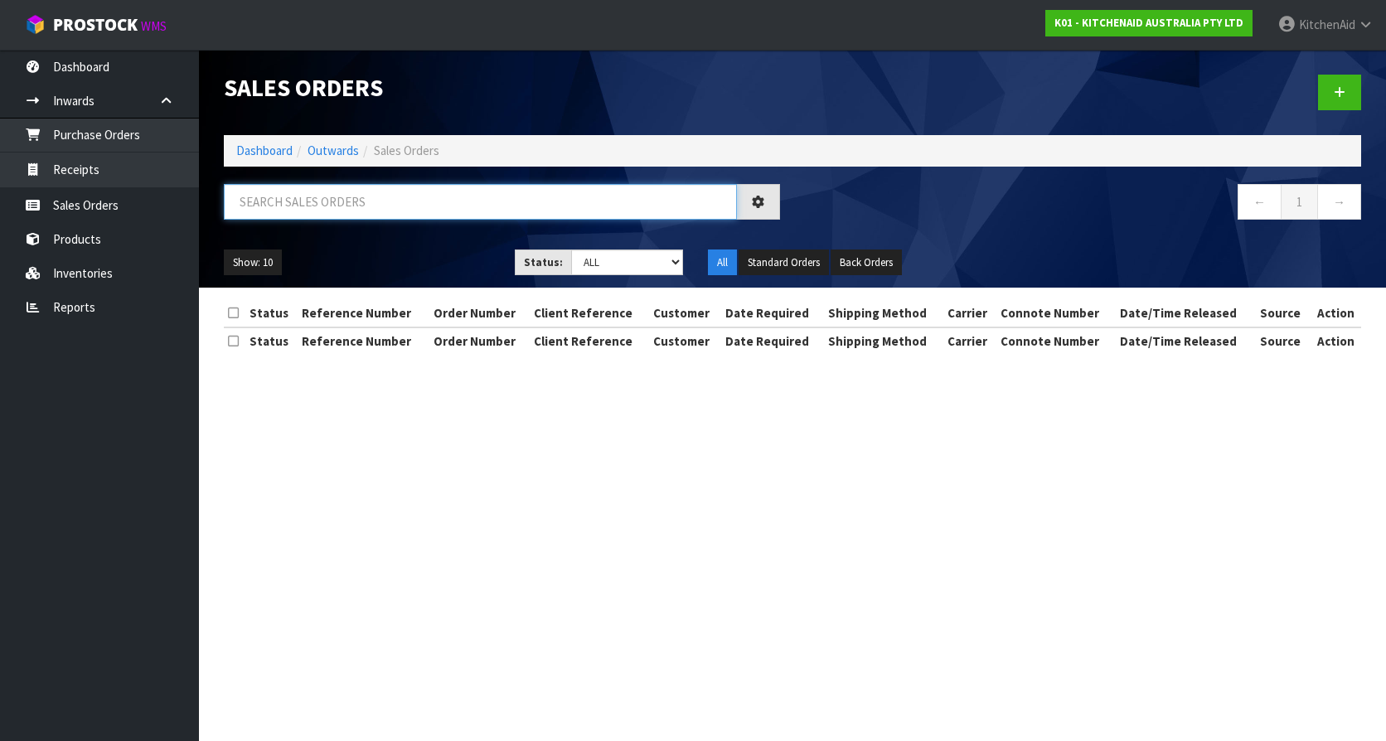
click at [347, 201] on input "text" at bounding box center [480, 202] width 513 height 36
paste input "0206682267"
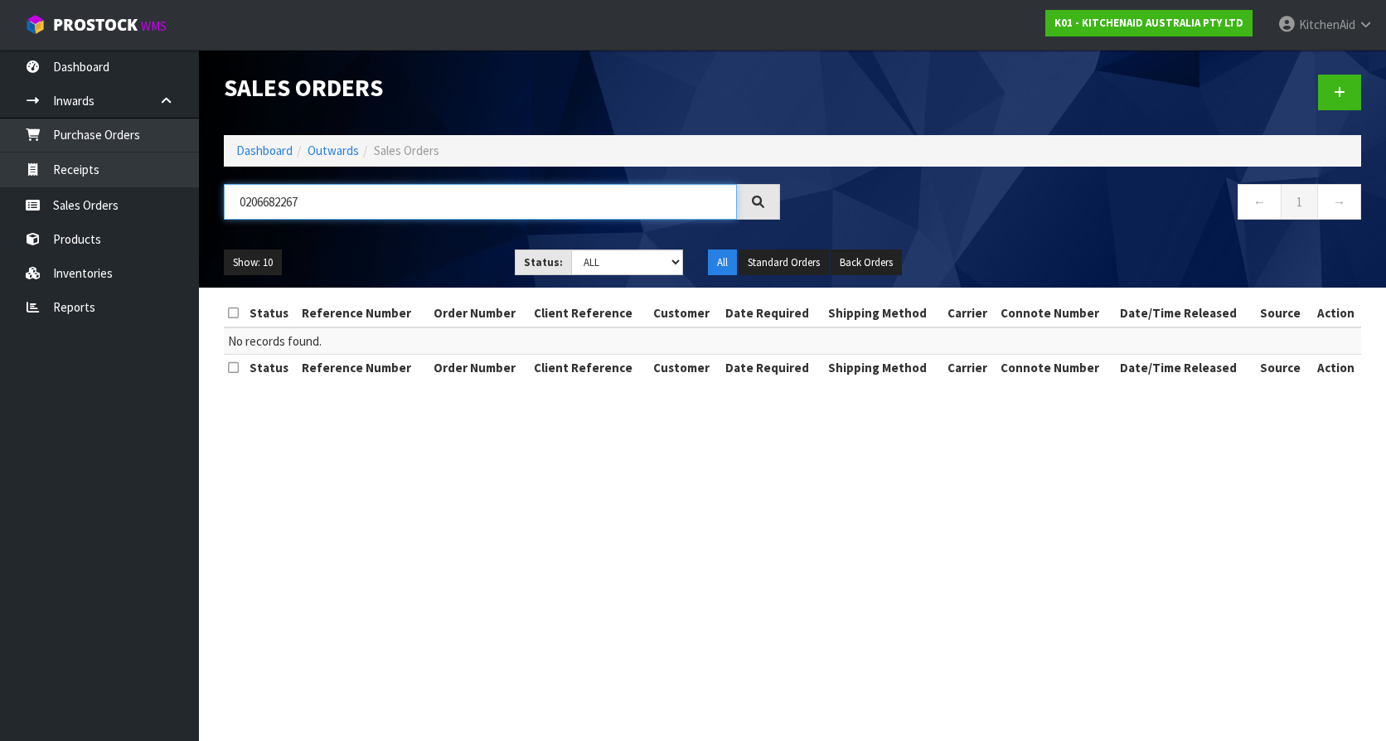
type input "0206682267"
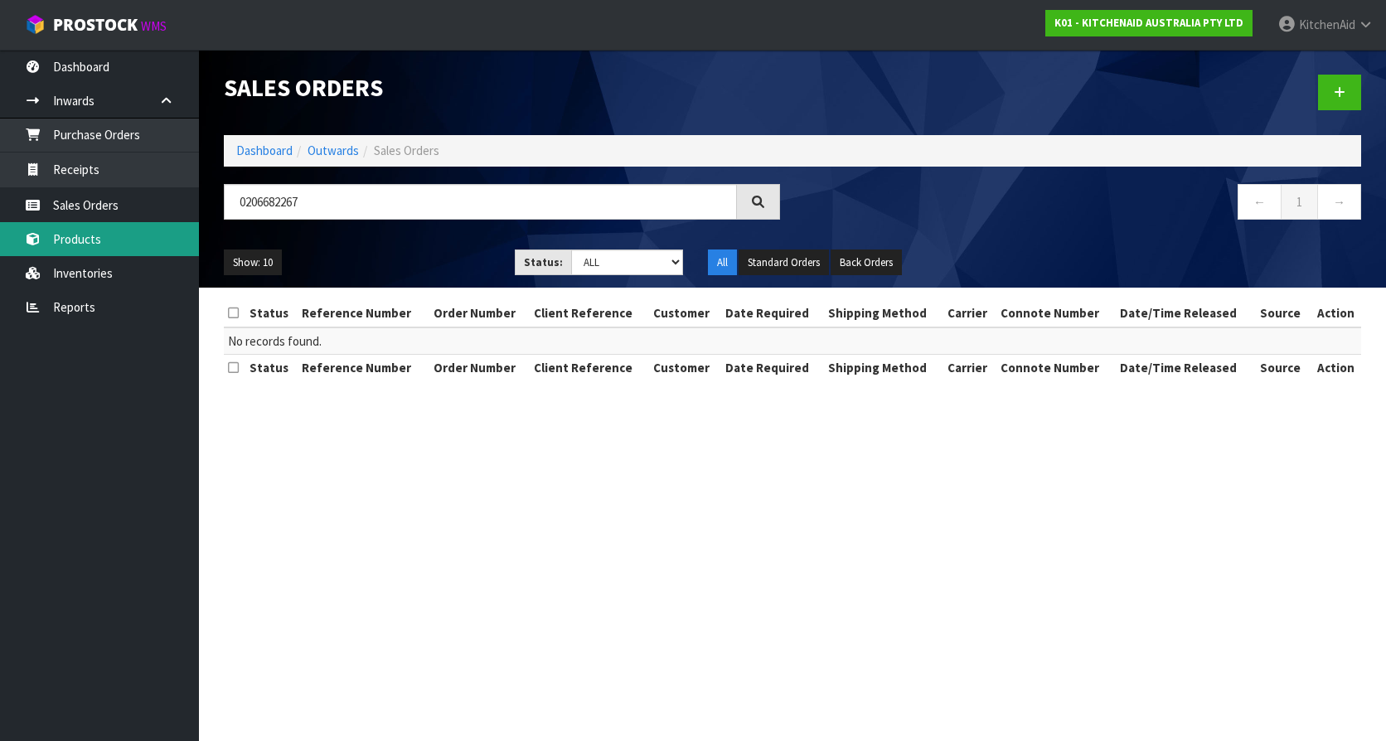
drag, startPoint x: 85, startPoint y: 235, endPoint x: 332, endPoint y: 219, distance: 246.7
click at [85, 235] on link "Products" at bounding box center [99, 239] width 199 height 34
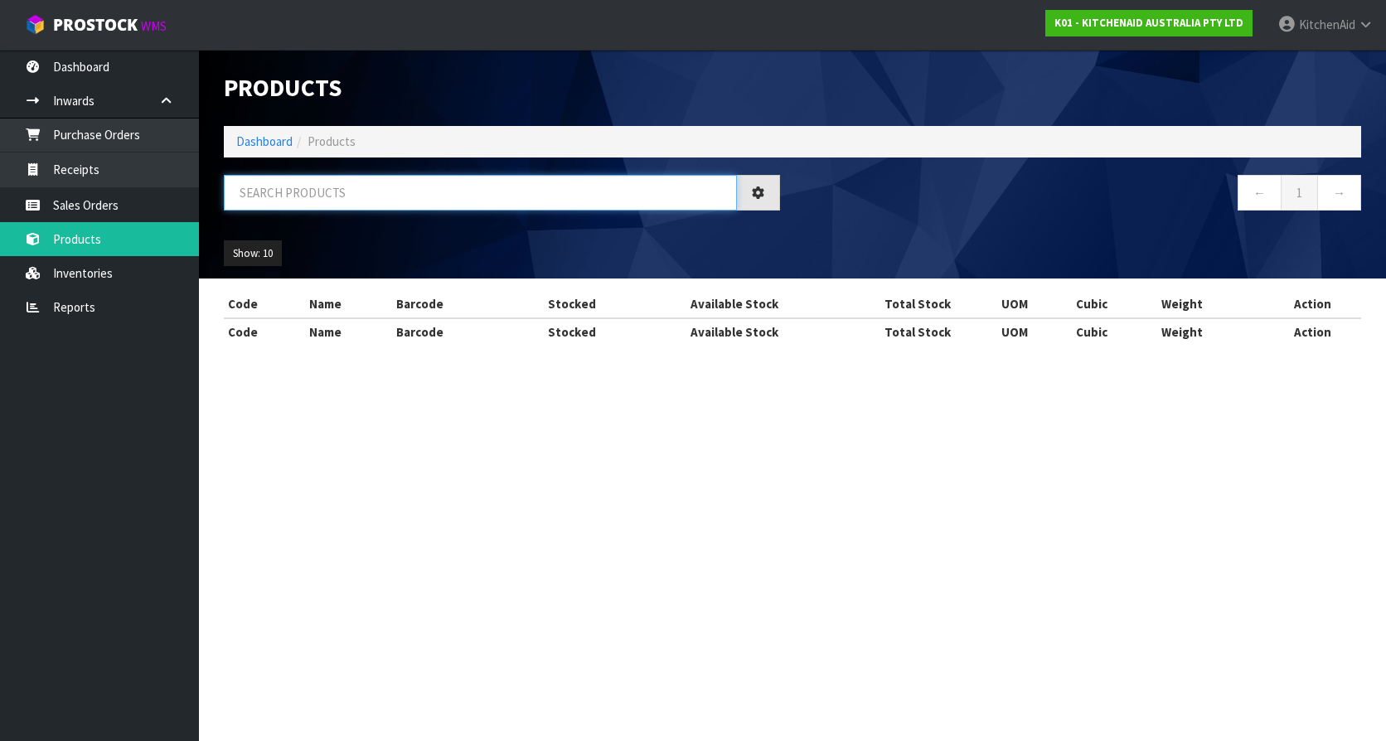
click at [382, 203] on input "text" at bounding box center [480, 193] width 513 height 36
paste input "5KEK1701APL"
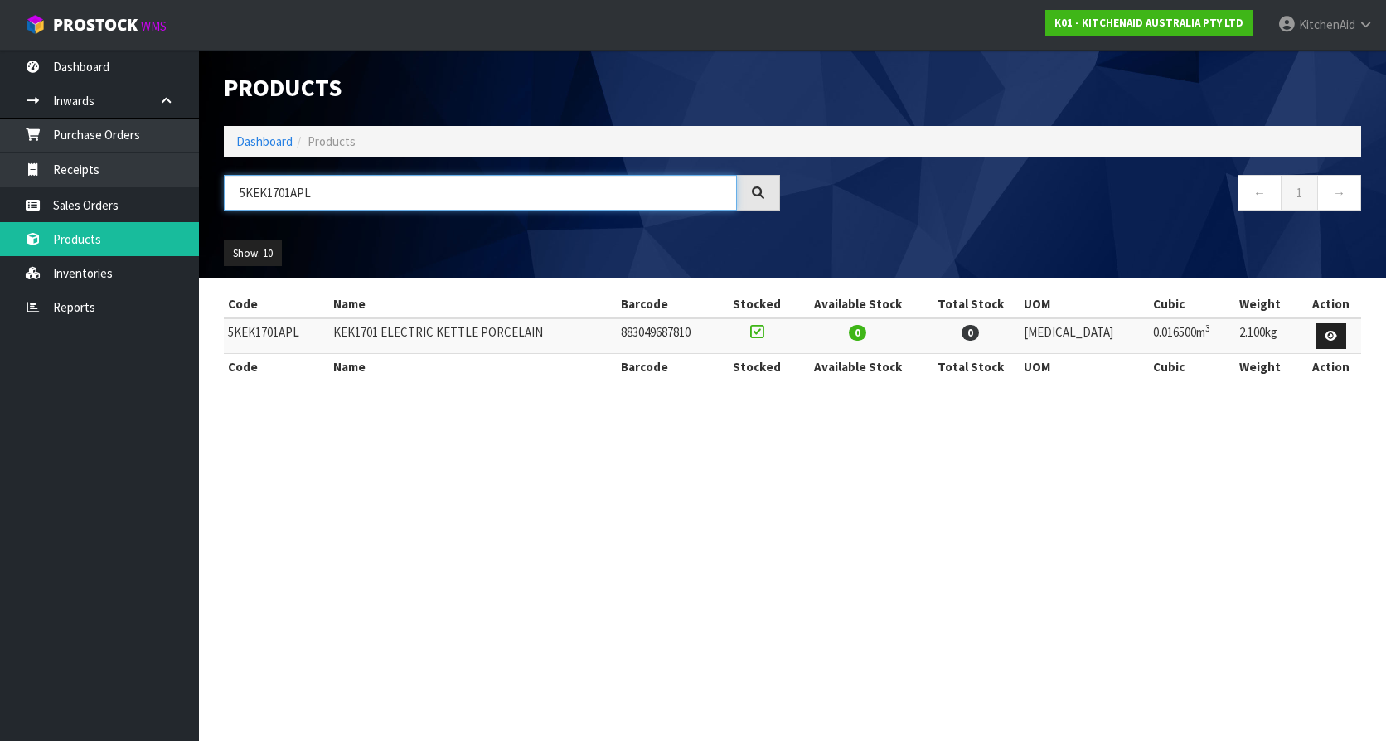
drag, startPoint x: 293, startPoint y: 192, endPoint x: 389, endPoint y: 192, distance: 96.2
click at [389, 192] on input "5KEK1701APL" at bounding box center [480, 193] width 513 height 36
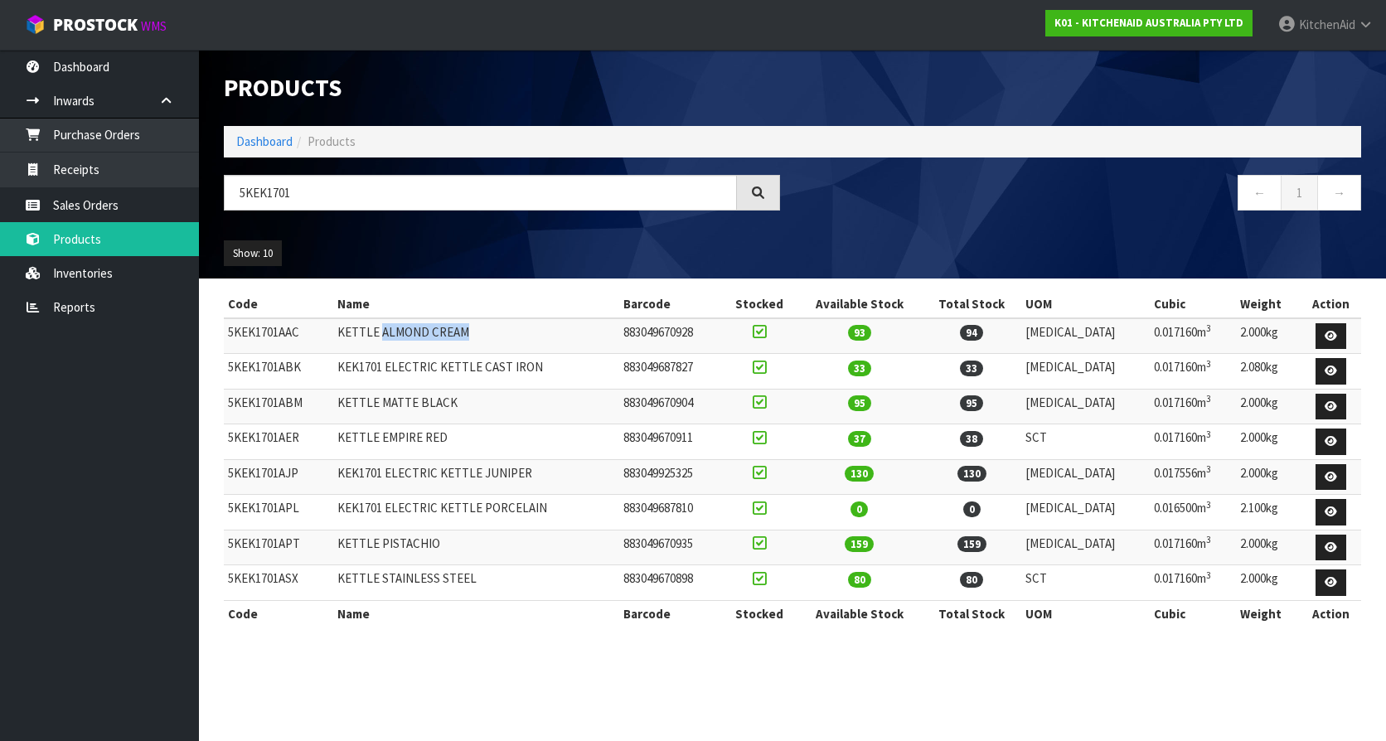
drag, startPoint x: 392, startPoint y: 332, endPoint x: 473, endPoint y: 328, distance: 80.5
click at [473, 328] on td "KETTLE ALMOND CREAM" at bounding box center [476, 336] width 287 height 36
copy td "ALMOND CREAM"
drag, startPoint x: 450, startPoint y: 367, endPoint x: 560, endPoint y: 366, distance: 109.4
click at [560, 366] on td "KEK1701 ELECTRIC KETTLE CAST IRON" at bounding box center [476, 372] width 287 height 36
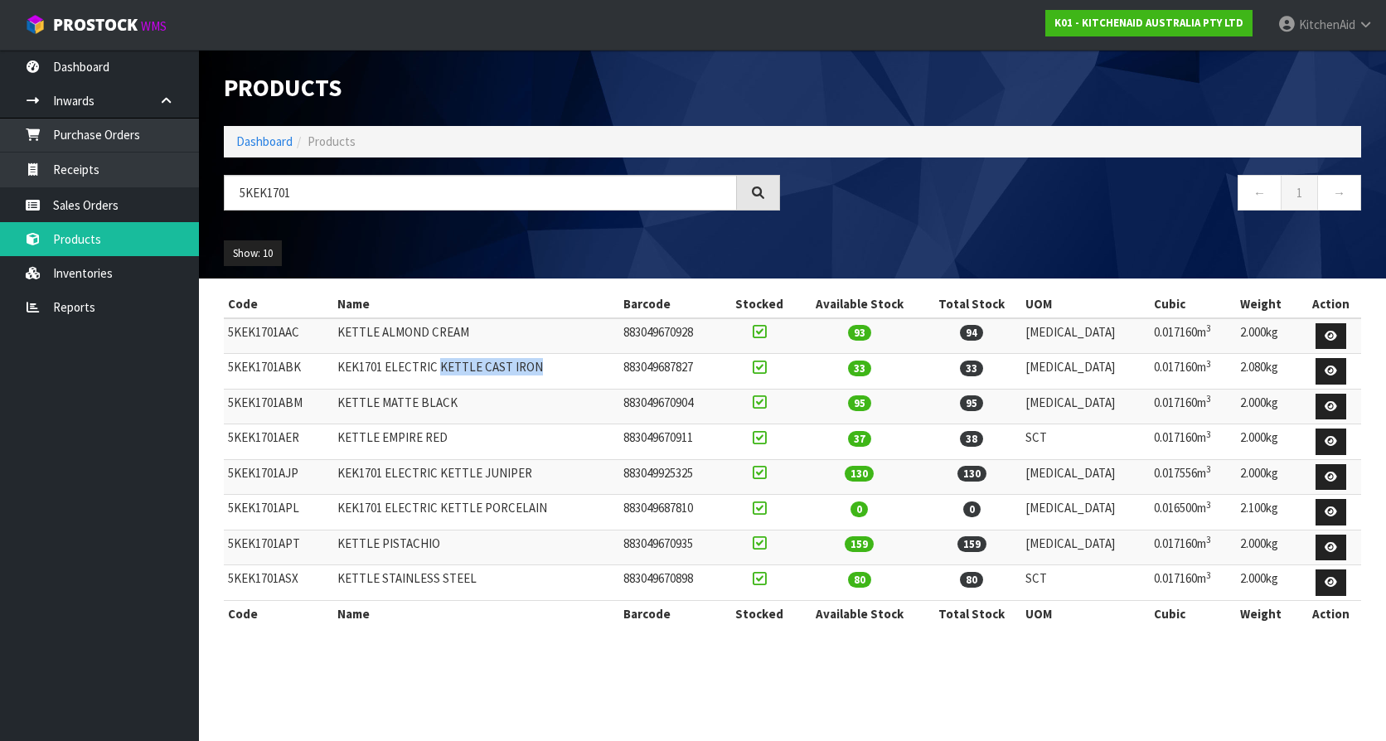
copy td "KETTLE CAST IRON"
click at [560, 376] on td "KEK1701 ELECTRIC KETTLE CAST IRON" at bounding box center [476, 372] width 287 height 36
drag, startPoint x: 492, startPoint y: 365, endPoint x: 555, endPoint y: 368, distance: 63.9
click at [555, 368] on td "KEK1701 ELECTRIC KETTLE CAST IRON" at bounding box center [476, 372] width 287 height 36
copy td "CAST IRON"
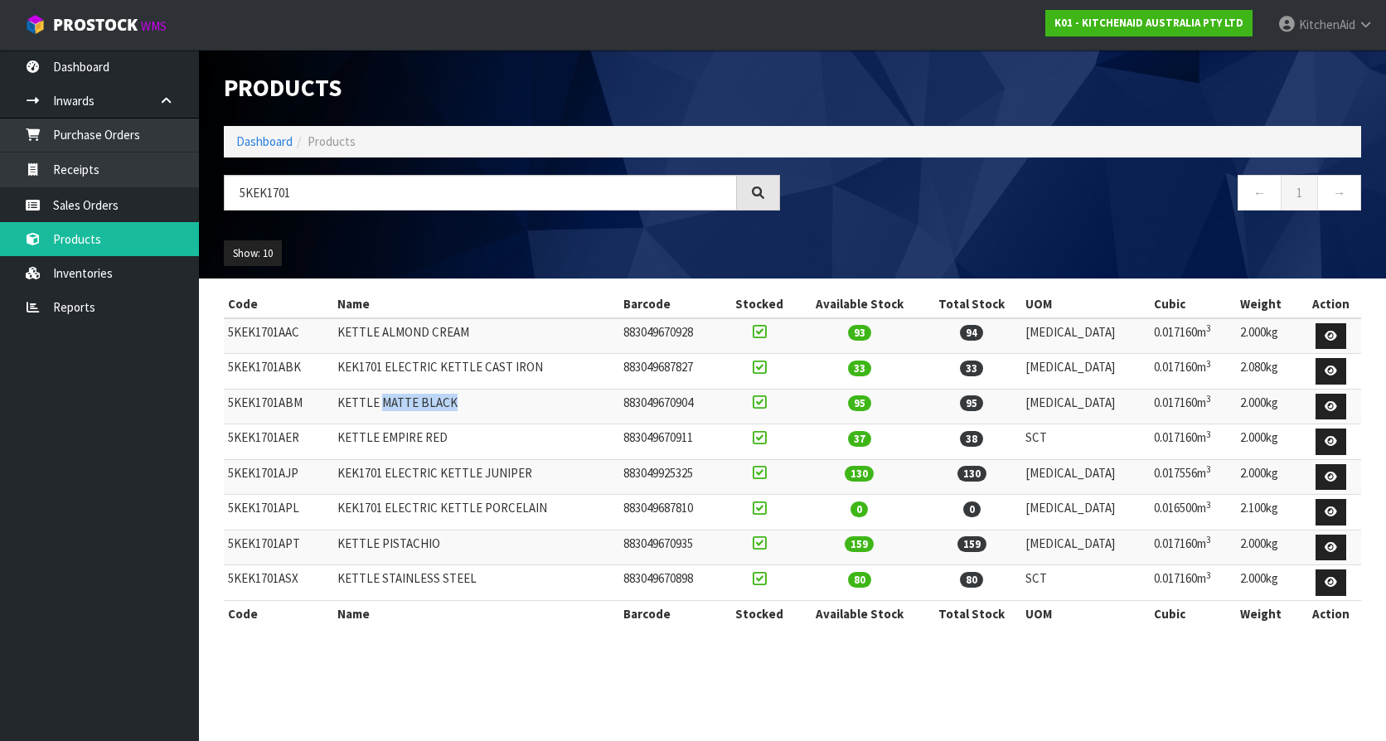
drag, startPoint x: 393, startPoint y: 404, endPoint x: 477, endPoint y: 411, distance: 84.1
click at [477, 411] on td "KETTLE MATTE BLACK" at bounding box center [476, 407] width 287 height 36
copy td "MATTE BLACK"
drag, startPoint x: 391, startPoint y: 436, endPoint x: 464, endPoint y: 438, distance: 73.0
click at [464, 438] on td "KETTLE EMPIRE RED" at bounding box center [476, 442] width 287 height 36
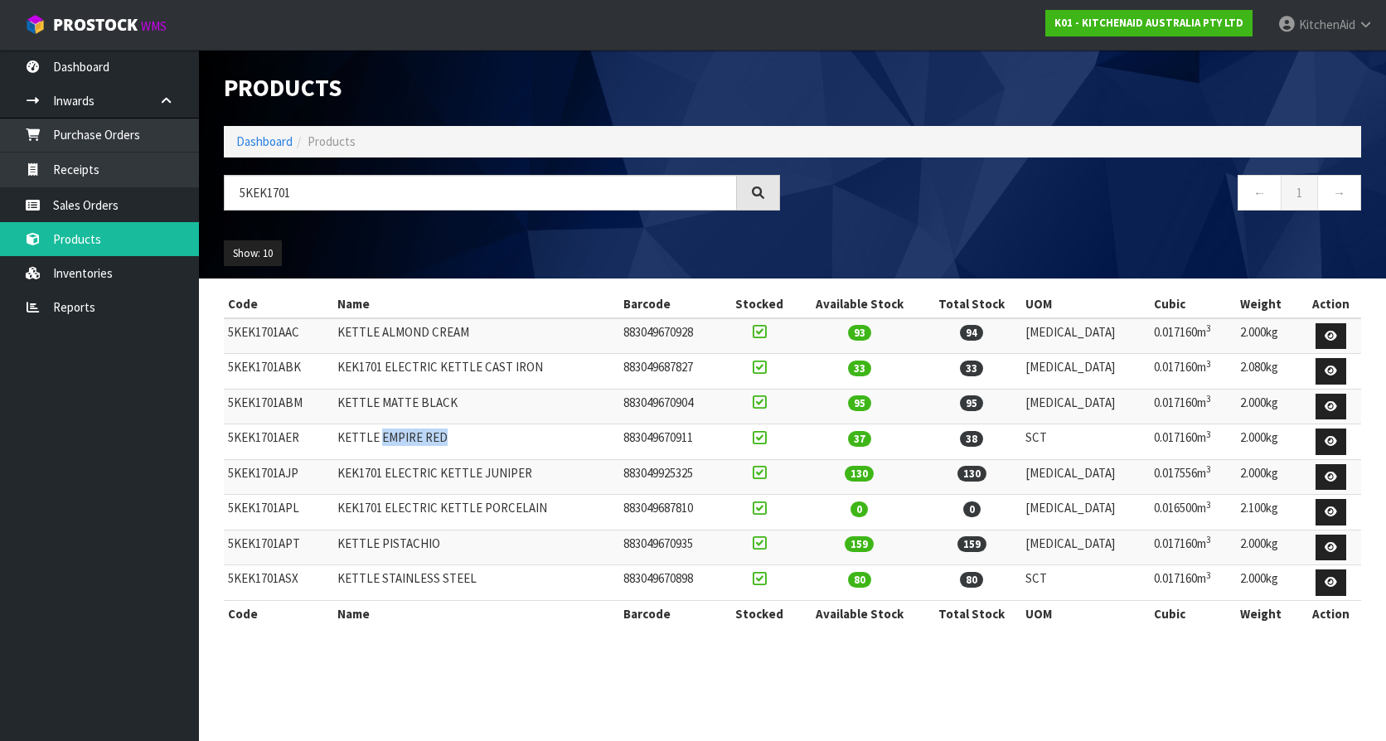
copy td "EMPIRE RED"
drag, startPoint x: 494, startPoint y: 477, endPoint x: 546, endPoint y: 476, distance: 51.4
click at [546, 476] on td "KEK1701 ELECTRIC KETTLE JUNIPER" at bounding box center [476, 477] width 287 height 36
copy td "JUNIPER"
drag, startPoint x: 393, startPoint y: 547, endPoint x: 453, endPoint y: 549, distance: 59.7
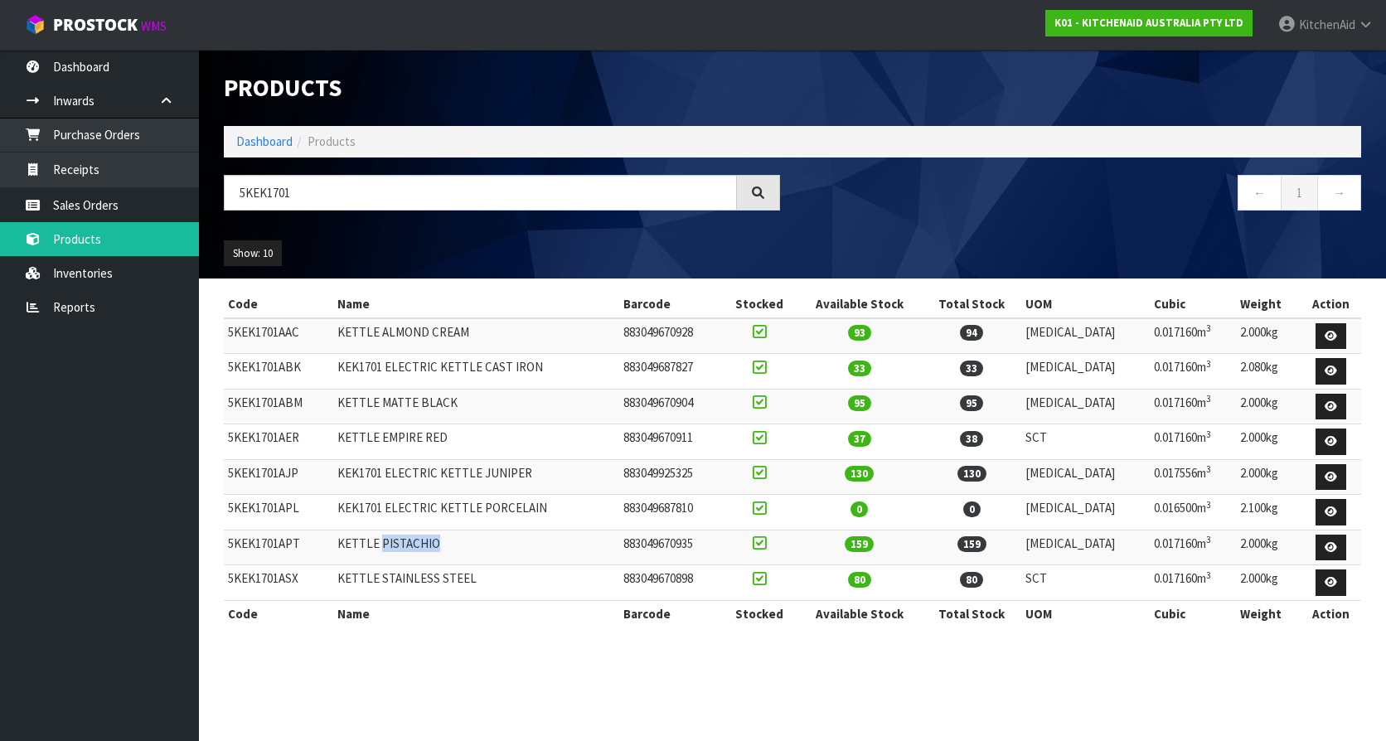
click at [453, 549] on td "KETTLE PISTACHIO" at bounding box center [476, 548] width 287 height 36
copy td "PISTACHIO"
drag, startPoint x: 390, startPoint y: 578, endPoint x: 500, endPoint y: 582, distance: 110.3
click at [500, 582] on td "KETTLE STAINLESS STEEL" at bounding box center [476, 583] width 287 height 36
copy td "STAINLESS STEEL"
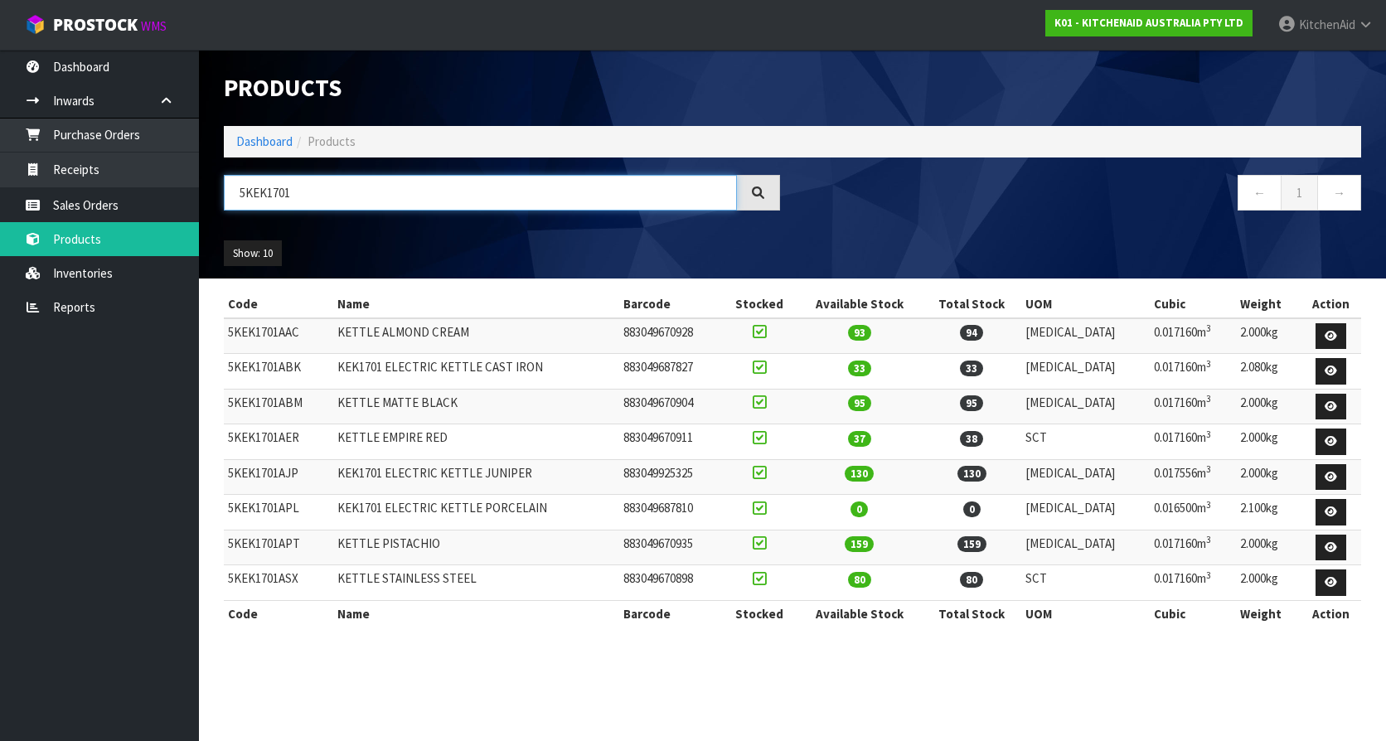
click at [374, 193] on input "5KEK1701" at bounding box center [480, 193] width 513 height 36
drag, startPoint x: 378, startPoint y: 192, endPoint x: 172, endPoint y: 176, distance: 207.0
click at [172, 176] on body "Toggle navigation ProStock WMS K01 - KITCHENAID AUSTRALIA PTY LTD [GEOGRAPHIC_D…" at bounding box center [693, 370] width 1386 height 741
paste input "W11555367"
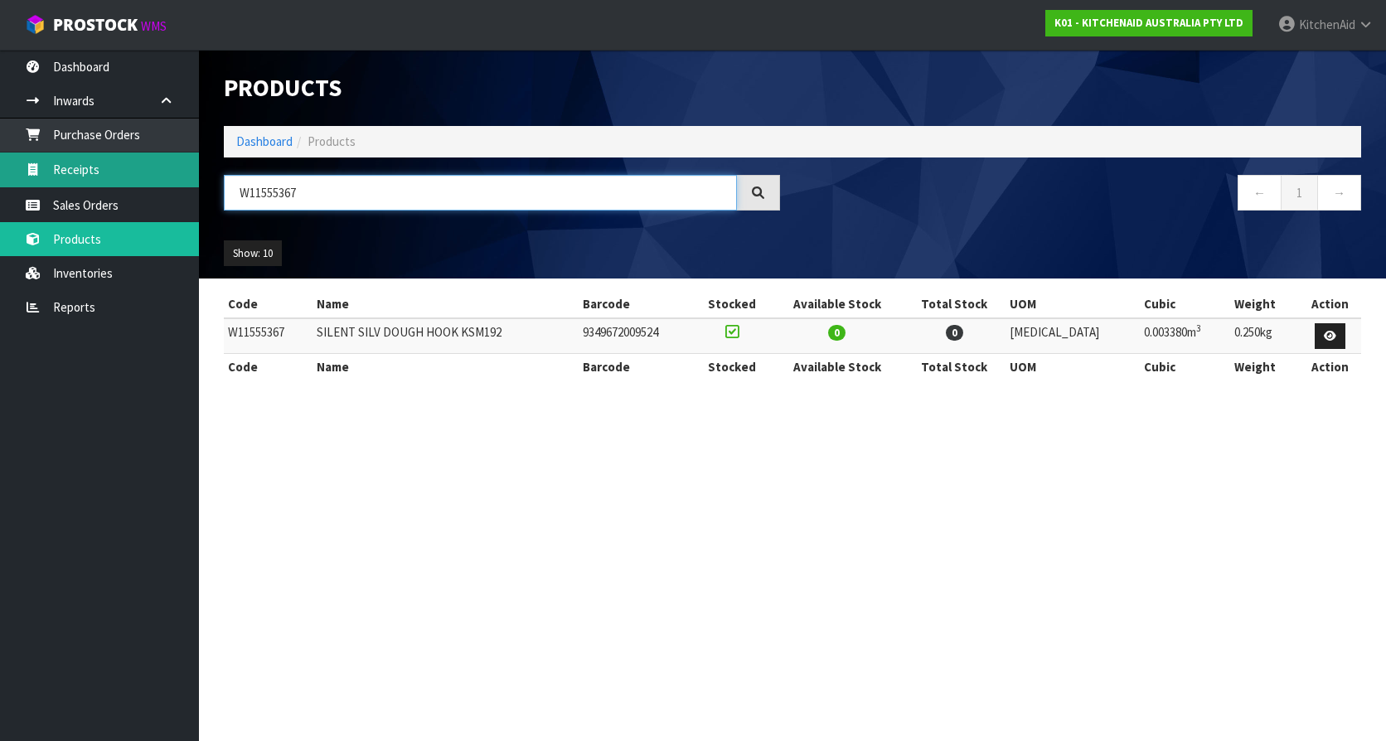
drag, startPoint x: 380, startPoint y: 188, endPoint x: 143, endPoint y: 177, distance: 237.4
click at [143, 177] on body "Toggle navigation ProStock WMS K01 - KITCHENAID AUSTRALIA PTY LTD [GEOGRAPHIC_D…" at bounding box center [693, 370] width 1386 height 741
paste input "K45DH"
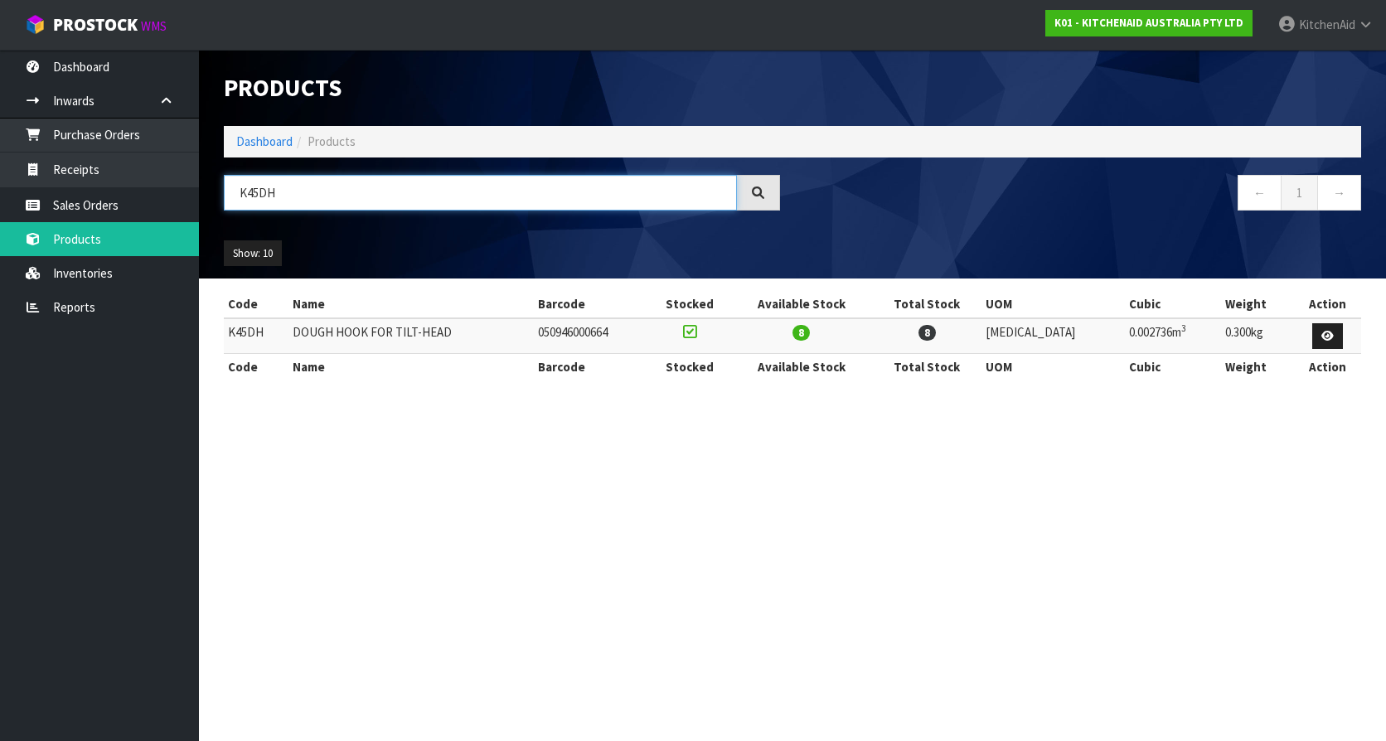
click at [260, 197] on input "K45DH" at bounding box center [480, 193] width 513 height 36
type input "K45DH"
click at [258, 193] on input "K45DH" at bounding box center [480, 193] width 513 height 36
